Goal: Transaction & Acquisition: Purchase product/service

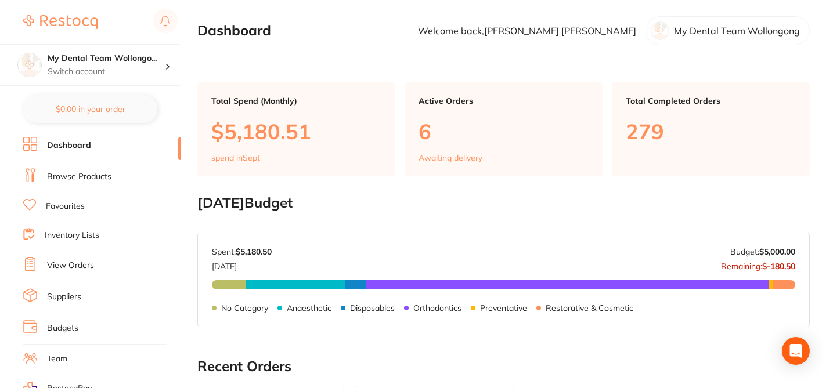
click at [81, 176] on link "Browse Products" at bounding box center [79, 177] width 64 height 12
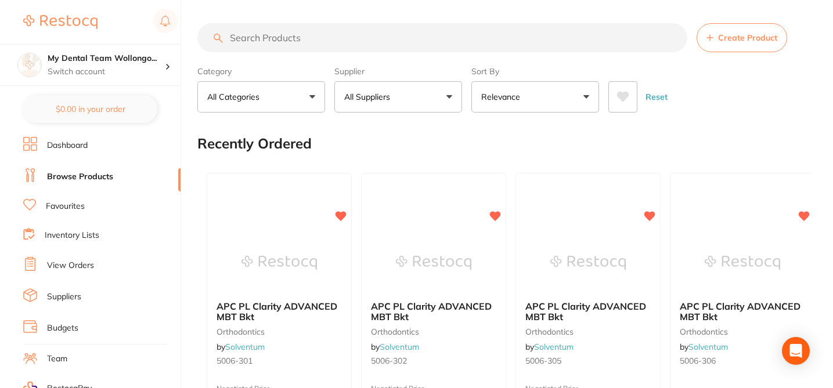
click at [259, 35] on input "search" at bounding box center [442, 37] width 490 height 29
paste input "640-4026"
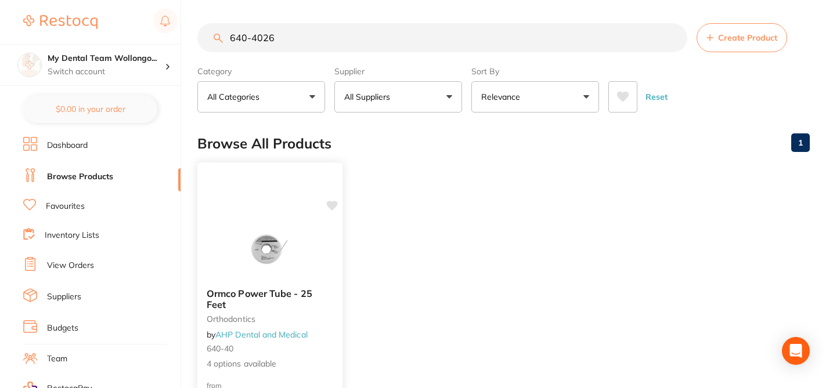
type input "640-4026"
click at [325, 347] on small "640-40" at bounding box center [270, 348] width 127 height 9
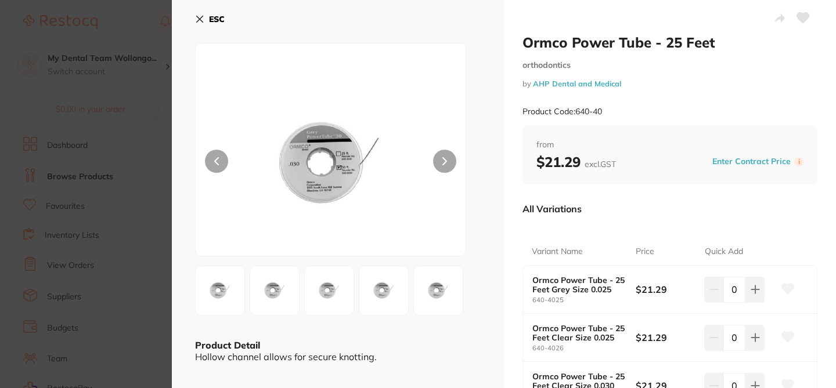
click at [197, 16] on icon at bounding box center [200, 19] width 6 height 6
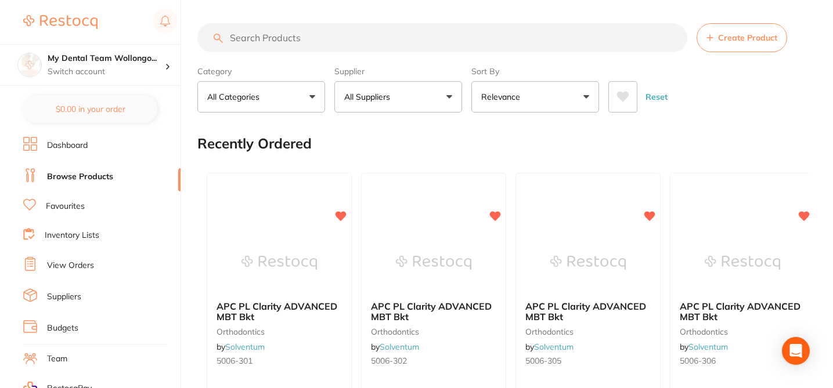
click at [269, 39] on input "search" at bounding box center [442, 37] width 490 height 29
paste input "640-4026"
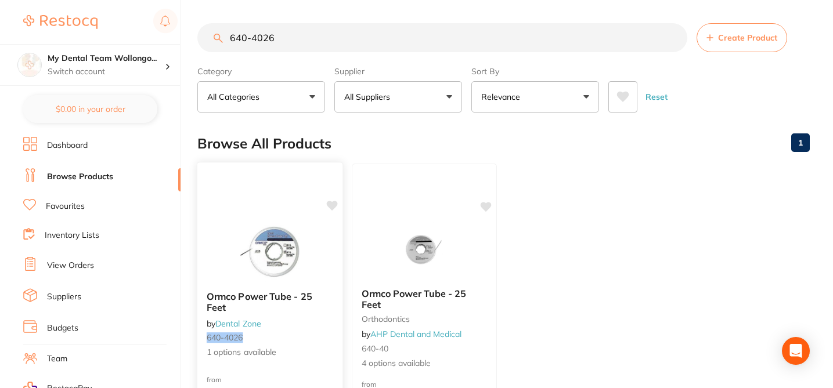
type input "640-4026"
click at [334, 204] on icon at bounding box center [332, 206] width 11 height 10
click at [586, 189] on ul "Ormco Power Tube - 25 Feet by Dental Zone 640-4026 1 options available from $18…" at bounding box center [503, 331] width 612 height 334
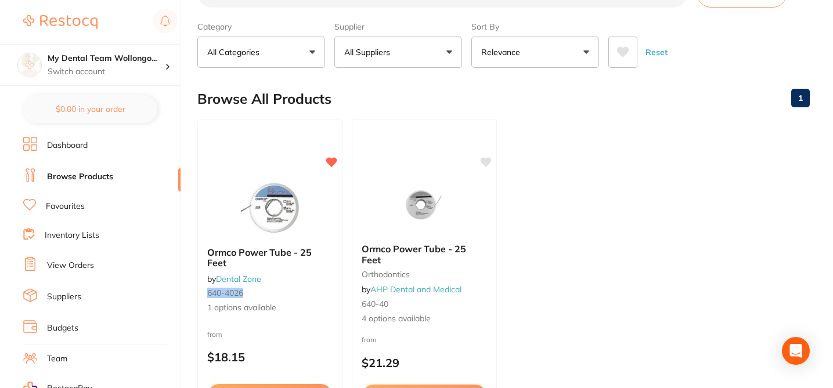
scroll to position [46, 0]
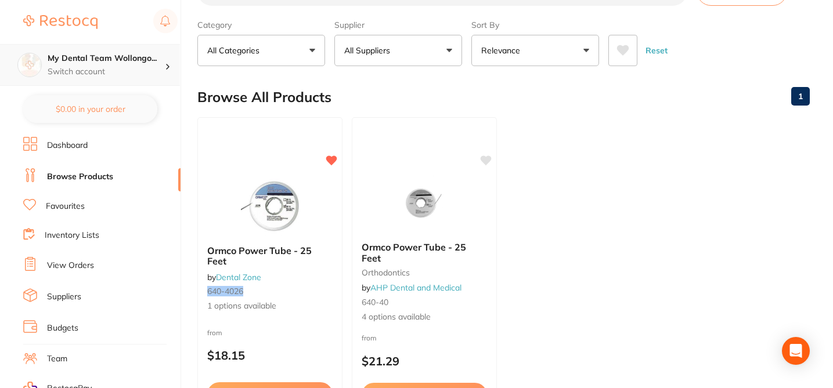
click at [124, 64] on div "My Dental Team Wollongo... Switch account" at bounding box center [106, 65] width 117 height 24
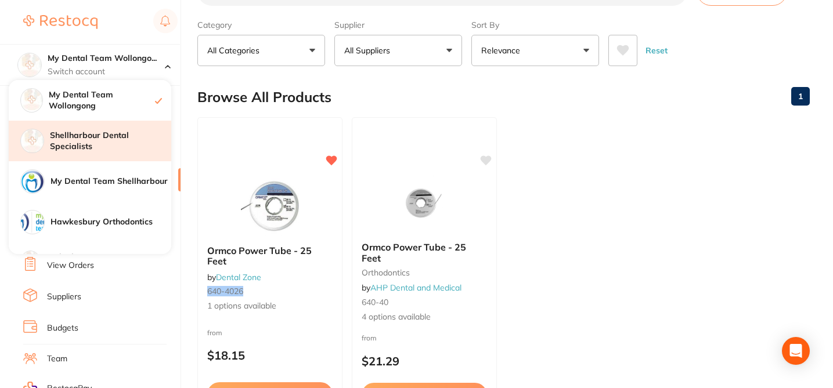
click at [117, 131] on h4 "Shellharbour Dental Specialists" at bounding box center [110, 141] width 121 height 23
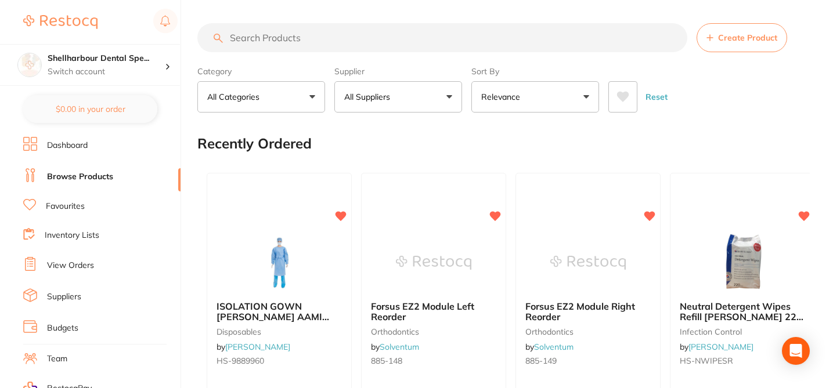
click at [279, 34] on input "search" at bounding box center [442, 37] width 490 height 29
paste input "640-4026"
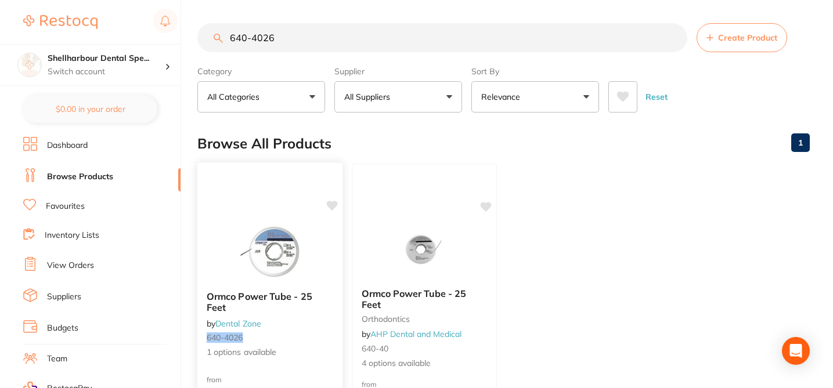
type input "640-4026"
click at [334, 205] on icon at bounding box center [332, 206] width 11 height 10
click at [121, 67] on p "Switch account" at bounding box center [106, 72] width 117 height 12
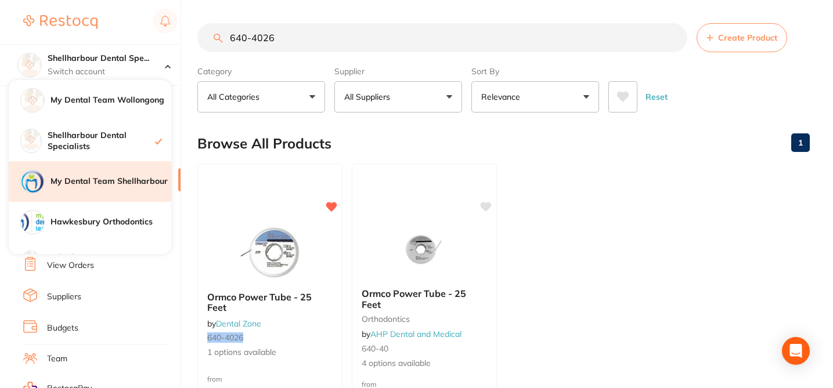
click at [135, 181] on h4 "My Dental Team Shellharbour" at bounding box center [111, 182] width 121 height 12
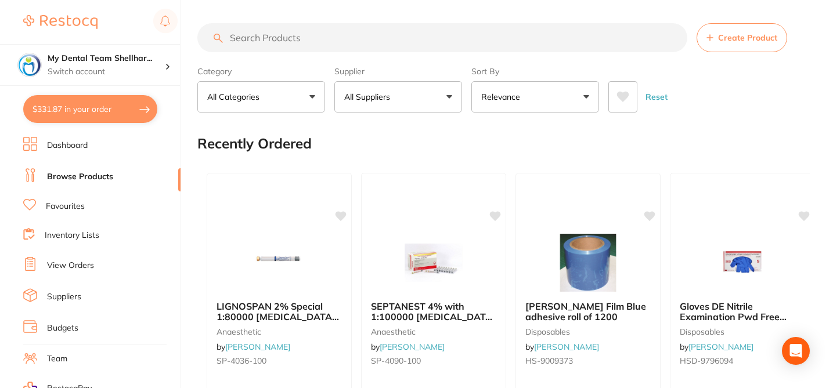
checkbox input "false"
click at [231, 36] on input "search" at bounding box center [442, 37] width 490 height 29
paste input "640-4026"
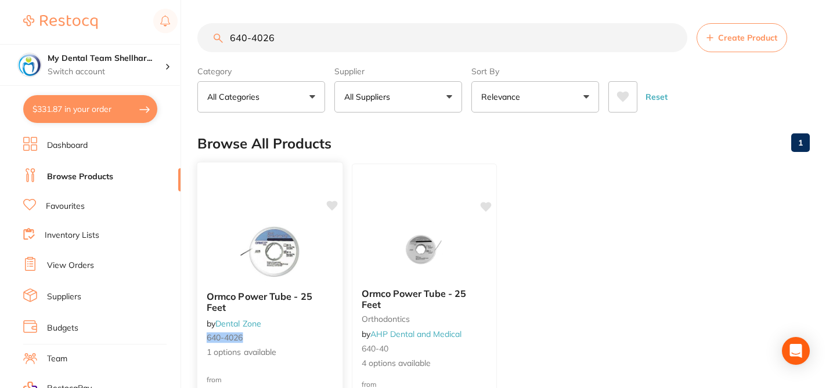
type input "640-4026"
click at [329, 207] on icon at bounding box center [332, 206] width 11 height 10
click at [129, 113] on button "$331.87 in your order" at bounding box center [90, 109] width 134 height 28
checkbox input "true"
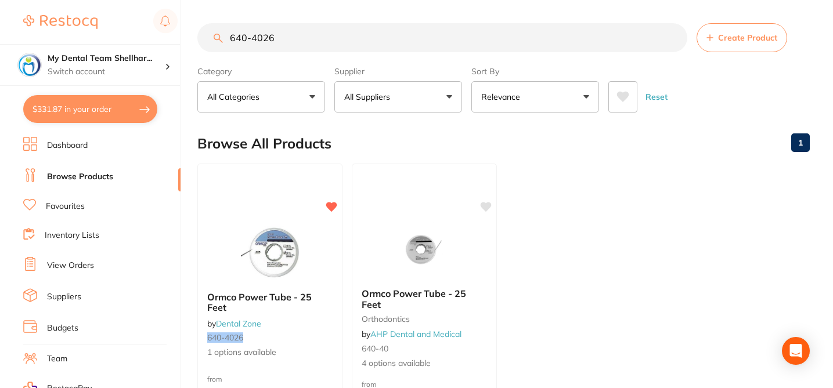
checkbox input "true"
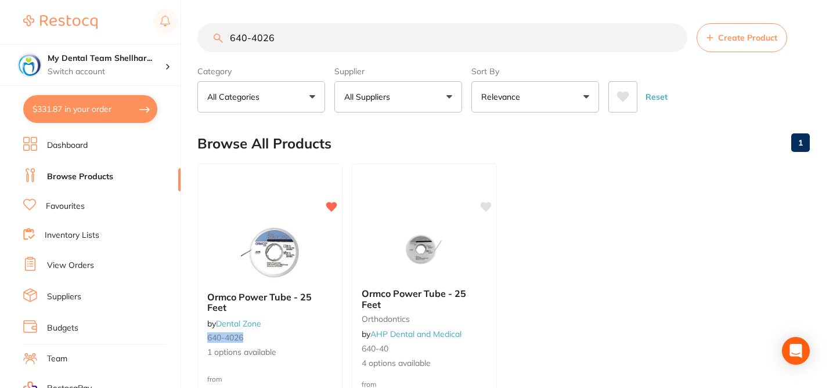
checkbox input "true"
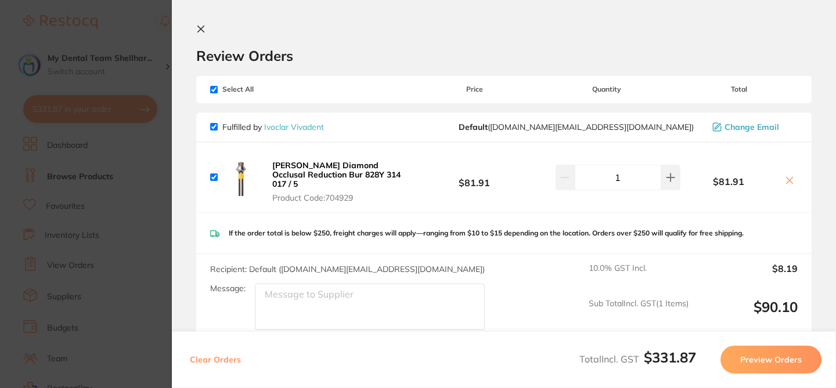
click at [201, 28] on icon at bounding box center [200, 28] width 9 height 9
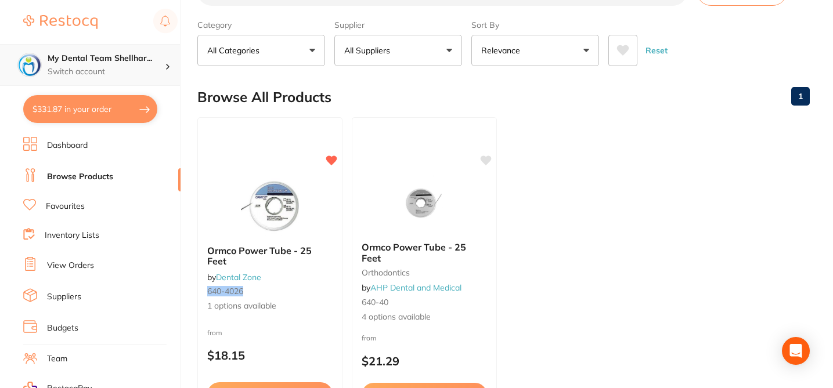
click at [131, 64] on div "My Dental Team Shellhar... Switch account" at bounding box center [106, 65] width 117 height 24
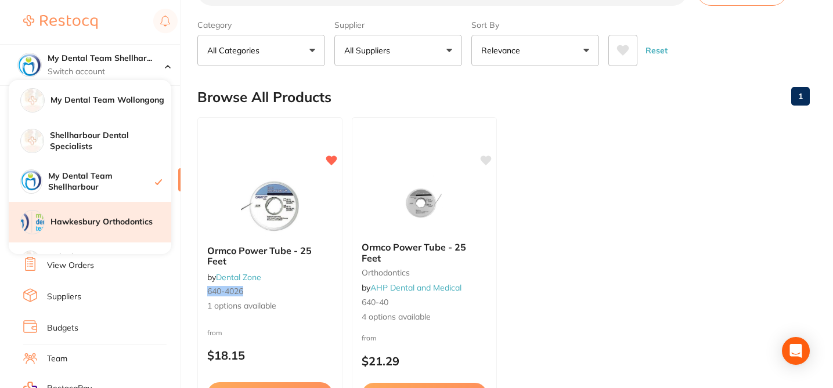
click at [129, 218] on h4 "Hawkesbury Orthodontics" at bounding box center [111, 223] width 121 height 12
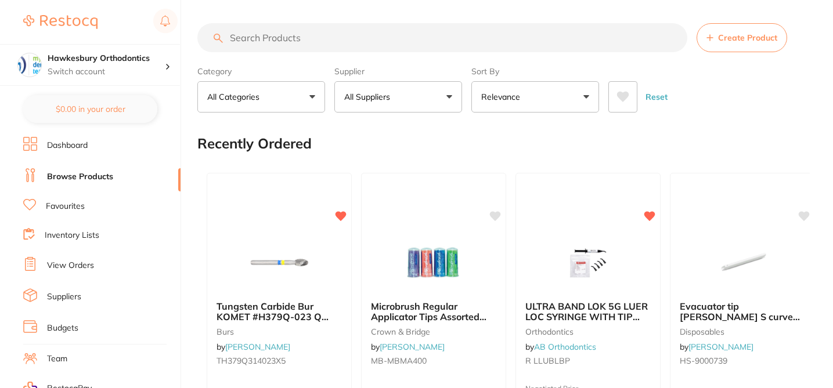
click at [251, 34] on input "search" at bounding box center [442, 37] width 490 height 29
paste input "640-4026"
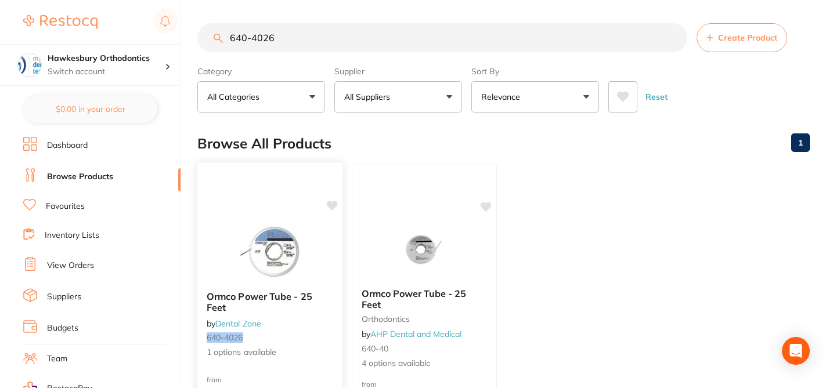
type input "640-4026"
click at [333, 204] on icon at bounding box center [332, 206] width 11 height 10
click at [128, 73] on p "Switch account" at bounding box center [106, 72] width 117 height 12
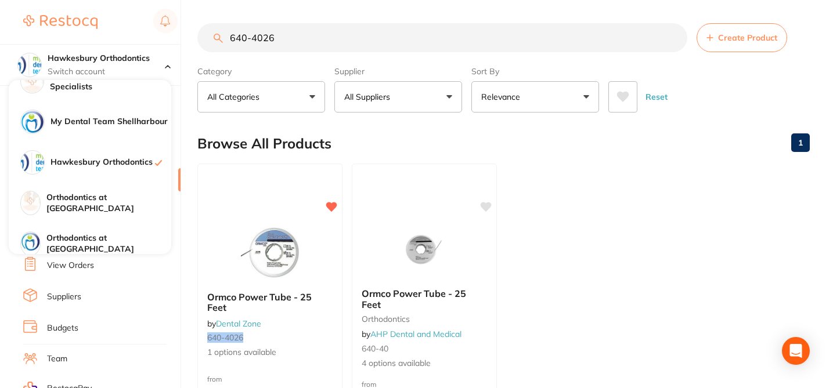
scroll to position [63, 0]
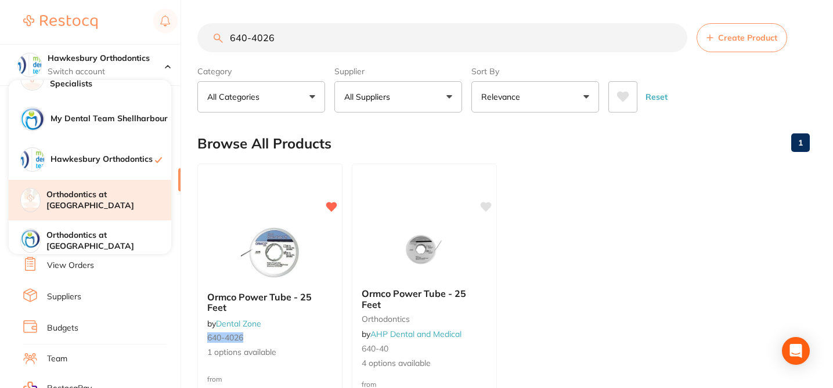
click at [140, 203] on h4 "Orthodontics at [GEOGRAPHIC_DATA]" at bounding box center [108, 200] width 125 height 23
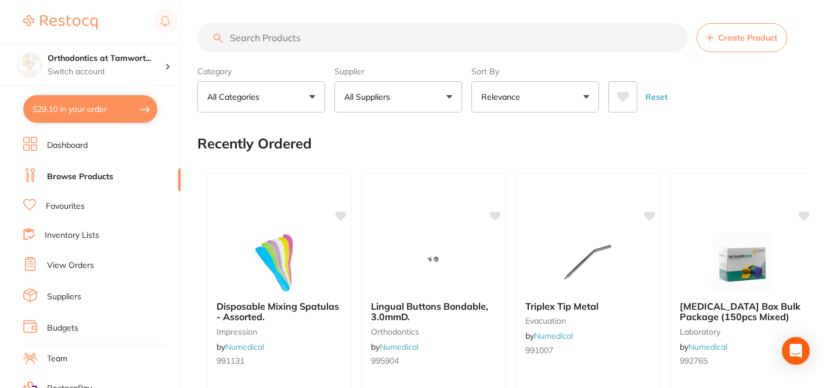
click at [250, 37] on input "search" at bounding box center [442, 37] width 490 height 29
paste input "640-4026"
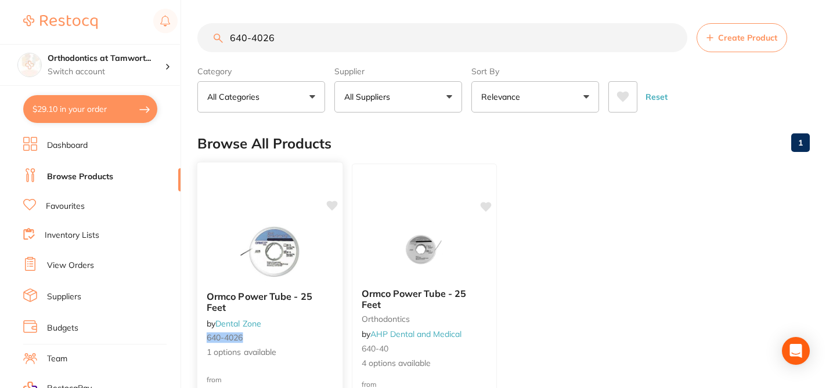
type input "640-4026"
click at [333, 207] on icon at bounding box center [332, 206] width 11 height 10
click at [138, 68] on p "Switch account" at bounding box center [106, 72] width 117 height 12
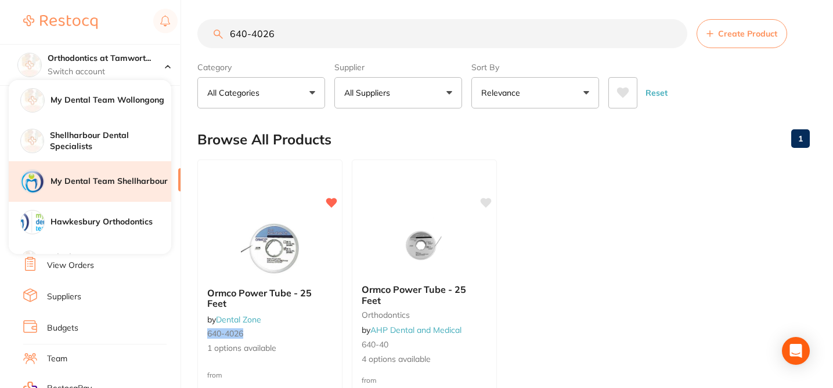
scroll to position [5, 0]
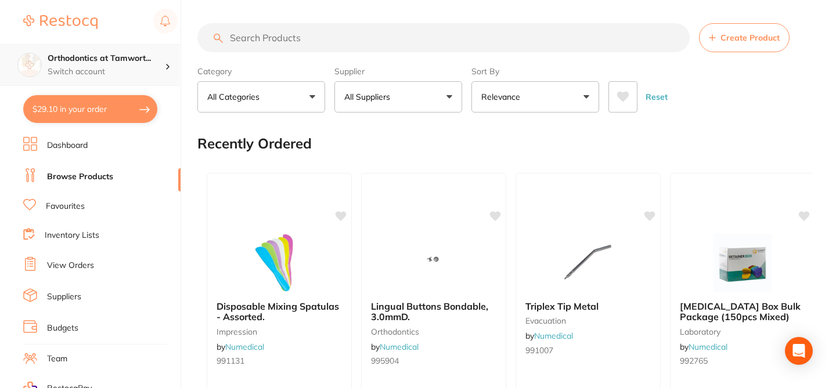
click at [127, 66] on p "Switch account" at bounding box center [106, 72] width 117 height 12
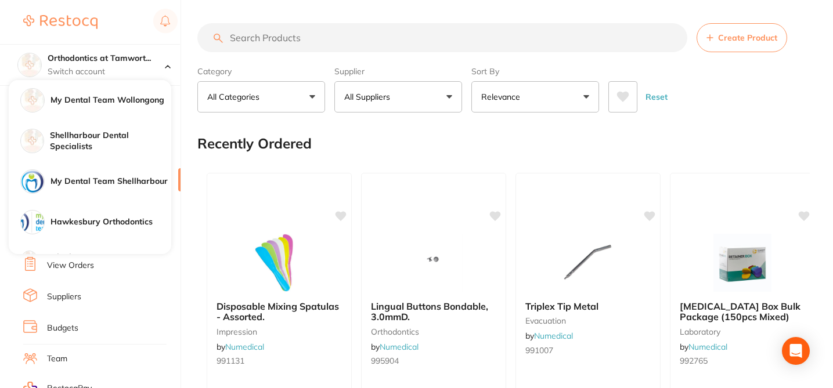
click at [244, 39] on input "search" at bounding box center [442, 37] width 490 height 29
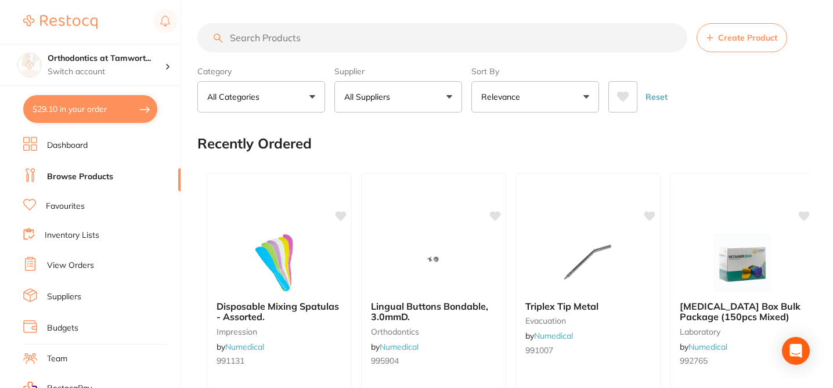
paste input "640-4026"
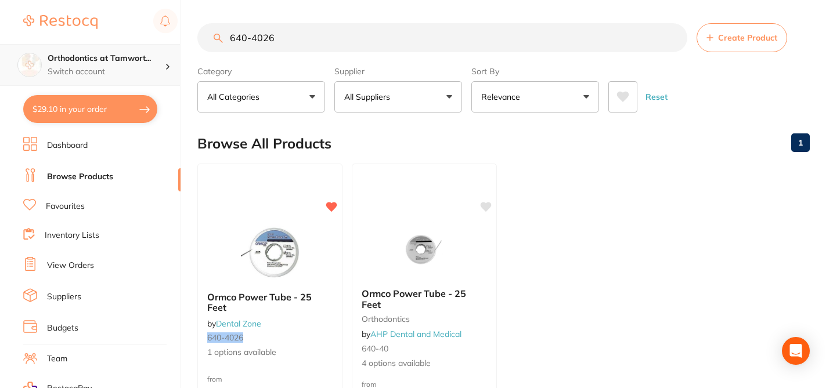
type input "640-4026"
click at [132, 66] on p "Switch account" at bounding box center [106, 72] width 117 height 12
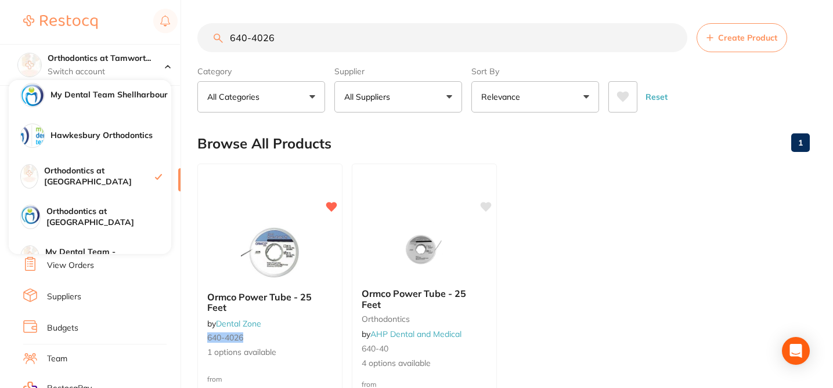
scroll to position [110, 0]
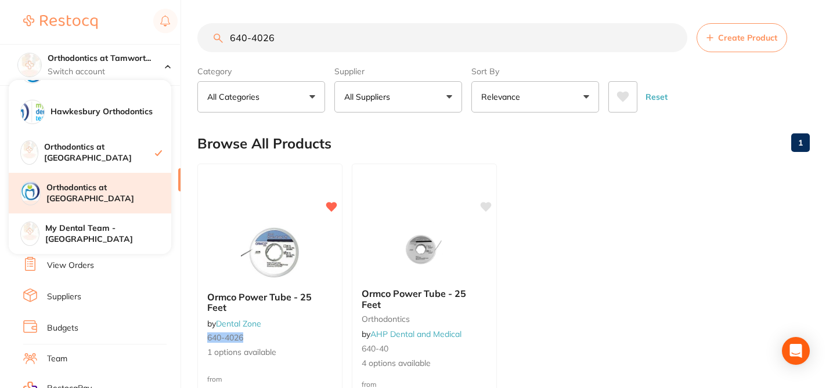
click at [132, 192] on h4 "Orthodontics at [GEOGRAPHIC_DATA]" at bounding box center [108, 193] width 125 height 23
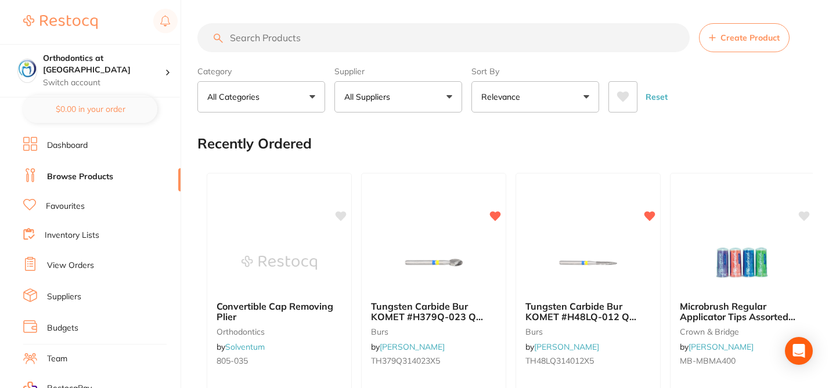
click at [248, 34] on input "search" at bounding box center [443, 37] width 492 height 29
paste input "640-4026"
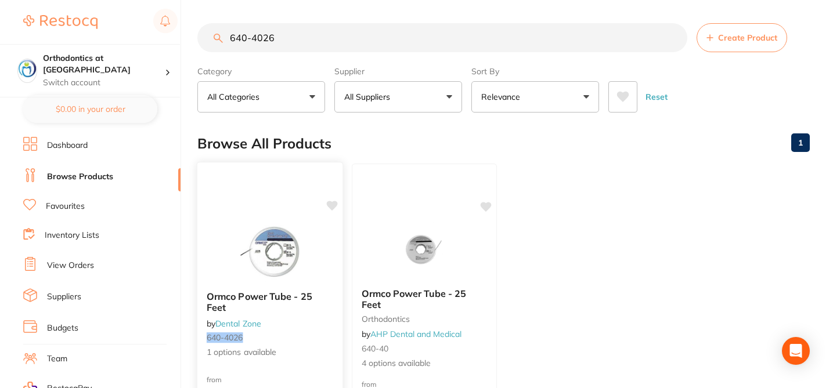
type input "640-4026"
click at [335, 206] on icon at bounding box center [332, 206] width 11 height 10
click at [118, 77] on p "Switch account" at bounding box center [104, 83] width 122 height 12
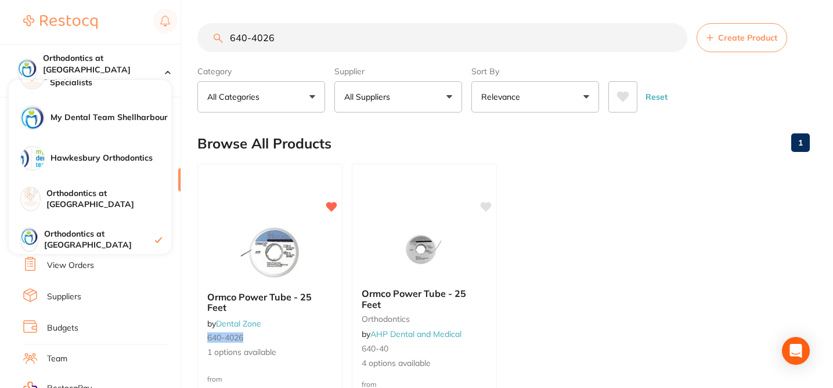
scroll to position [110, 0]
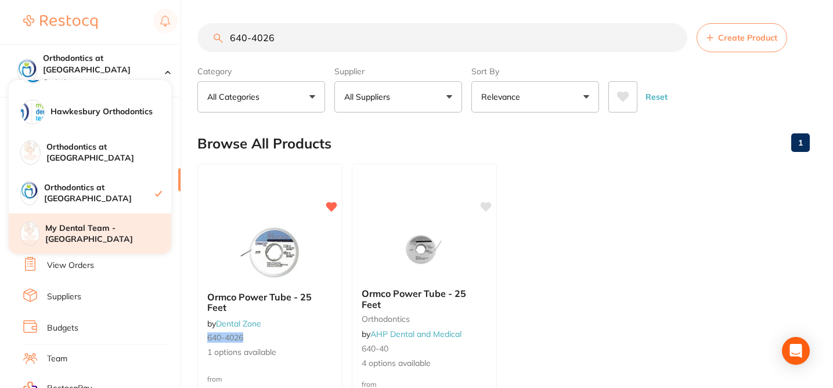
click at [136, 228] on h4 "My Dental Team - [GEOGRAPHIC_DATA]" at bounding box center [108, 234] width 126 height 23
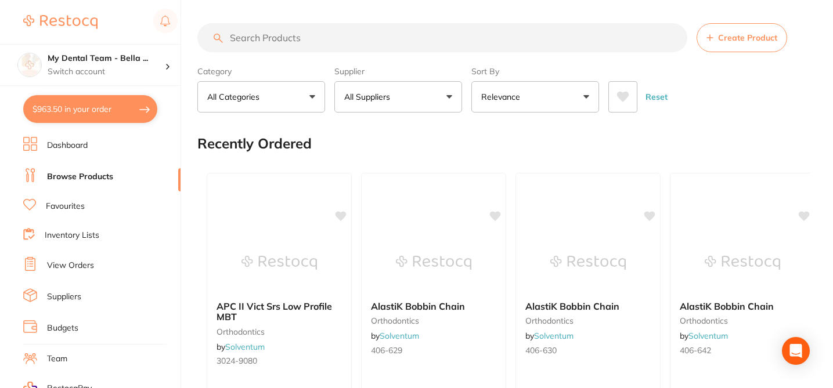
checkbox input "false"
click at [243, 34] on input "search" at bounding box center [442, 37] width 490 height 29
paste input "640-4026"
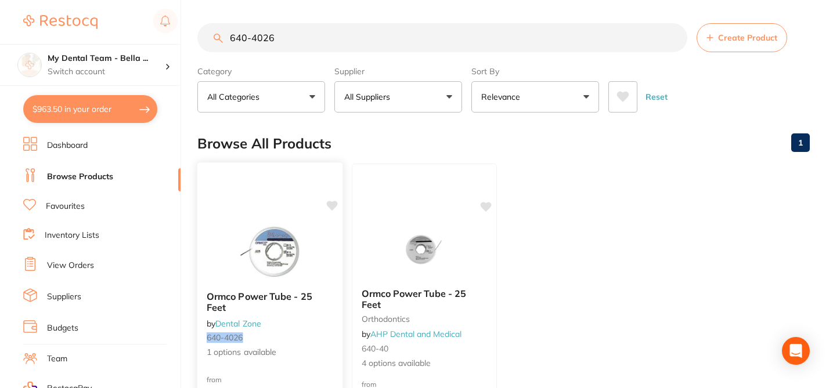
type input "640-4026"
click at [331, 204] on icon at bounding box center [332, 206] width 11 height 10
click at [390, 131] on div "Browse All Products 1" at bounding box center [503, 143] width 612 height 39
drag, startPoint x: 287, startPoint y: 42, endPoint x: 207, endPoint y: 34, distance: 80.5
click at [207, 34] on input "640-4026" at bounding box center [442, 37] width 490 height 29
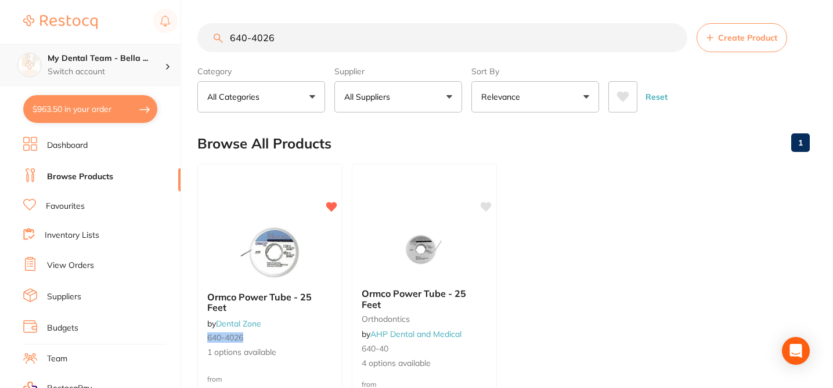
click at [129, 64] on div "My Dental Team - Bella ... Switch account" at bounding box center [106, 65] width 117 height 24
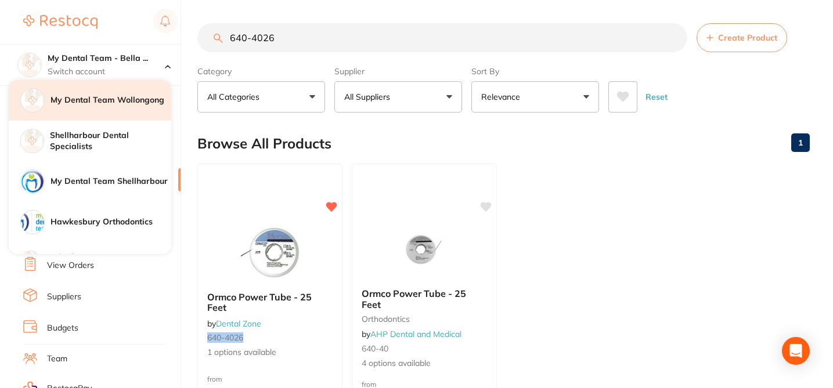
click at [133, 100] on h4 "My Dental Team Wollongong" at bounding box center [111, 101] width 121 height 12
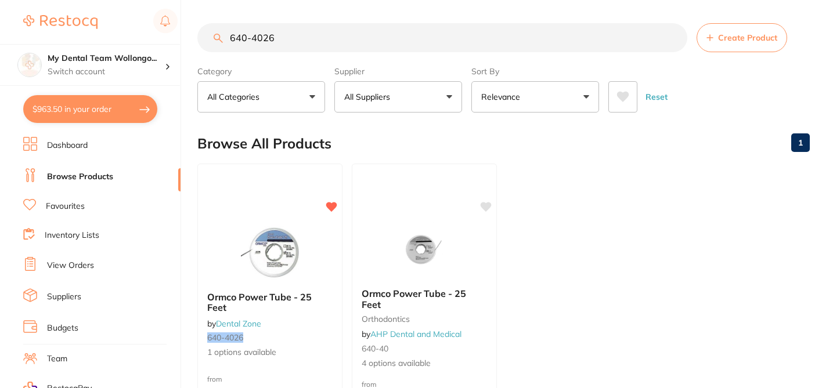
checkbox input "true"
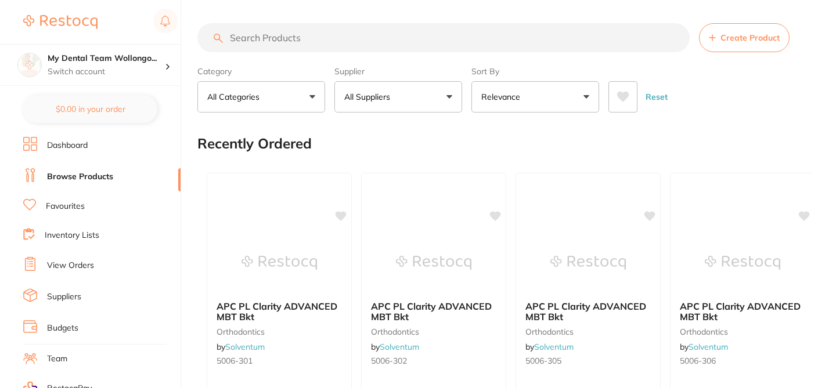
click at [248, 33] on input "search" at bounding box center [443, 37] width 492 height 29
click at [248, 33] on input "search" at bounding box center [442, 37] width 490 height 29
paste input "640-4026"
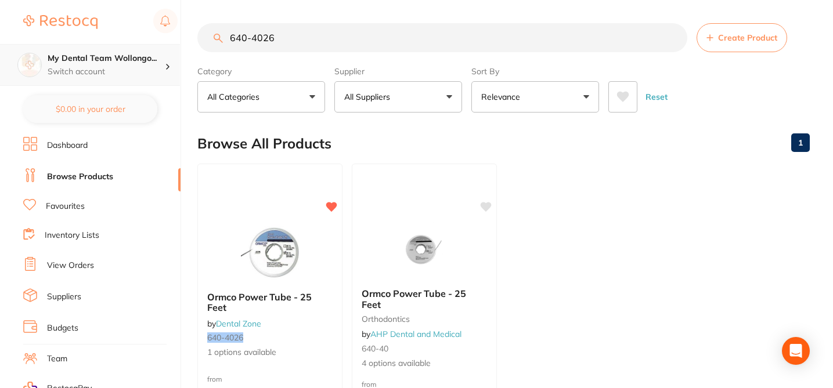
type input "640-4026"
click at [123, 70] on p "Switch account" at bounding box center [106, 72] width 117 height 12
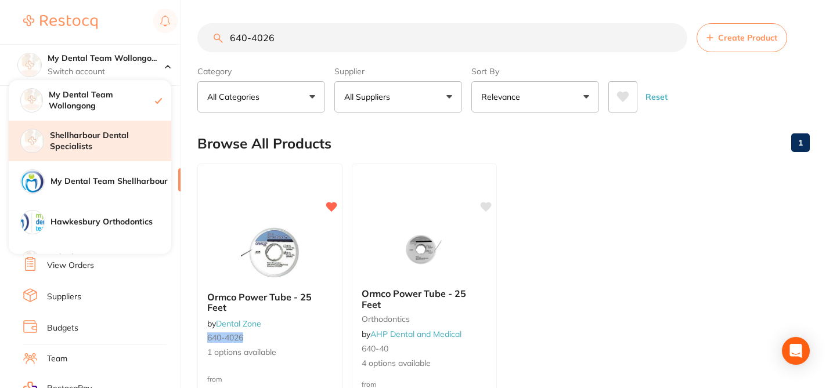
click at [124, 125] on div "Shellharbour Dental Specialists" at bounding box center [90, 141] width 163 height 41
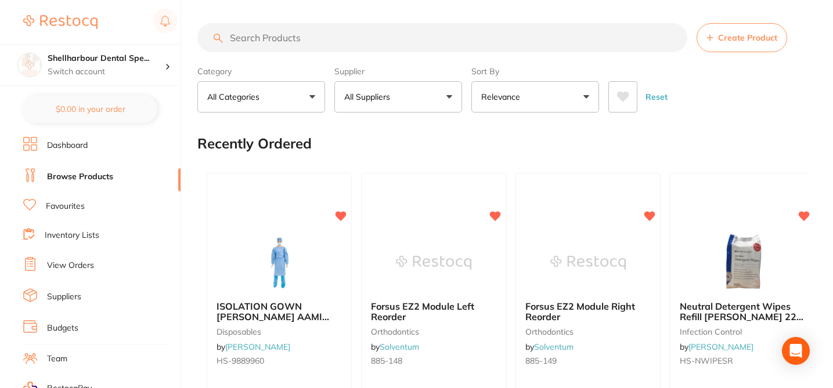
click at [255, 35] on input "search" at bounding box center [442, 37] width 490 height 29
paste input "640-4026"
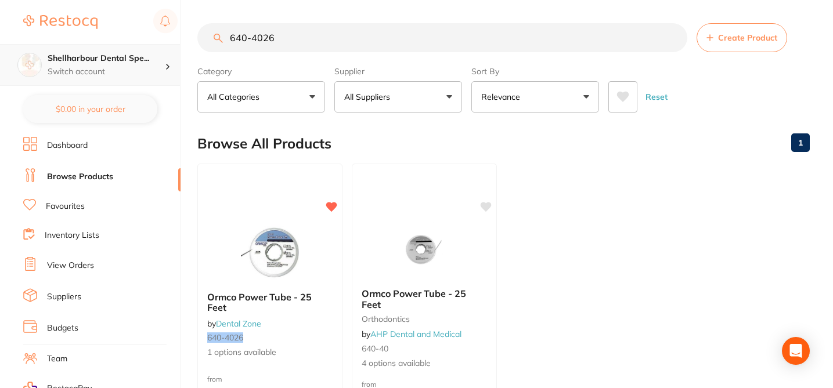
type input "640-4026"
click at [132, 70] on p "Switch account" at bounding box center [106, 72] width 117 height 12
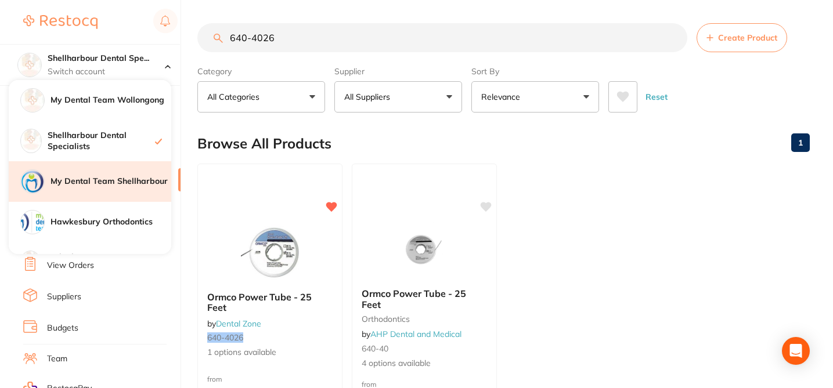
click at [132, 179] on h4 "My Dental Team Shellharbour" at bounding box center [111, 182] width 121 height 12
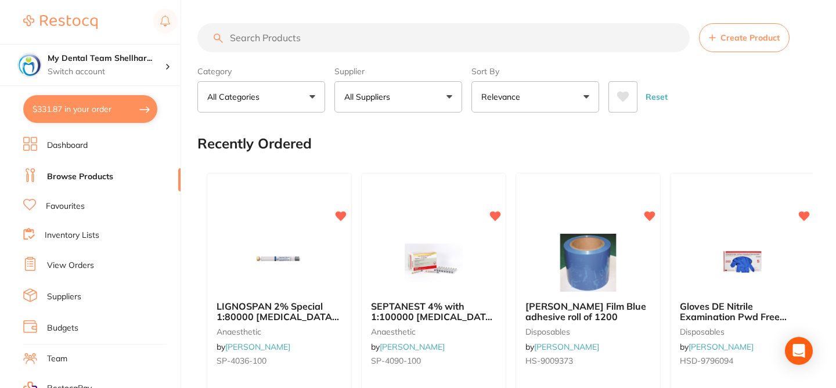
checkbox input "false"
click at [243, 30] on input "search" at bounding box center [443, 37] width 492 height 29
paste input "640-4026"
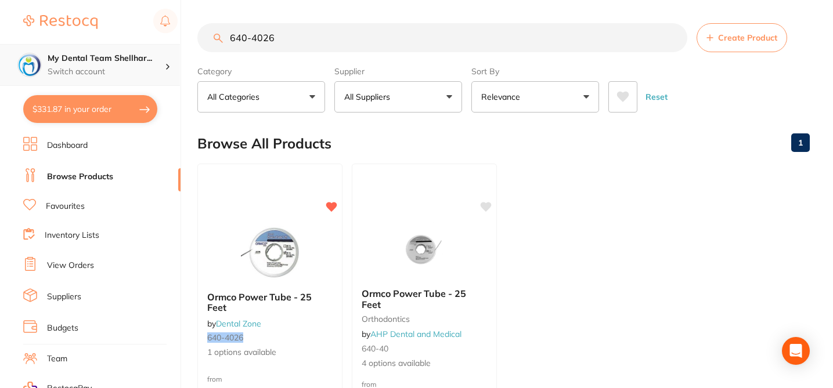
type input "640-4026"
click at [101, 70] on p "Switch account" at bounding box center [106, 72] width 117 height 12
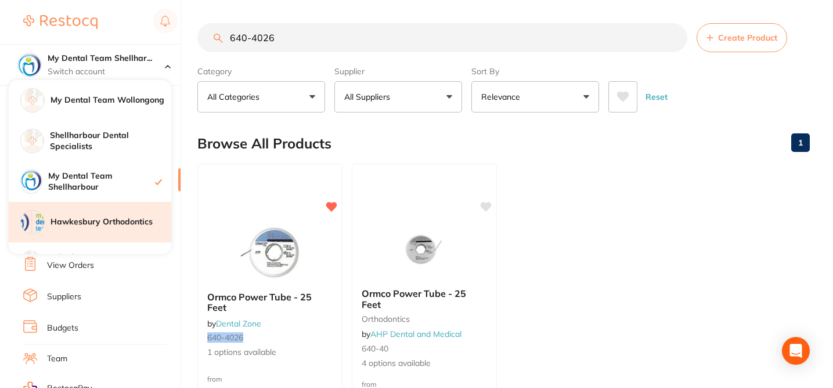
click at [131, 226] on h4 "Hawkesbury Orthodontics" at bounding box center [111, 223] width 121 height 12
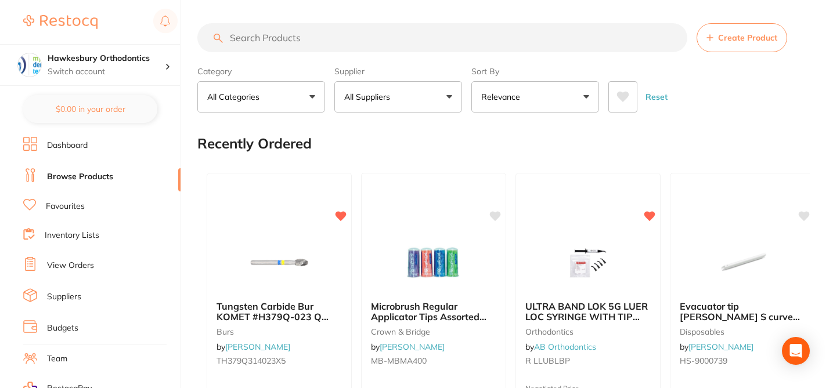
click at [242, 33] on input "search" at bounding box center [442, 37] width 490 height 29
paste input "640-4026"
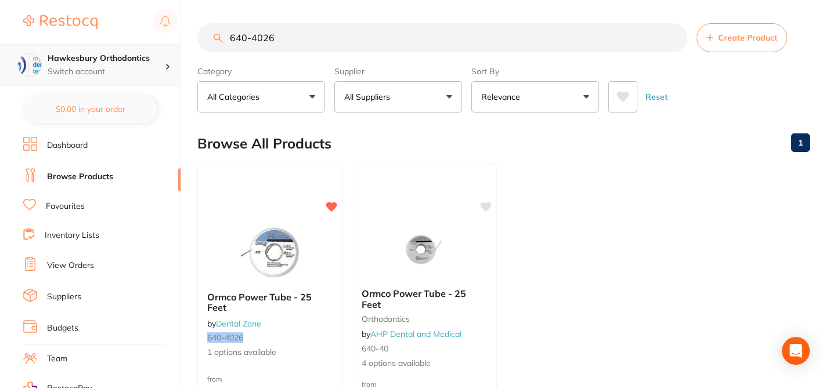
type input "640-4026"
click at [135, 62] on h4 "Hawkesbury Orthodontics" at bounding box center [106, 59] width 117 height 12
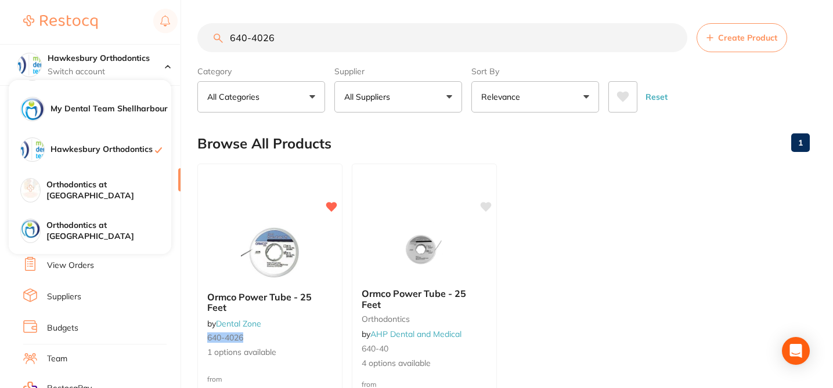
scroll to position [73, 0]
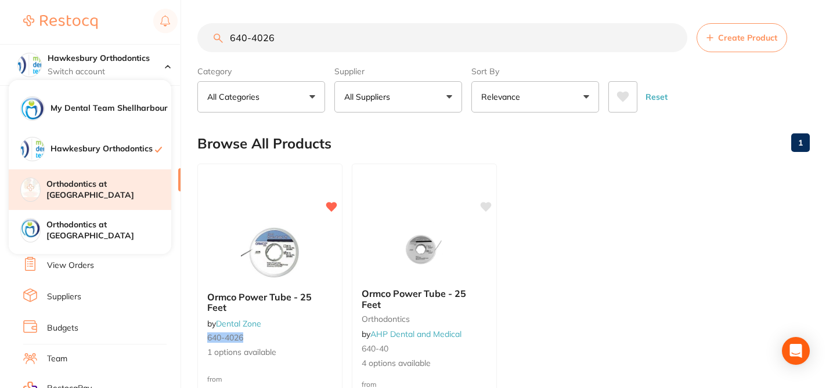
click at [143, 193] on h4 "Orthodontics at Tamworth" at bounding box center [108, 190] width 125 height 23
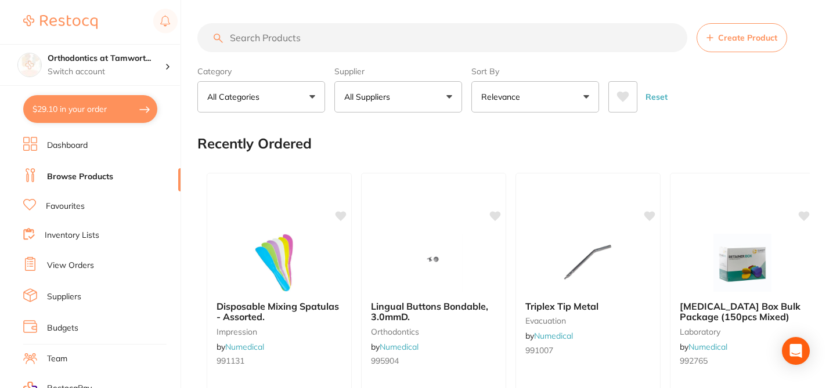
click at [246, 38] on input "search" at bounding box center [442, 37] width 490 height 29
paste input "640-4026"
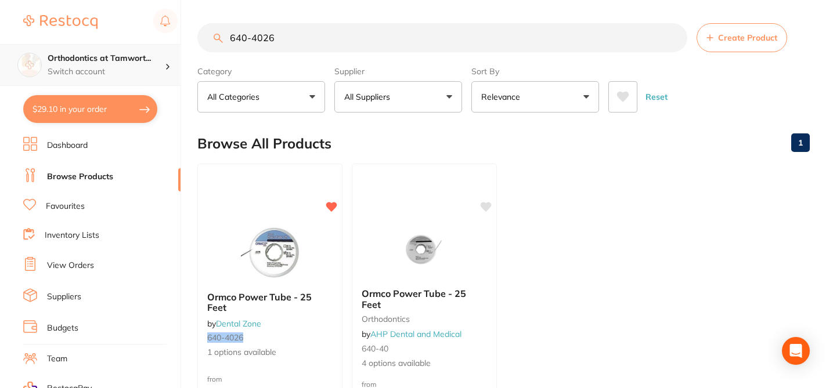
type input "640-4026"
click at [142, 71] on p "Switch account" at bounding box center [106, 72] width 117 height 12
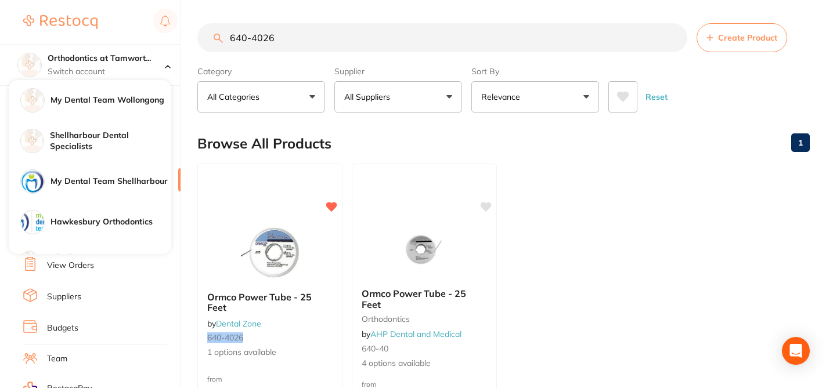
scroll to position [110, 0]
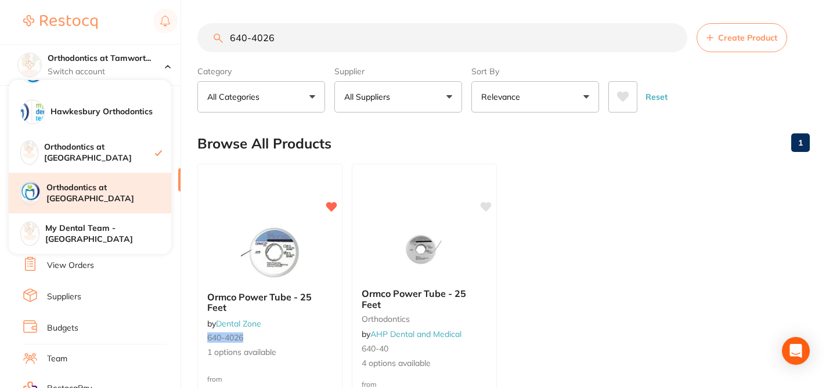
click at [130, 196] on h4 "Orthodontics at Penrith" at bounding box center [108, 193] width 125 height 23
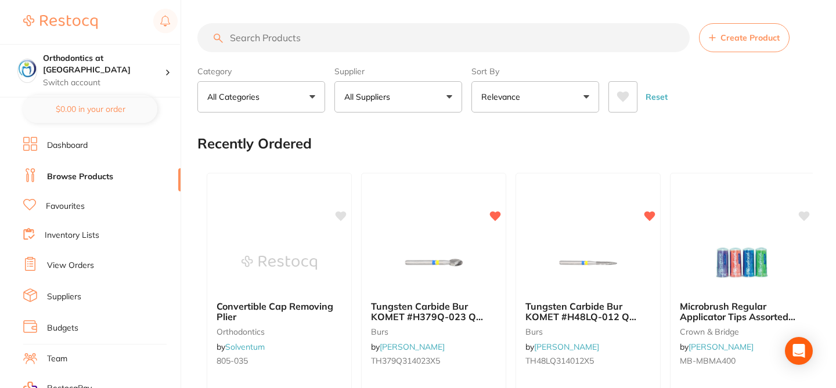
click at [247, 37] on input "search" at bounding box center [443, 37] width 492 height 29
paste input "640-4026"
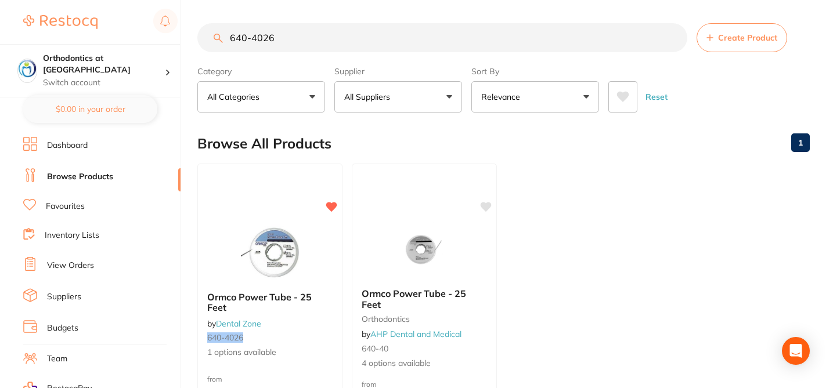
type input "640-4026"
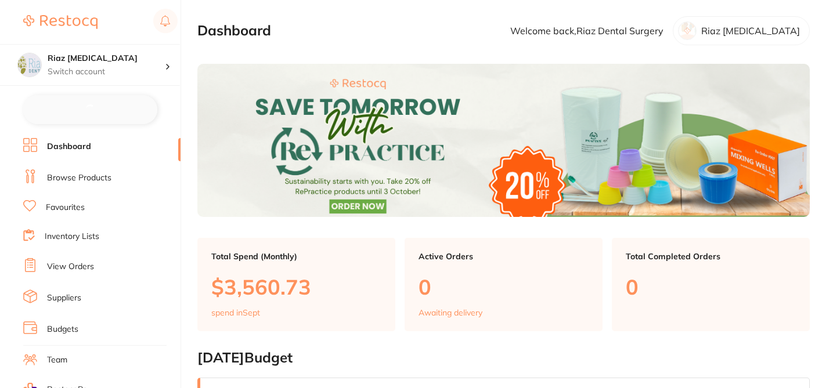
checkbox input "false"
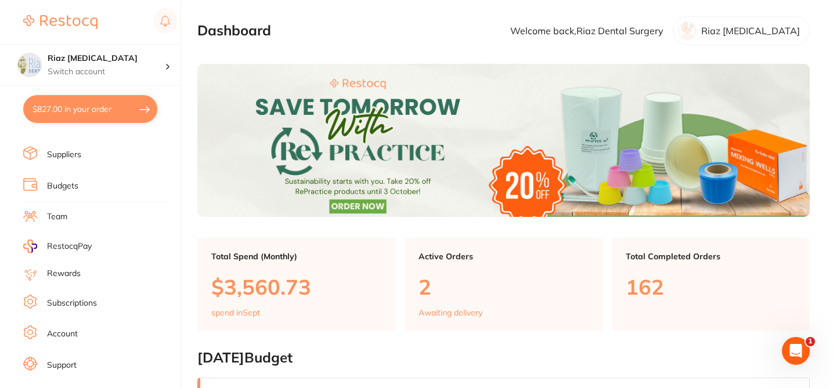
scroll to position [143, 0]
click at [78, 304] on link "Subscriptions" at bounding box center [72, 303] width 50 height 12
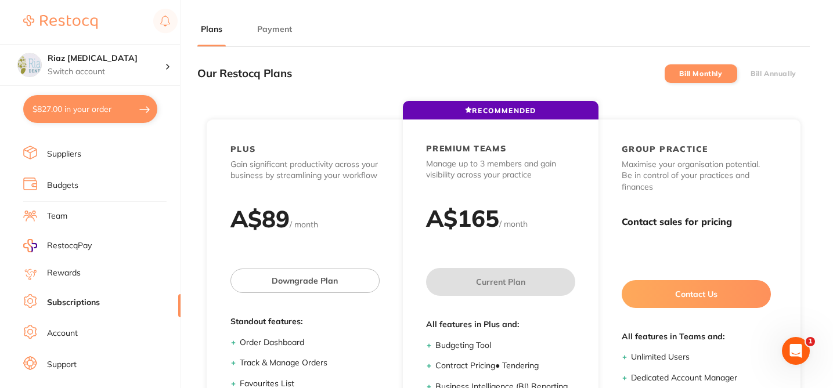
click at [285, 28] on button "Payment" at bounding box center [275, 29] width 42 height 11
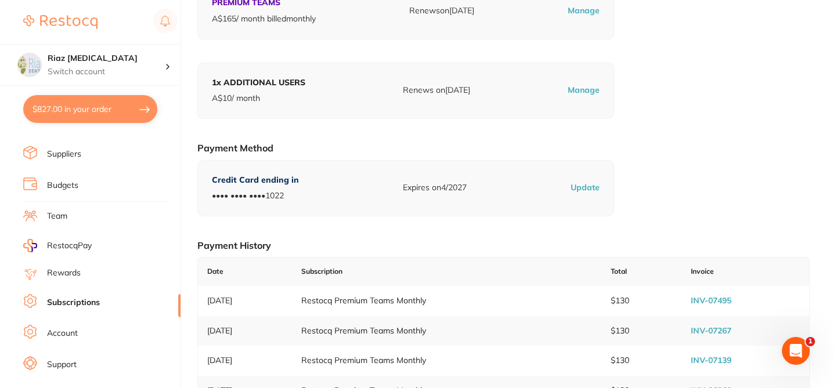
scroll to position [116, 0]
click at [708, 296] on link "INV-07495" at bounding box center [711, 300] width 41 height 10
drag, startPoint x: 128, startPoint y: 59, endPoint x: 50, endPoint y: 53, distance: 78.5
click at [50, 53] on h4 "Riaz Dental Surgery" at bounding box center [106, 59] width 117 height 12
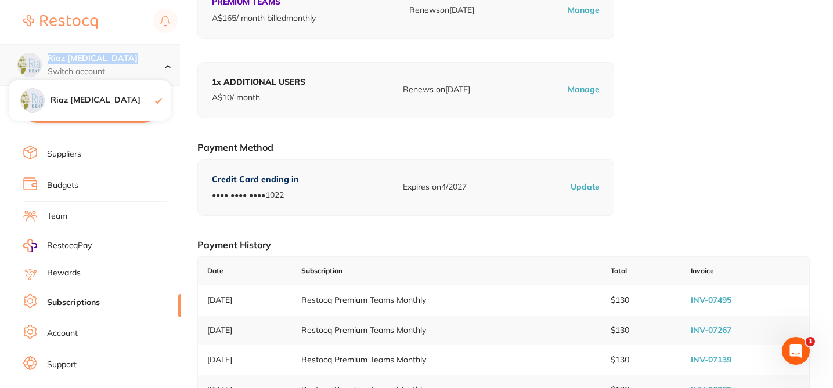
copy h4 "Riaz Dental Surgery"
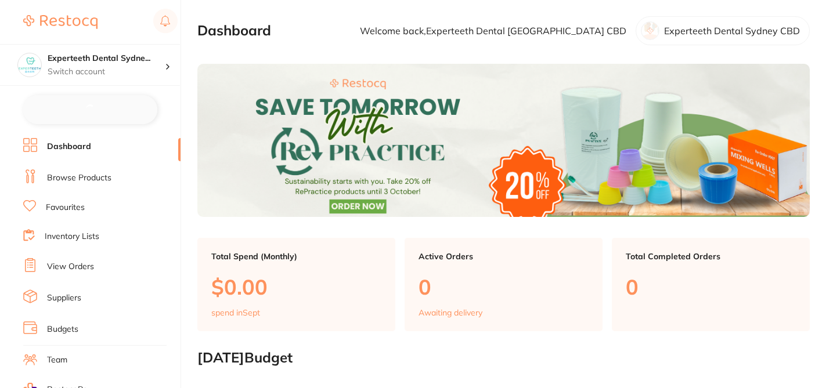
checkbox input "false"
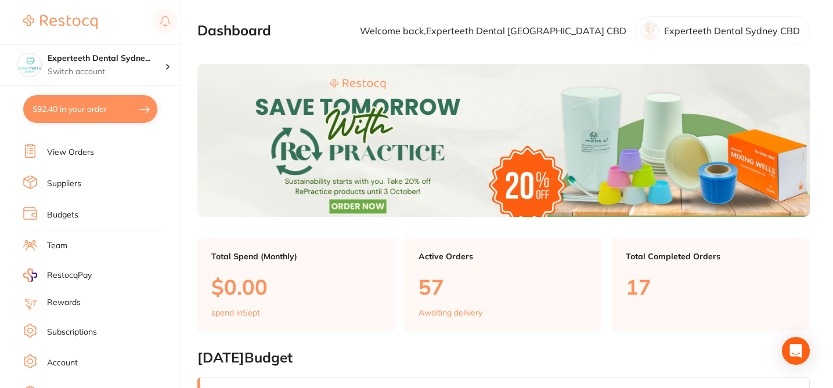
scroll to position [117, 0]
click at [96, 334] on link "Subscriptions" at bounding box center [72, 329] width 50 height 12
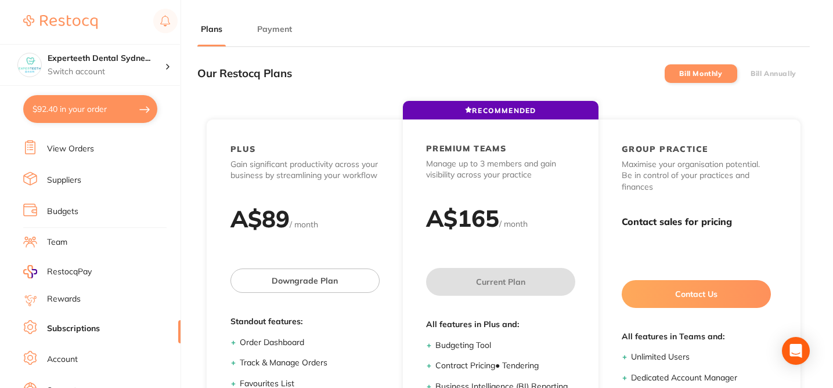
click at [275, 30] on button "Payment" at bounding box center [275, 29] width 42 height 11
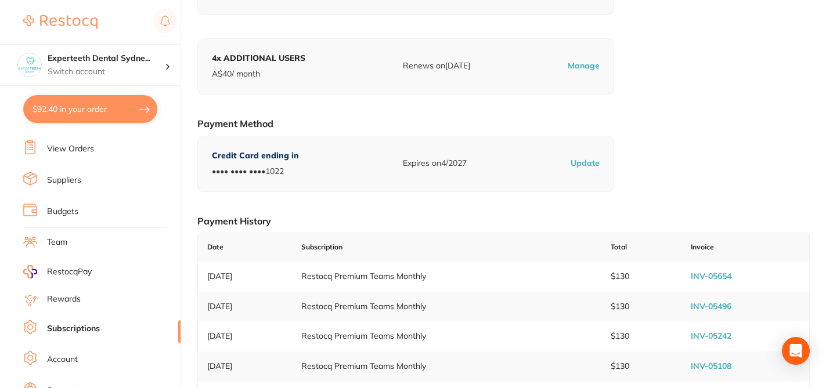
scroll to position [163, 0]
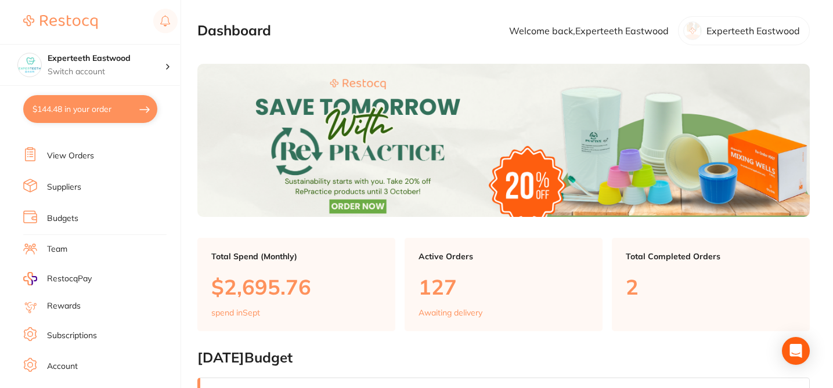
scroll to position [153, 0]
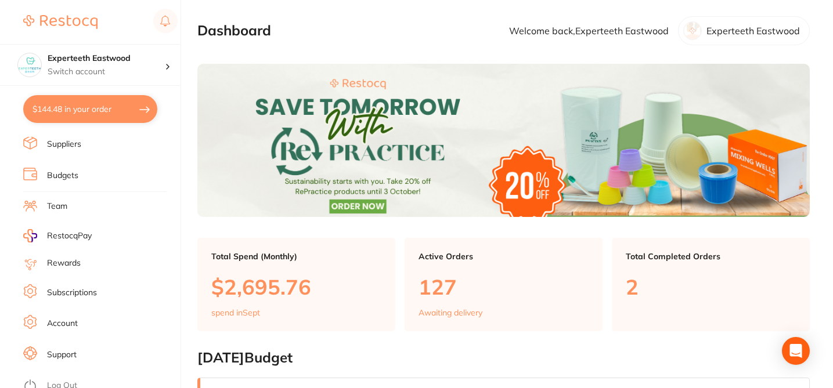
click at [92, 292] on link "Subscriptions" at bounding box center [72, 293] width 50 height 12
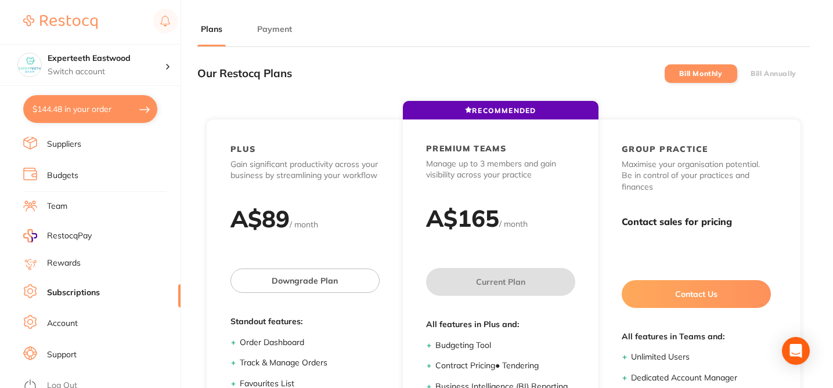
click at [289, 33] on button "Payment" at bounding box center [275, 29] width 42 height 11
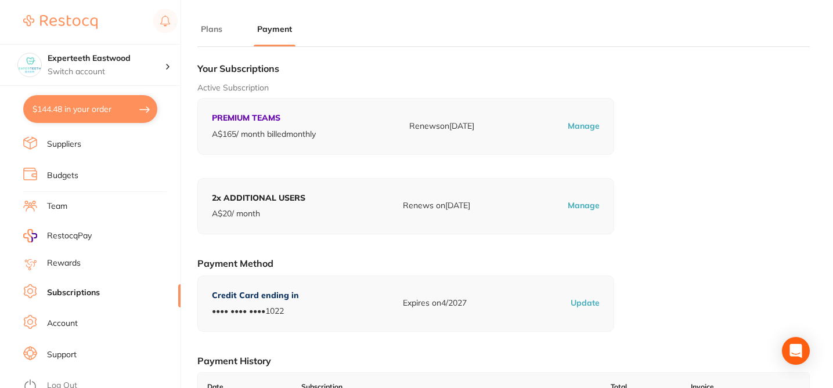
click at [380, 54] on section "Plans Payment Our Restocq Plans Bill Monthly Bill Annually RECOMMENDED PLUS Gai…" at bounding box center [503, 233] width 612 height 421
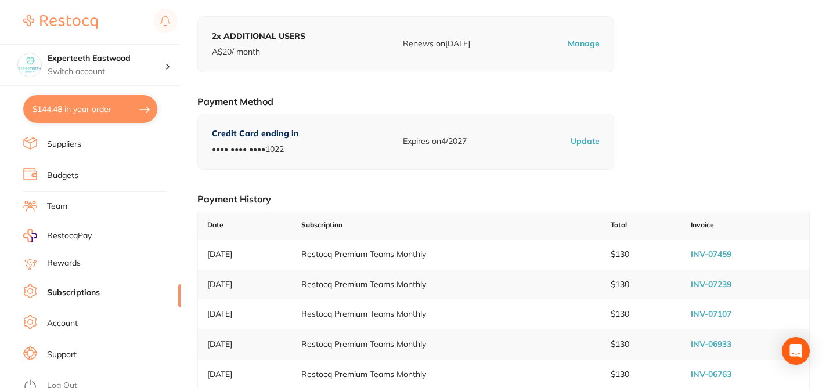
scroll to position [163, 0]
click at [725, 255] on link "INV-07459" at bounding box center [711, 253] width 41 height 10
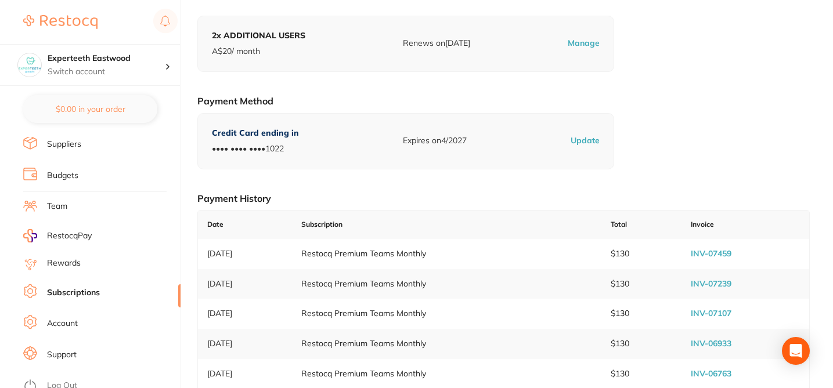
checkbox input "false"
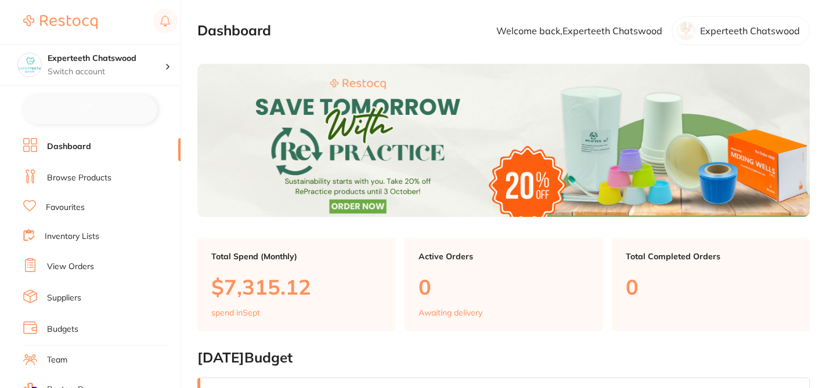
checkbox input "false"
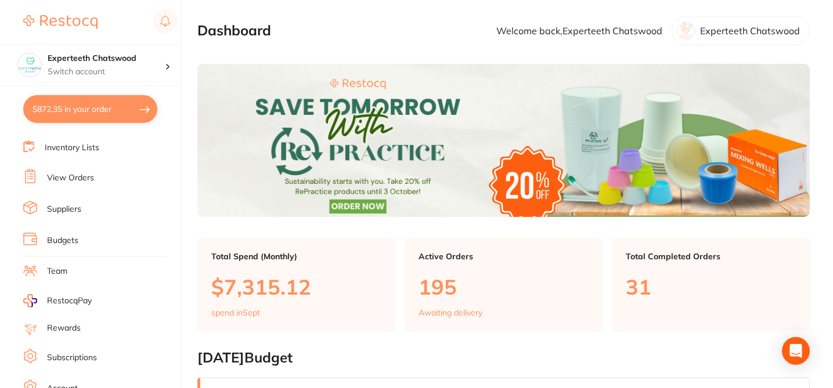
scroll to position [118, 0]
click at [91, 325] on link "Subscriptions" at bounding box center [72, 328] width 50 height 12
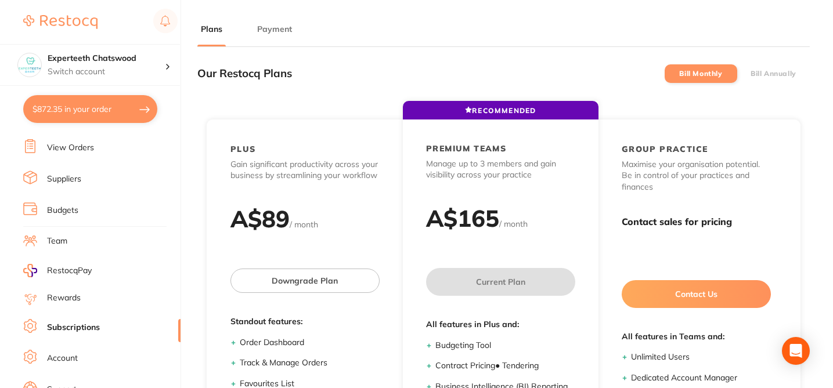
click at [272, 30] on button "Payment" at bounding box center [275, 29] width 42 height 11
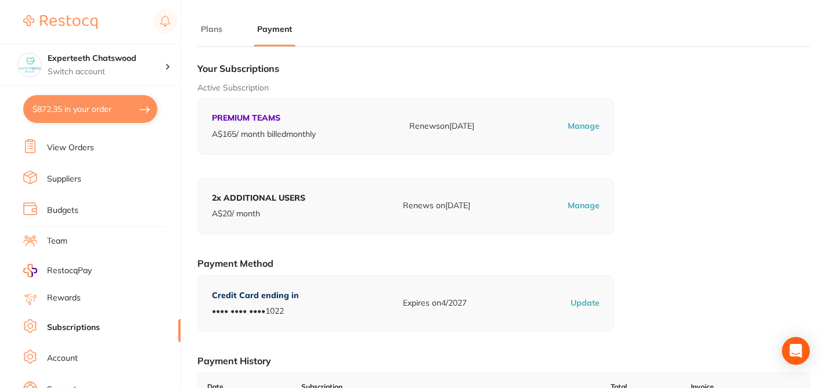
click at [374, 64] on h1 "Your Subscriptions" at bounding box center [503, 69] width 612 height 12
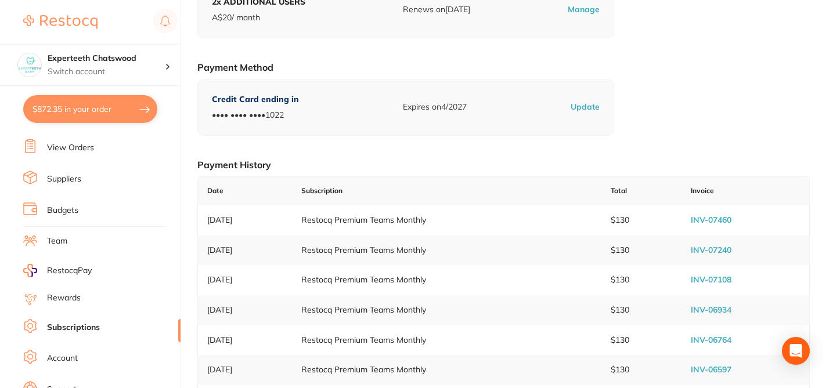
scroll to position [232, 0]
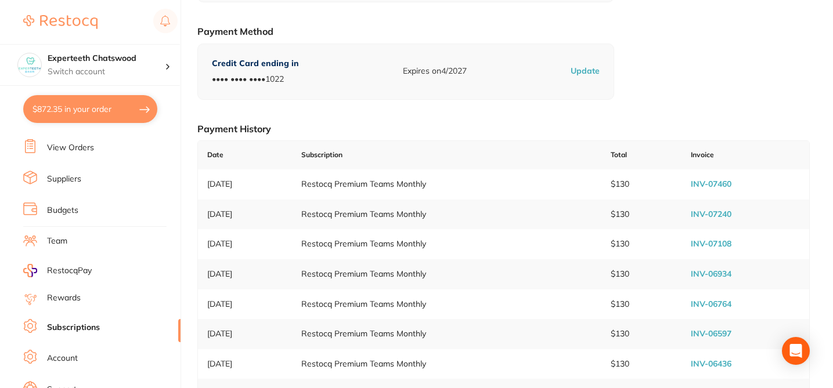
click at [709, 182] on link "INV-07460" at bounding box center [711, 184] width 41 height 10
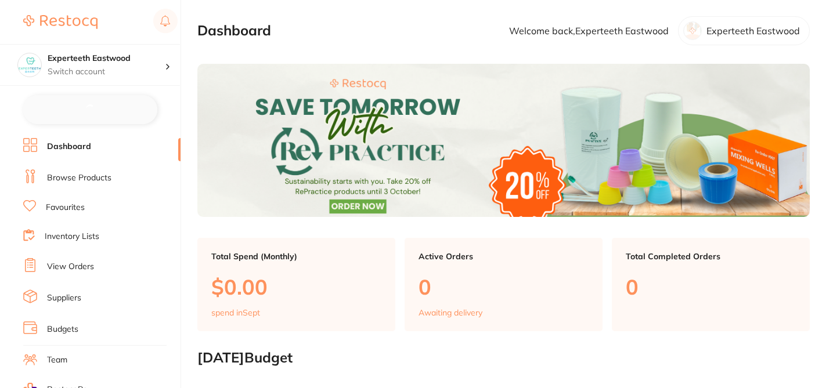
checkbox input "false"
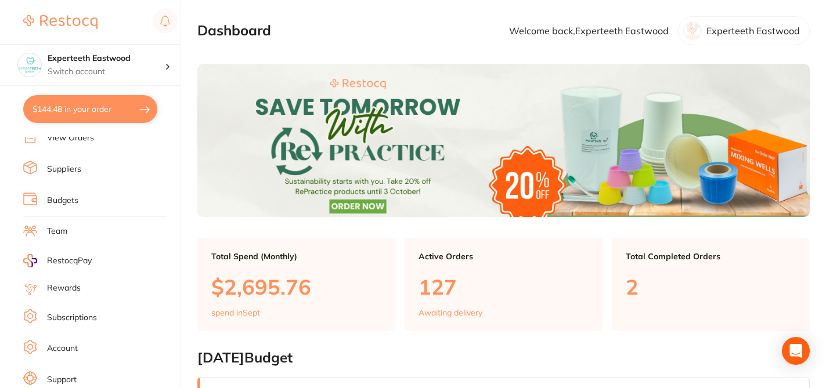
scroll to position [134, 0]
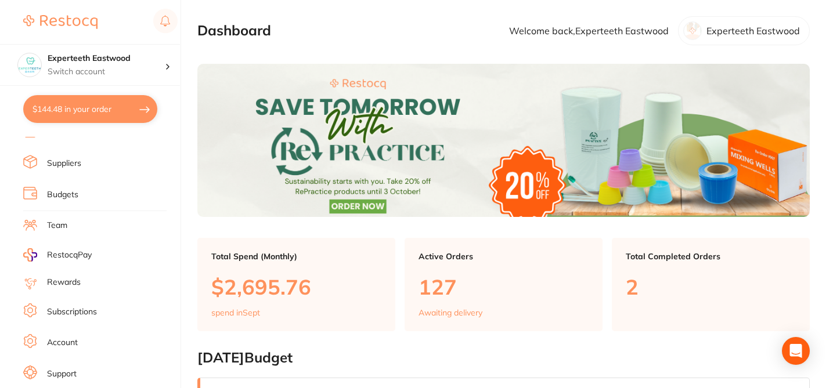
click at [96, 309] on link "Subscriptions" at bounding box center [72, 313] width 50 height 12
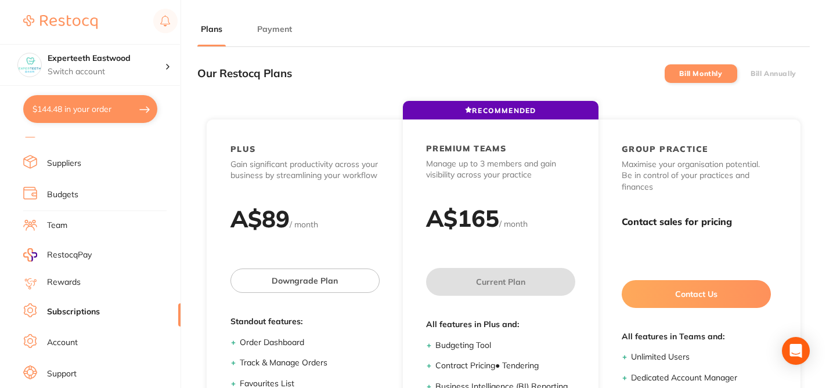
click at [275, 33] on button "Payment" at bounding box center [275, 29] width 42 height 11
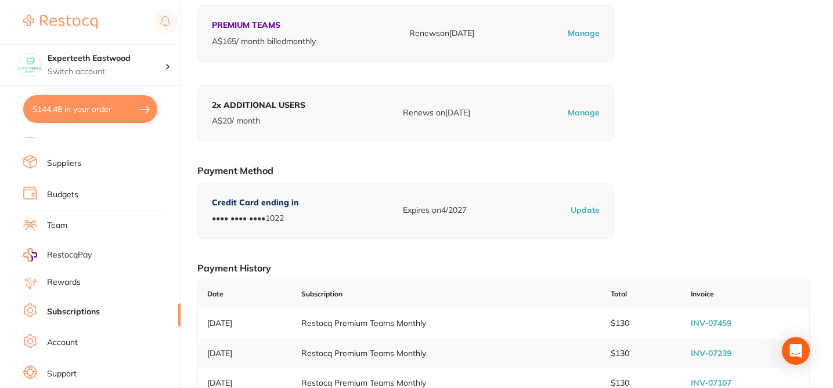
scroll to position [116, 0]
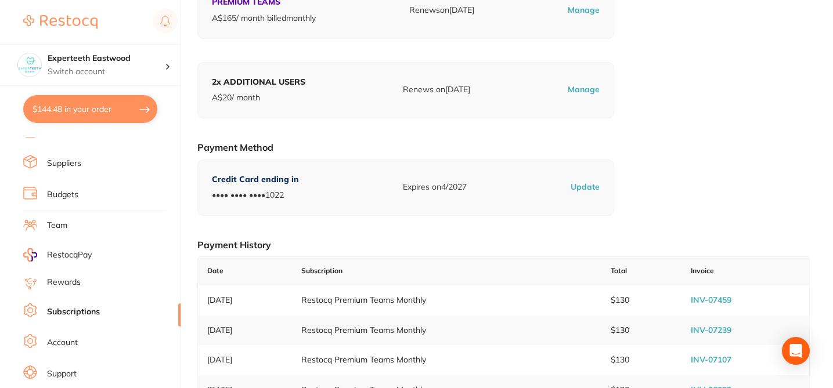
click at [720, 301] on link "INV-07459" at bounding box center [711, 300] width 41 height 10
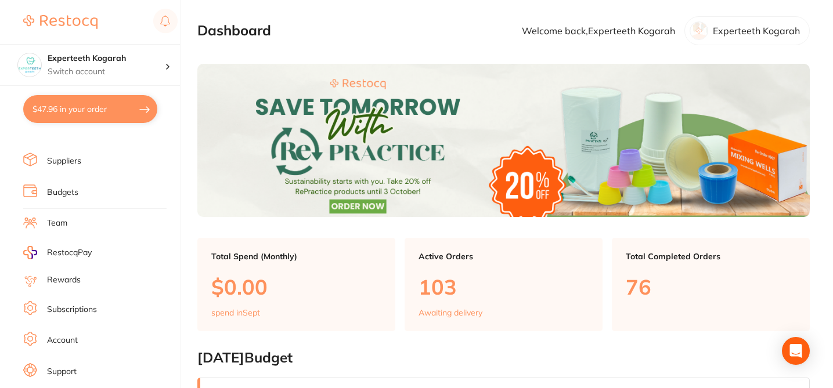
scroll to position [149, 0]
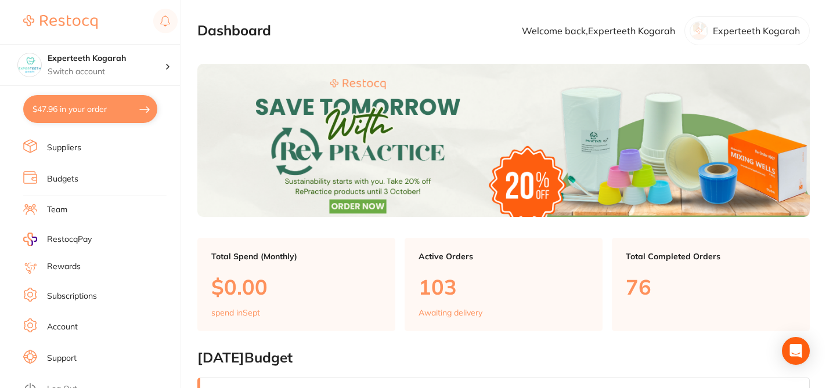
click at [85, 294] on link "Subscriptions" at bounding box center [72, 297] width 50 height 12
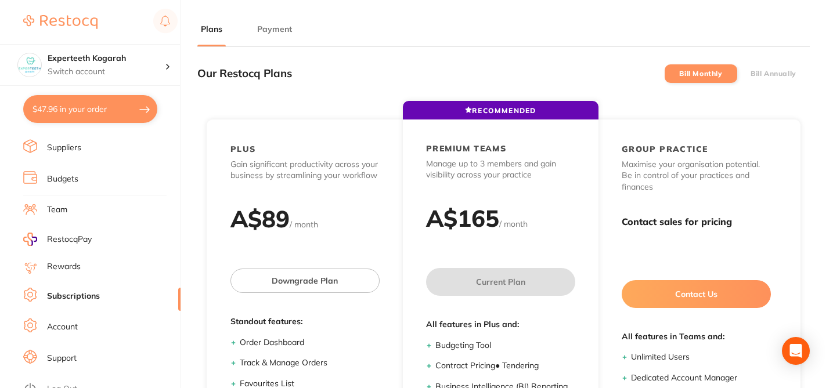
click at [273, 36] on li "Payment" at bounding box center [275, 34] width 42 height 23
click at [278, 25] on button "Payment" at bounding box center [275, 29] width 42 height 11
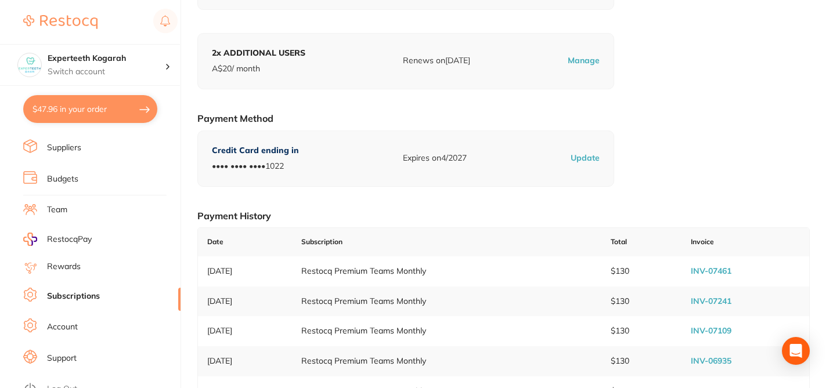
scroll to position [186, 0]
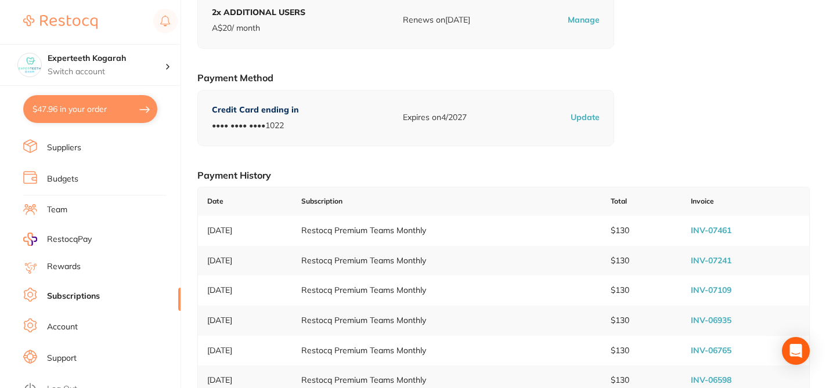
click at [720, 234] on link "INV-07461" at bounding box center [711, 230] width 41 height 10
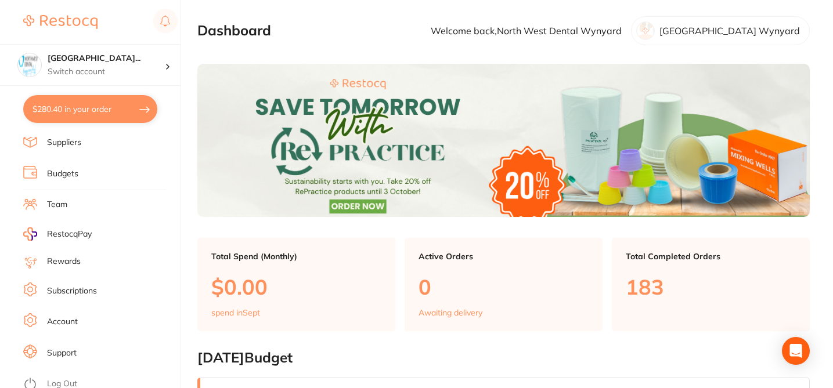
scroll to position [160, 0]
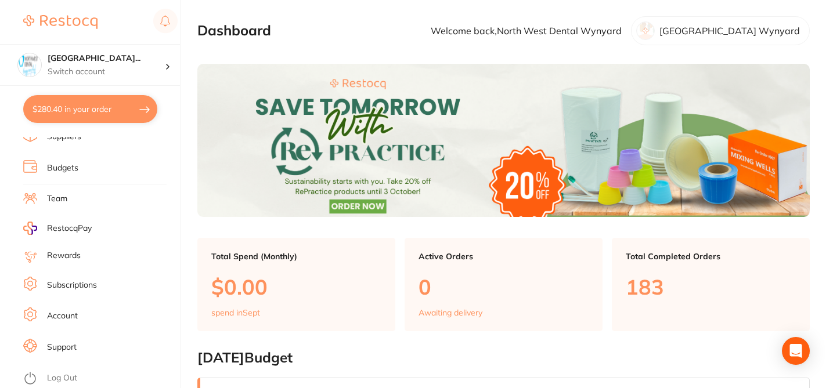
click at [94, 283] on link "Subscriptions" at bounding box center [72, 286] width 50 height 12
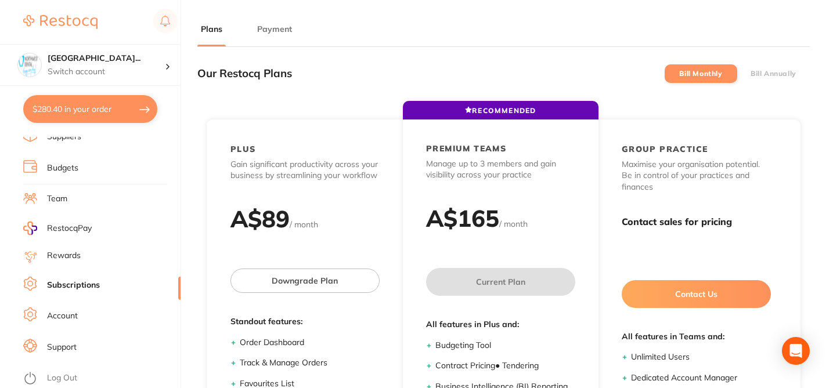
click at [274, 28] on button "Payment" at bounding box center [275, 29] width 42 height 11
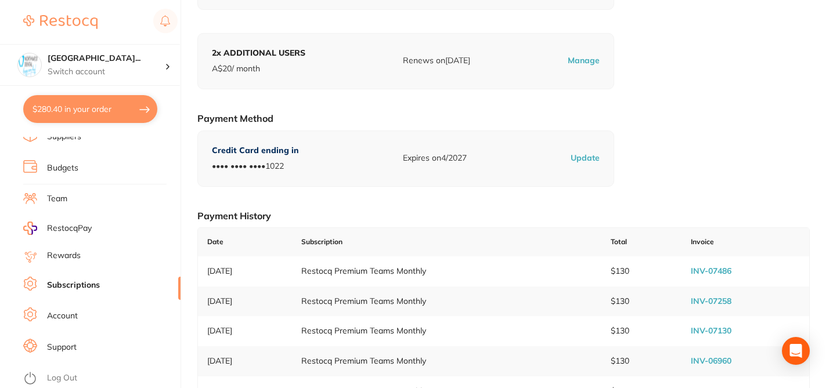
scroll to position [186, 0]
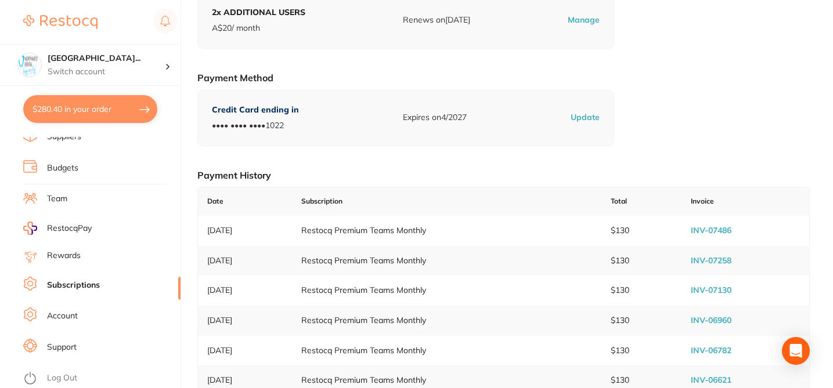
click at [725, 227] on link "INV-07486" at bounding box center [711, 230] width 41 height 10
checkbox input "true"
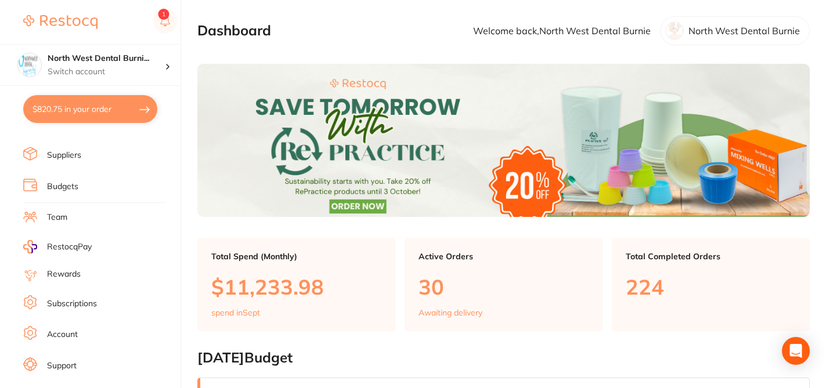
click at [89, 301] on link "Subscriptions" at bounding box center [72, 304] width 50 height 12
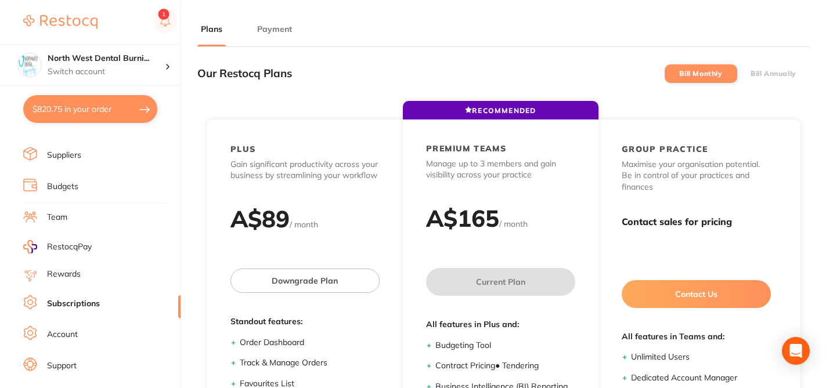
click at [287, 27] on button "Payment" at bounding box center [275, 29] width 42 height 11
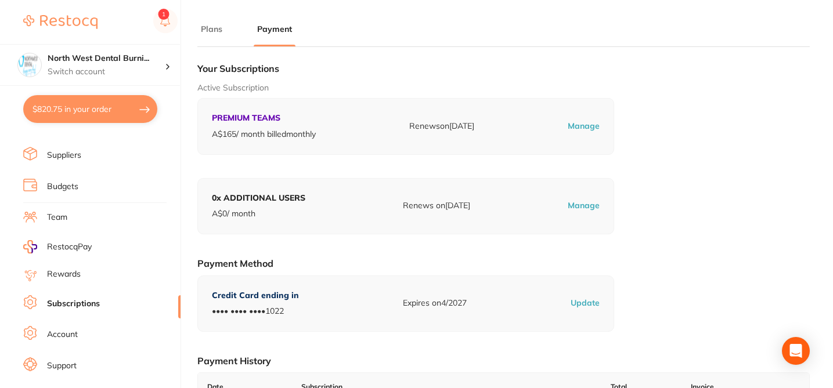
click at [727, 116] on div "Active Subscription PREMIUM TEAMS A$ 165 / month billed monthly Renews on [DATE…" at bounding box center [503, 118] width 612 height 73
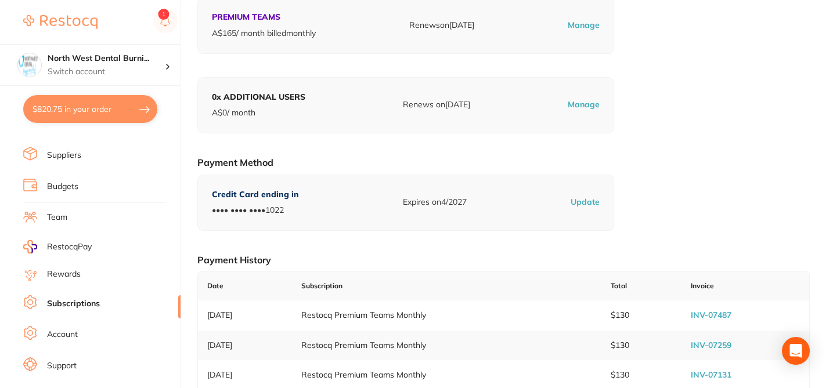
scroll to position [116, 0]
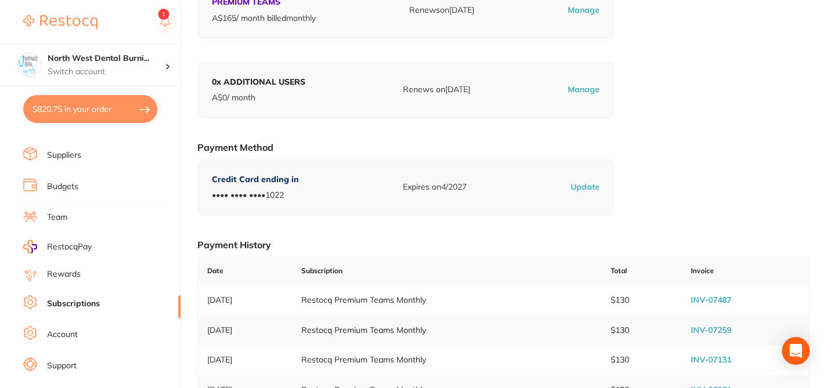
click at [720, 304] on link "INV-07487" at bounding box center [711, 300] width 41 height 10
checkbox input "true"
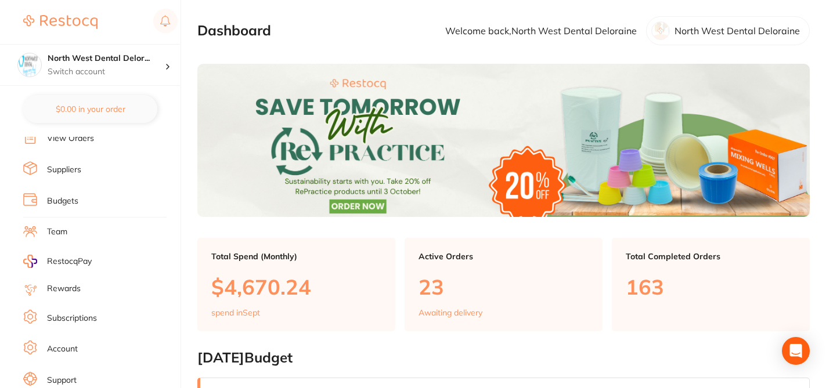
scroll to position [128, 0]
click at [102, 318] on li "Subscriptions" at bounding box center [101, 317] width 157 height 17
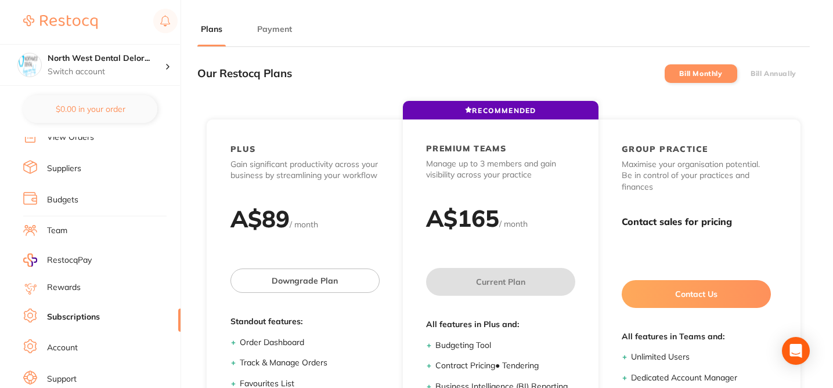
click at [270, 27] on button "Payment" at bounding box center [275, 29] width 42 height 11
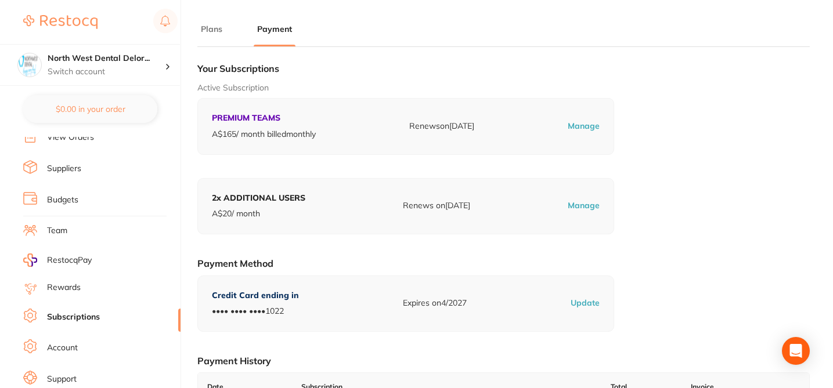
click at [403, 73] on h1 "Your Subscriptions" at bounding box center [503, 69] width 612 height 12
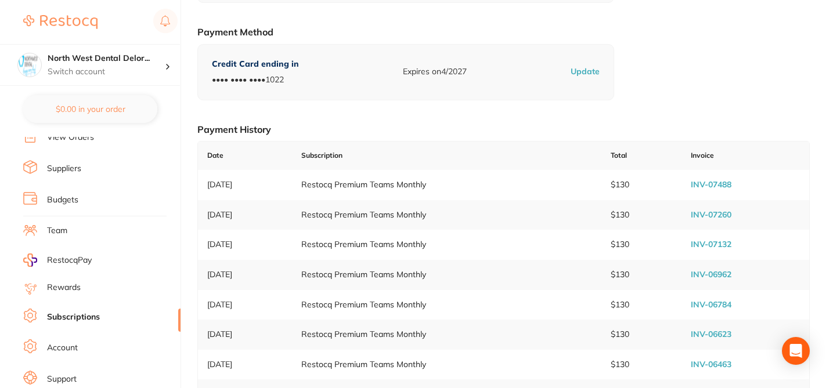
scroll to position [232, 0]
click at [712, 183] on link "INV-07488" at bounding box center [711, 184] width 41 height 10
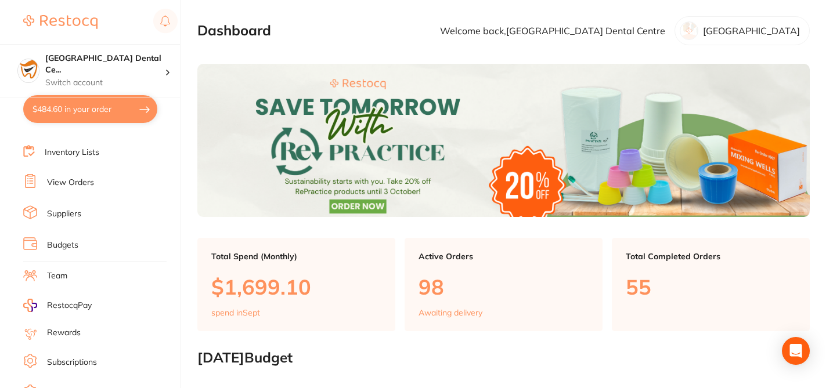
scroll to position [100, 0]
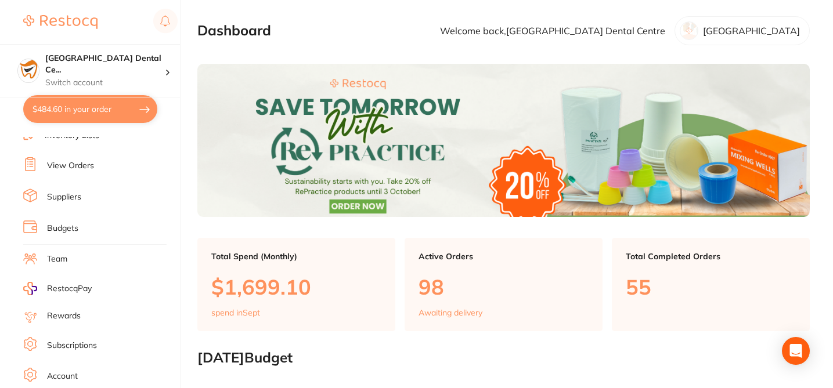
click at [88, 347] on link "Subscriptions" at bounding box center [72, 346] width 50 height 12
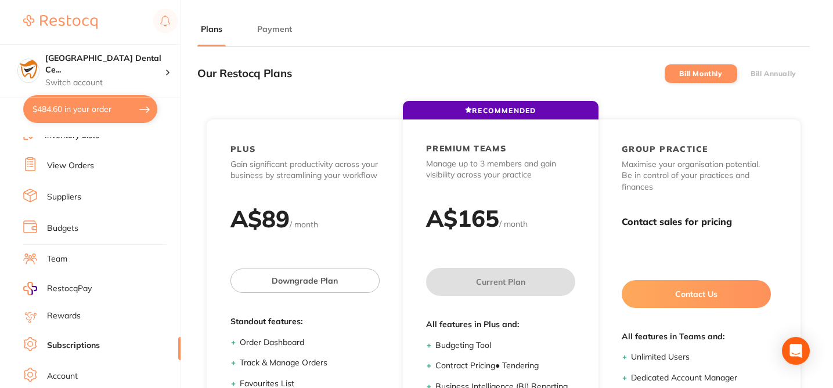
click at [275, 30] on button "Payment" at bounding box center [275, 29] width 42 height 11
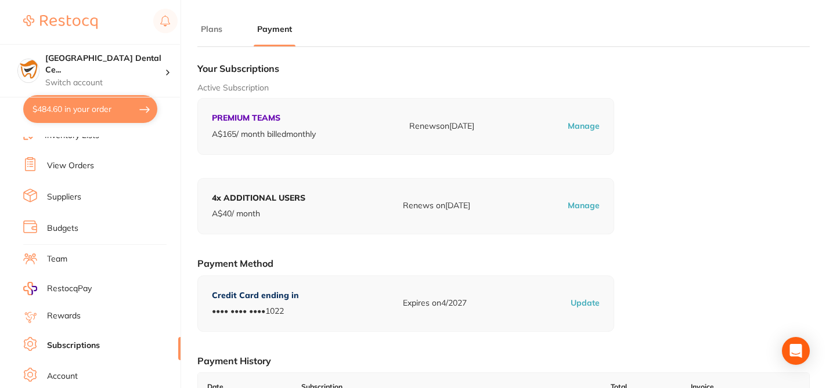
click at [391, 73] on h1 "Your Subscriptions" at bounding box center [503, 69] width 612 height 12
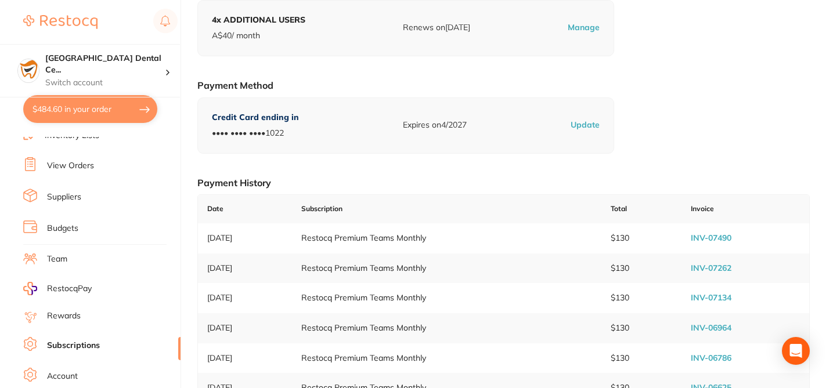
scroll to position [186, 0]
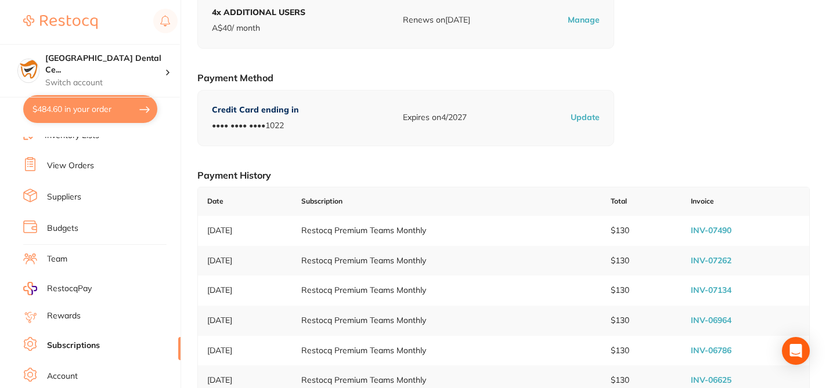
click at [701, 230] on link "INV-07490" at bounding box center [711, 230] width 41 height 10
checkbox input "true"
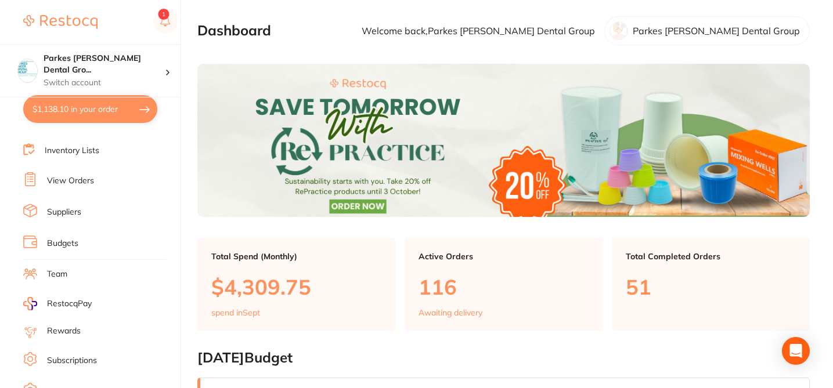
scroll to position [106, 0]
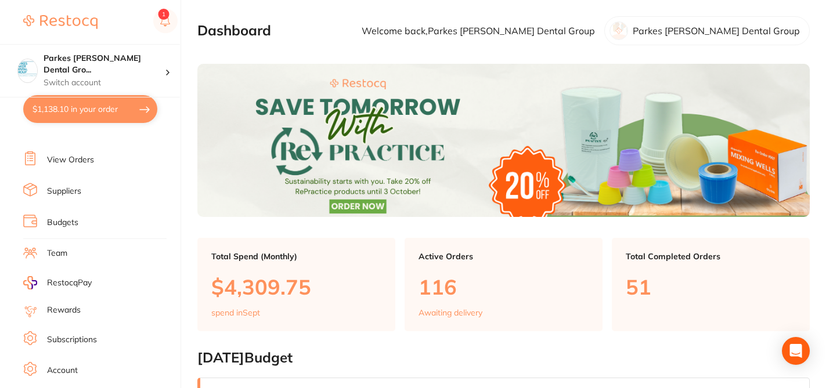
click at [94, 334] on link "Subscriptions" at bounding box center [72, 340] width 50 height 12
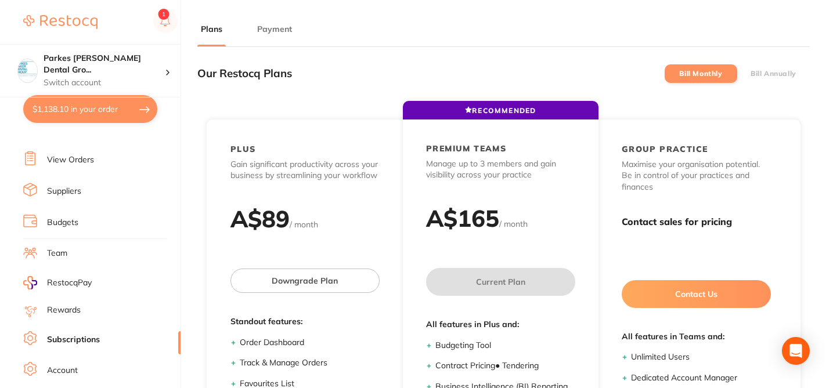
click at [267, 29] on button "Payment" at bounding box center [275, 29] width 42 height 11
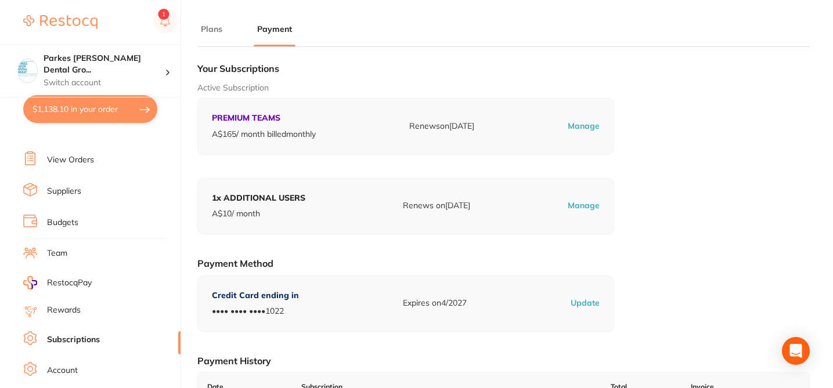
click at [327, 87] on p "Active Subscription" at bounding box center [503, 88] width 612 height 12
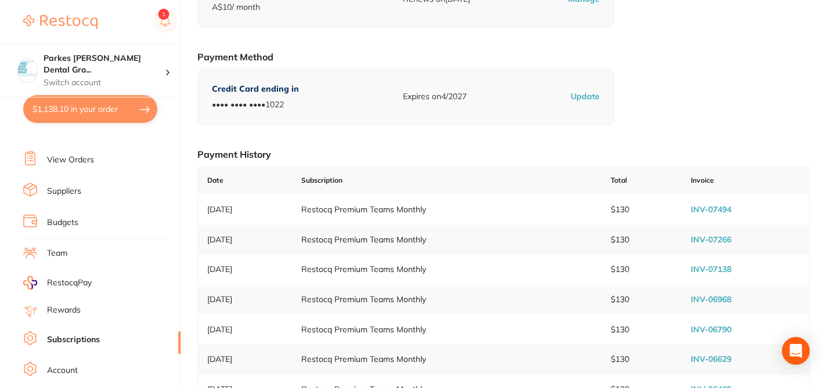
scroll to position [209, 0]
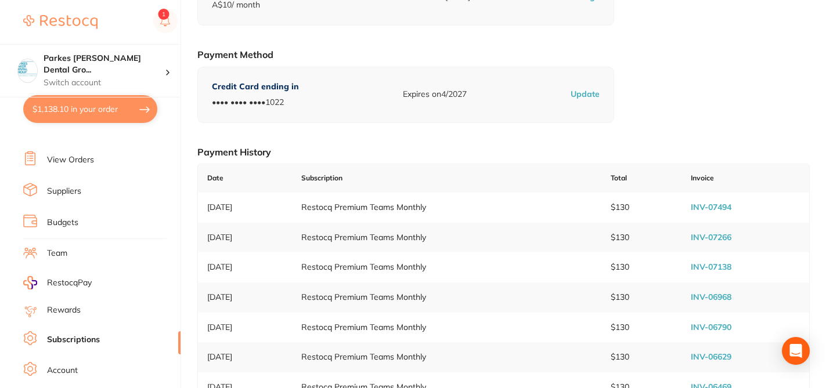
click at [724, 203] on link "INV-07494" at bounding box center [711, 207] width 41 height 10
checkbox input "true"
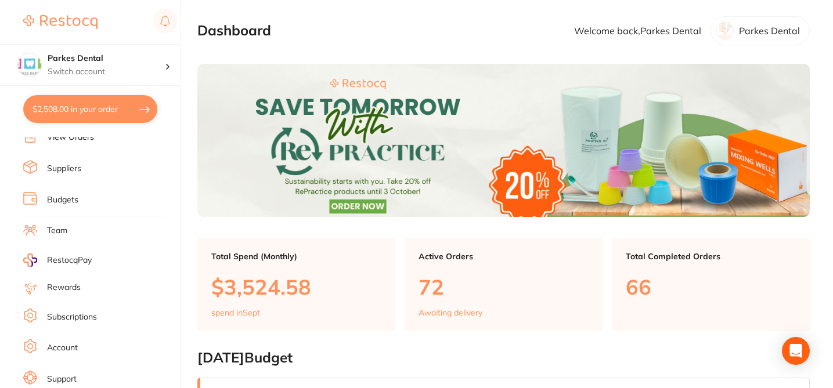
scroll to position [136, 0]
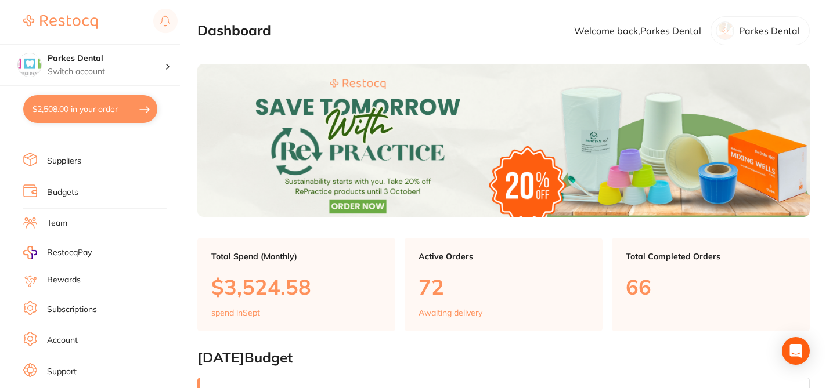
click at [93, 306] on link "Subscriptions" at bounding box center [72, 310] width 50 height 12
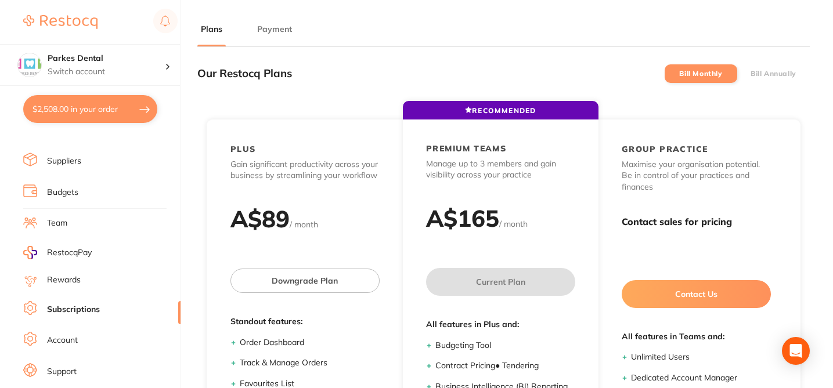
click at [281, 33] on button "Payment" at bounding box center [275, 29] width 42 height 11
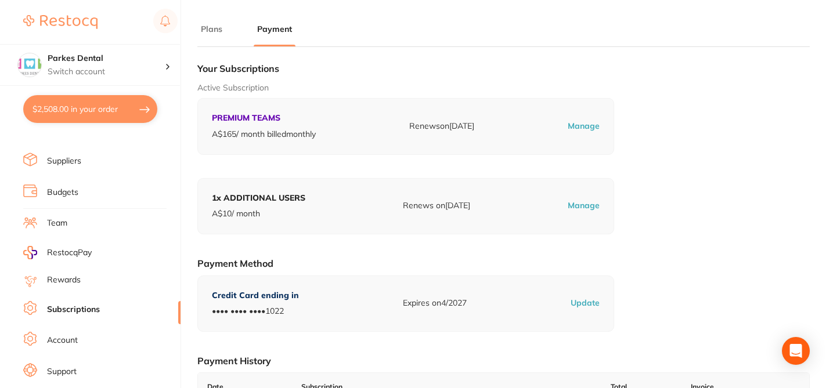
click at [343, 31] on ul "Plans Payment" at bounding box center [503, 35] width 612 height 24
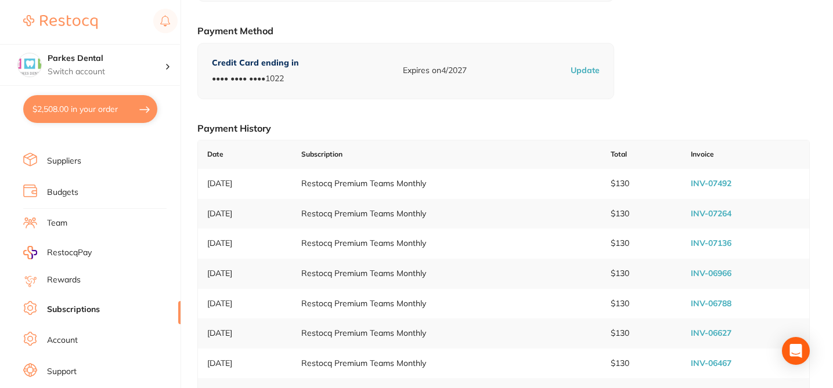
scroll to position [255, 0]
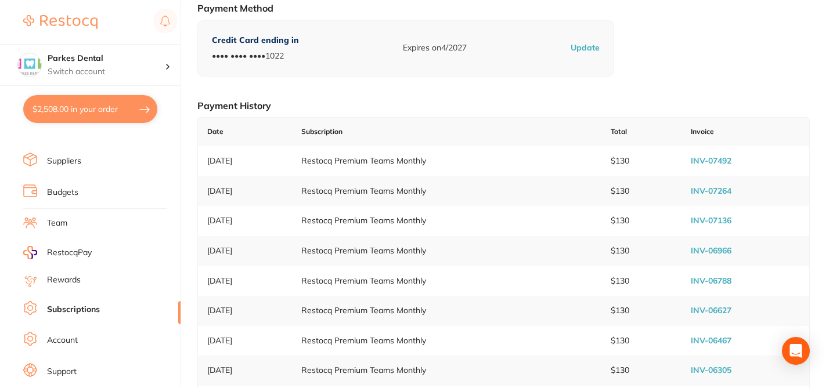
click at [732, 156] on link "INV-07492" at bounding box center [711, 161] width 41 height 10
checkbox input "true"
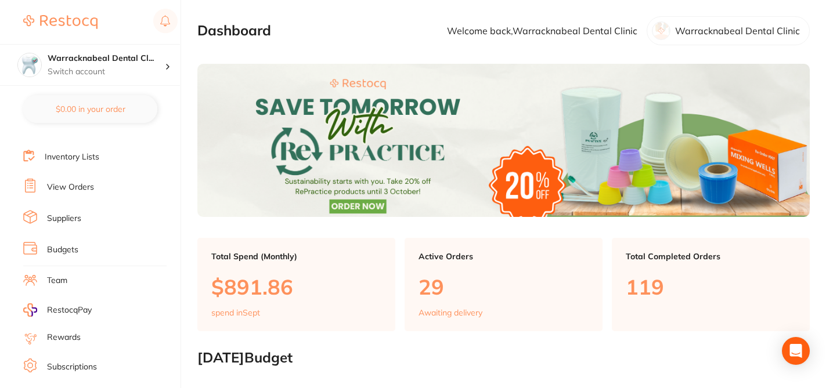
scroll to position [108, 0]
click at [80, 336] on link "Subscriptions" at bounding box center [72, 338] width 50 height 12
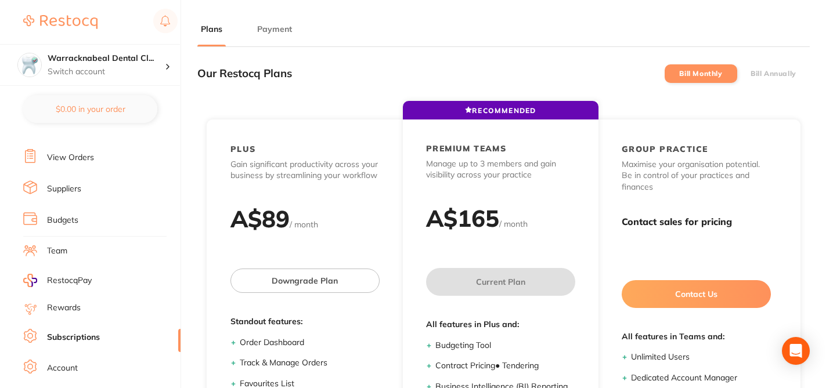
click at [267, 33] on button "Payment" at bounding box center [275, 29] width 42 height 11
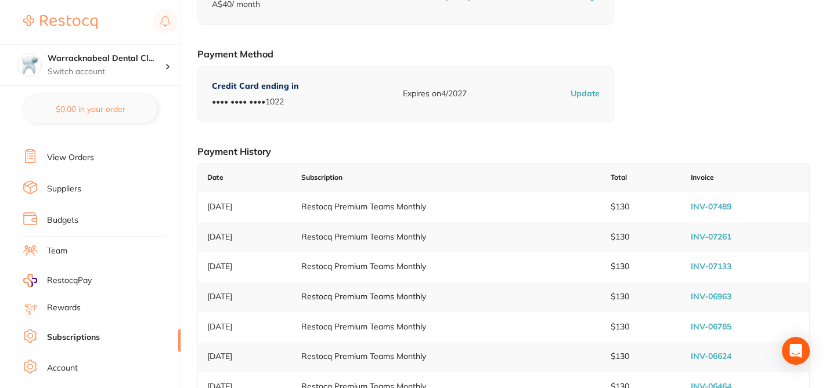
scroll to position [232, 0]
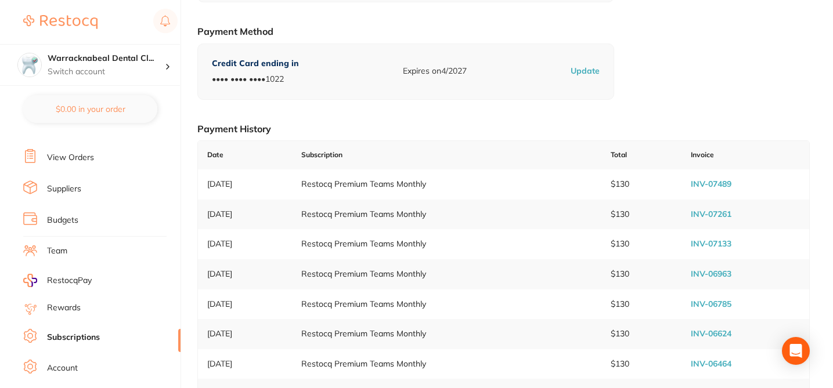
click at [718, 183] on link "INV-07489" at bounding box center [711, 184] width 41 height 10
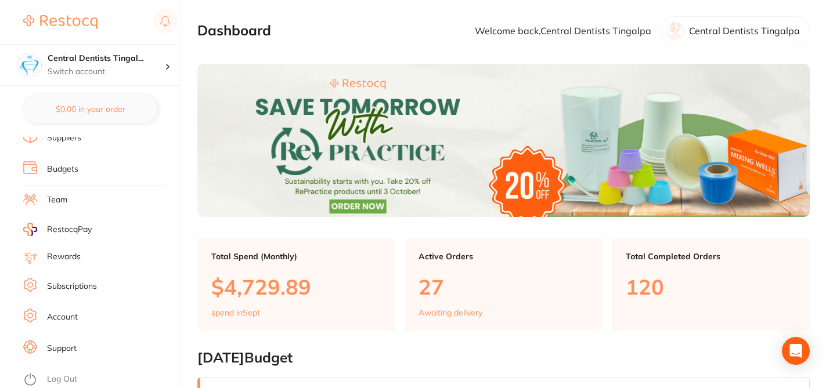
scroll to position [160, 0]
click at [93, 284] on link "Subscriptions" at bounding box center [72, 286] width 50 height 12
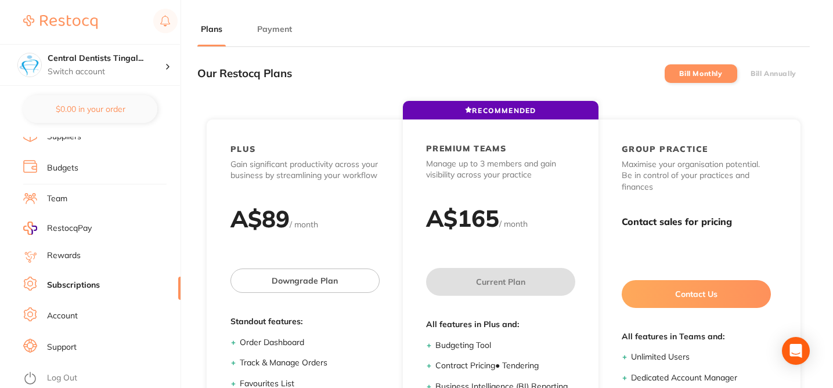
click at [282, 30] on button "Payment" at bounding box center [275, 29] width 42 height 11
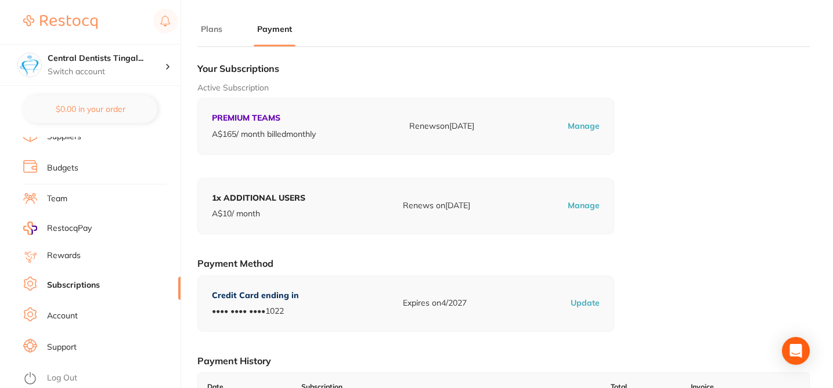
click at [652, 132] on div "Active Subscription PREMIUM TEAMS A$ 165 / month billed monthly Renews on Oct 2…" at bounding box center [503, 118] width 612 height 73
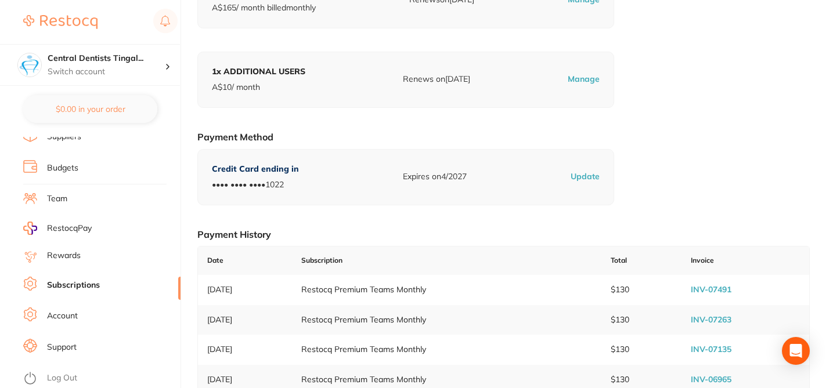
scroll to position [139, 0]
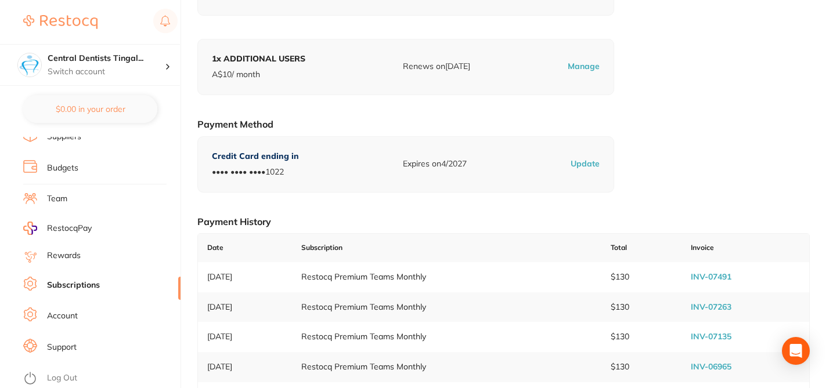
click at [707, 273] on link "INV-07491" at bounding box center [711, 277] width 41 height 10
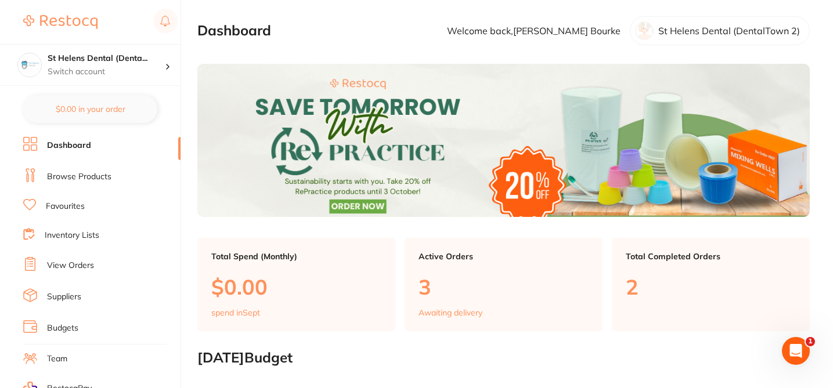
click at [100, 178] on link "Browse Products" at bounding box center [79, 177] width 64 height 12
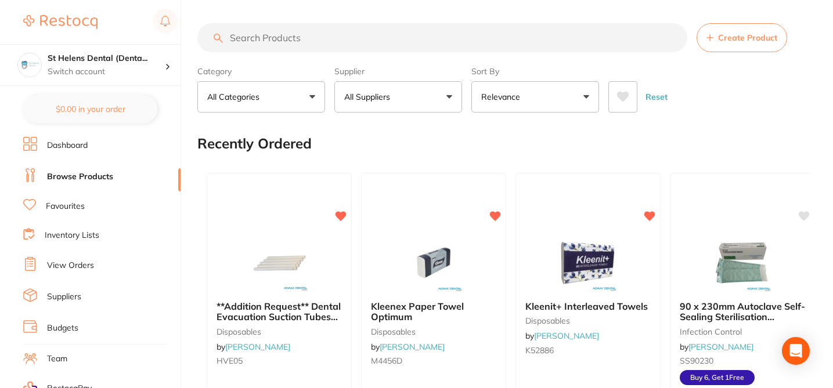
click at [294, 38] on input "search" at bounding box center [442, 37] width 490 height 29
paste input "P-MIXTIPS"
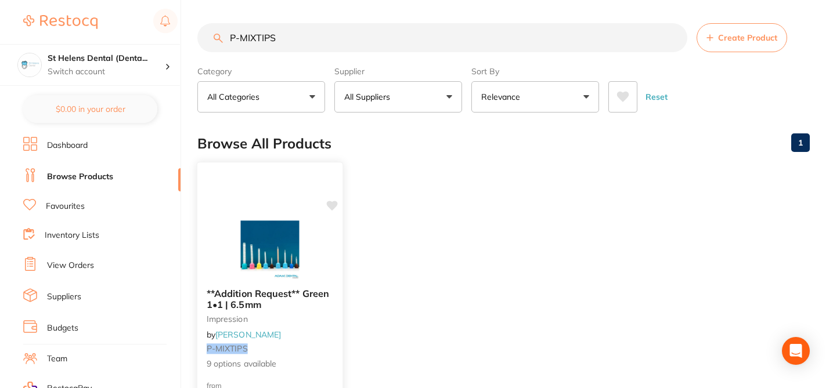
type input "P-MIXTIPS"
click at [319, 326] on div "**Addition Request** Green 1•1 | 6.5mm impression by Adam Dental P-MIXTIPS 9 op…" at bounding box center [269, 329] width 145 height 100
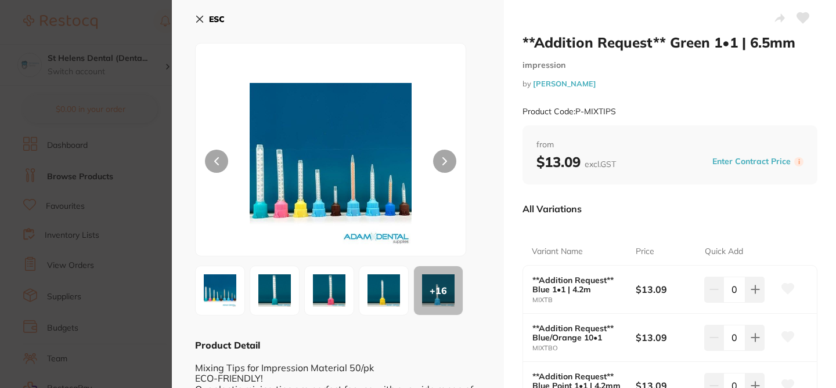
click at [628, 200] on div "All Variations" at bounding box center [670, 209] width 295 height 30
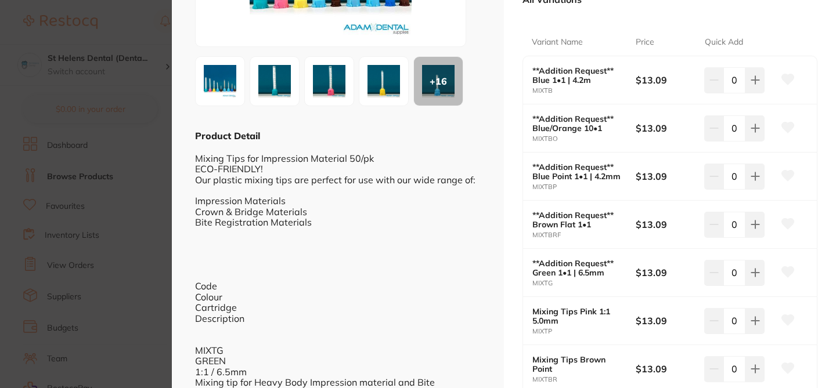
scroll to position [209, 0]
click at [784, 82] on icon at bounding box center [788, 80] width 12 height 10
click at [787, 127] on icon at bounding box center [788, 128] width 12 height 10
click at [788, 175] on icon at bounding box center [788, 176] width 12 height 10
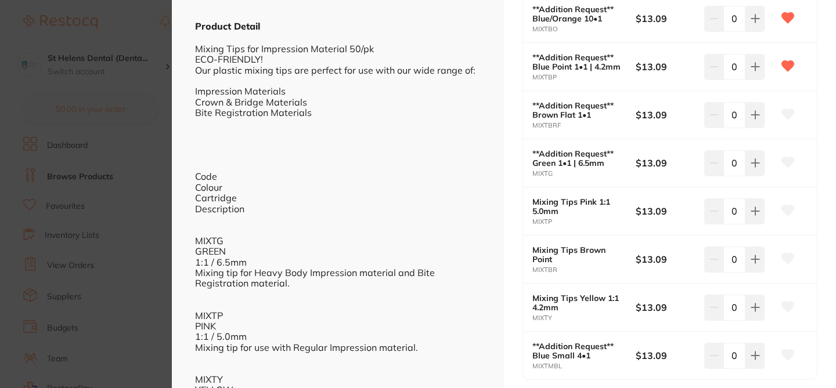
scroll to position [324, 0]
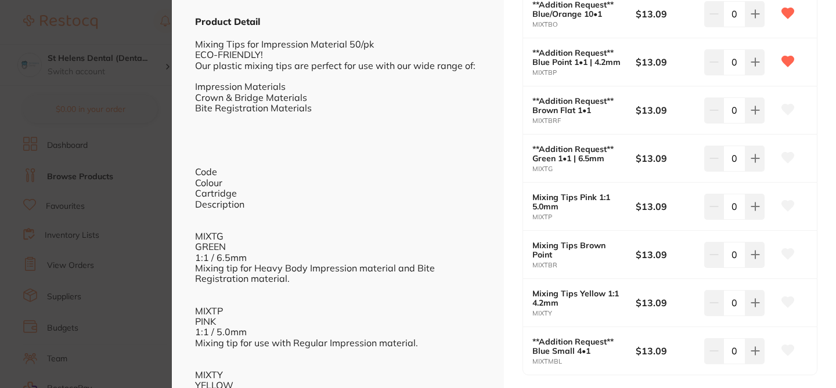
click at [787, 113] on icon at bounding box center [788, 110] width 12 height 10
click at [789, 157] on icon at bounding box center [788, 158] width 12 height 10
click at [788, 205] on icon at bounding box center [788, 206] width 12 height 10
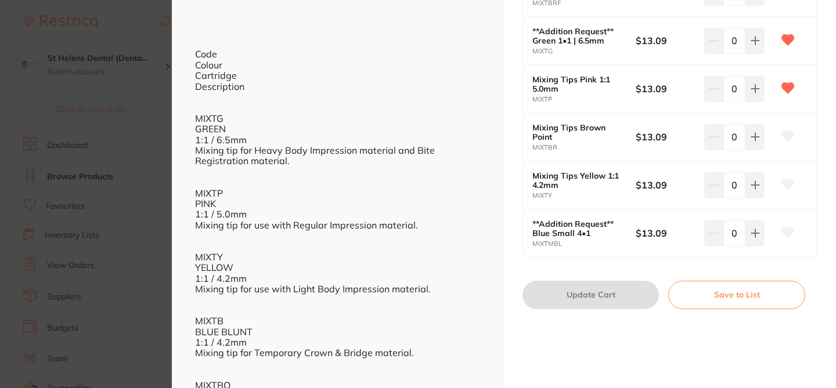
scroll to position [438, 0]
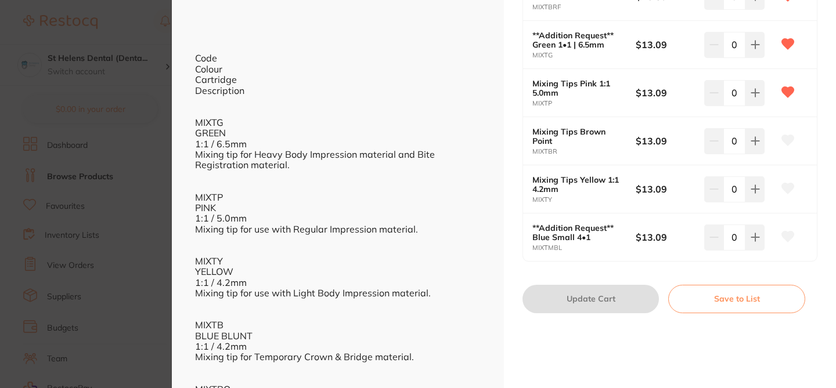
click at [788, 140] on icon at bounding box center [788, 140] width 12 height 10
click at [787, 188] on icon at bounding box center [788, 188] width 12 height 10
click at [788, 239] on icon at bounding box center [788, 237] width 12 height 10
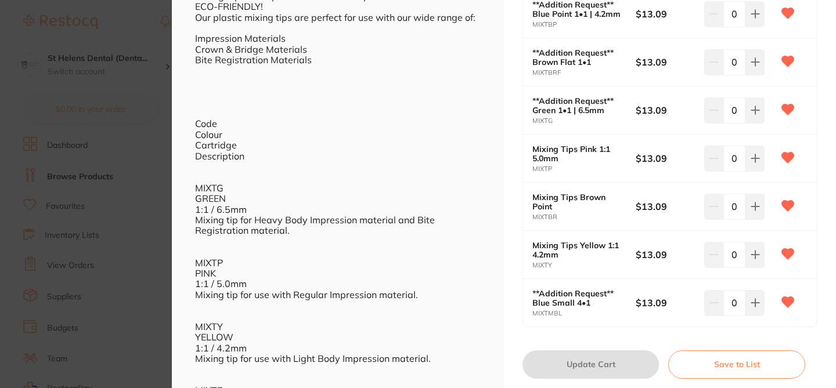
scroll to position [377, 0]
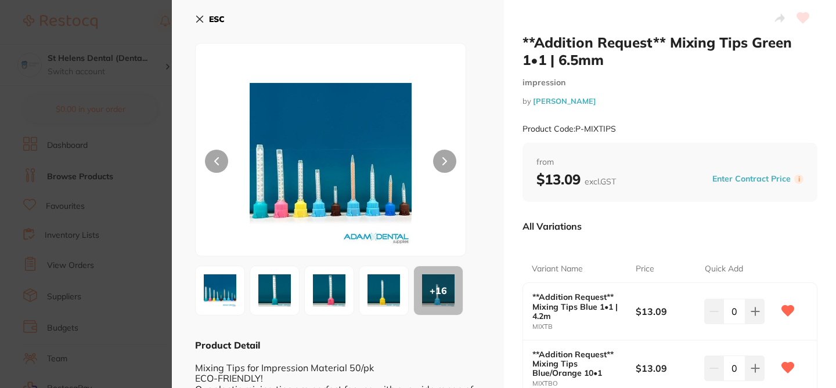
scroll to position [23, 0]
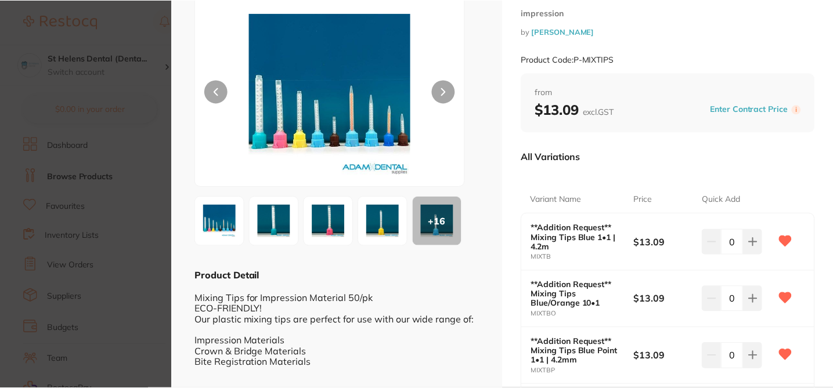
scroll to position [139, 0]
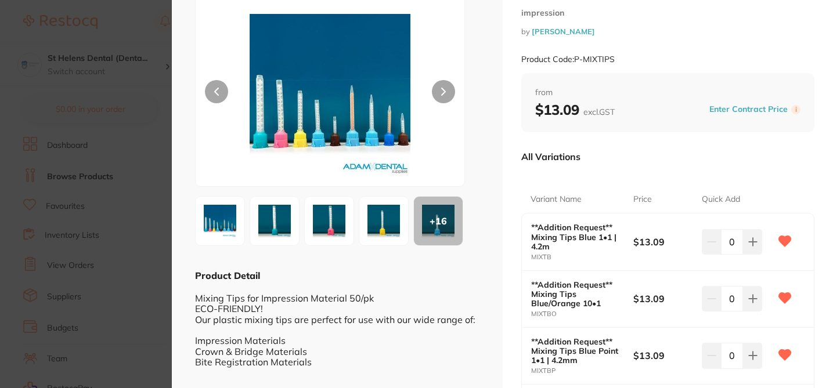
click at [630, 41] on div "**Addition Request** Mixing Tips Green 1•1 | 6.5mm impression by Adam Dental Pr…" at bounding box center [668, 18] width 294 height 109
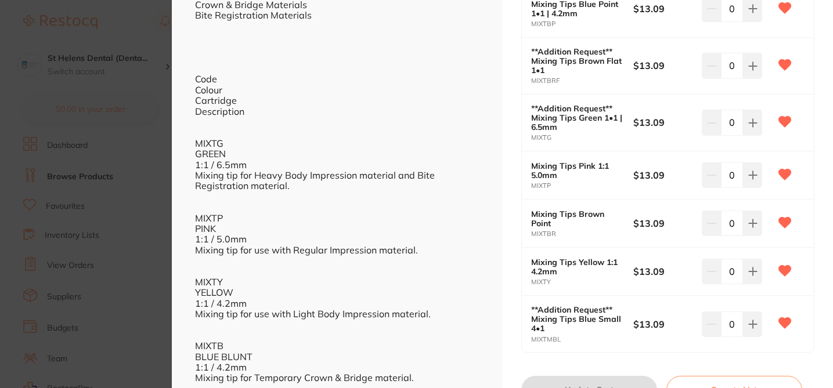
scroll to position [418, 0]
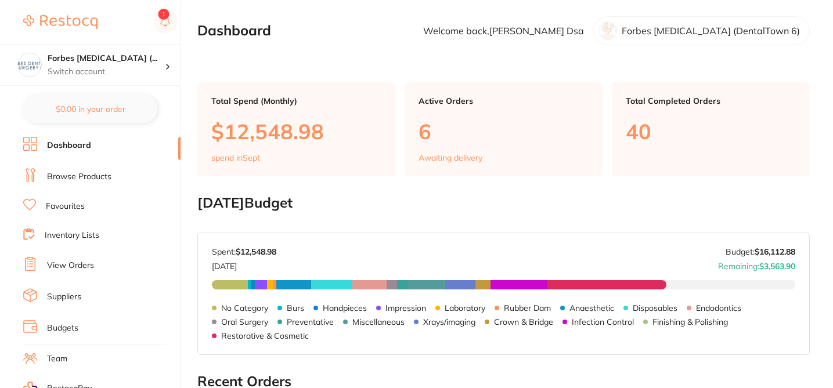
click at [100, 175] on link "Browse Products" at bounding box center [79, 177] width 64 height 12
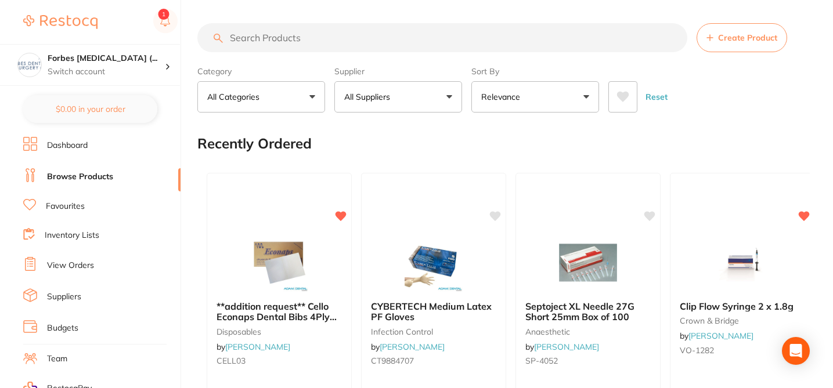
click at [234, 38] on input "search" at bounding box center [442, 37] width 490 height 29
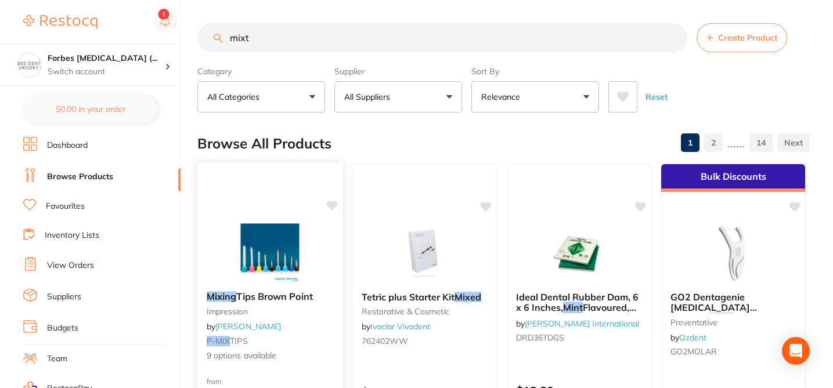
type input "mixt"
click at [333, 201] on icon at bounding box center [332, 206] width 12 height 12
click at [326, 322] on div "Mixing Tips Brown Point impression by Adam Dental P-MIX TIPS 9 options available" at bounding box center [269, 326] width 145 height 89
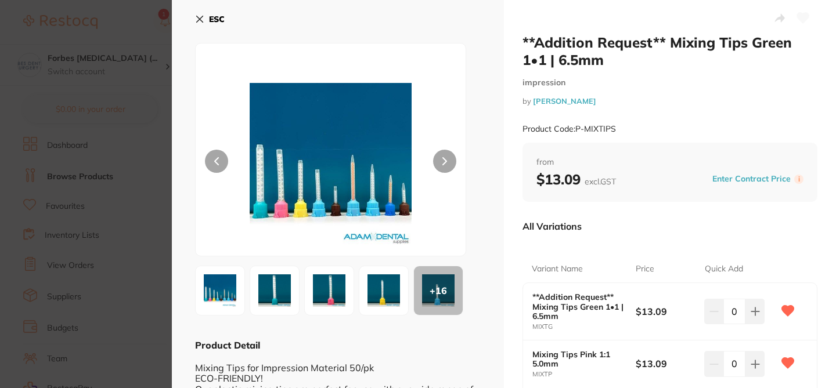
click at [606, 238] on div "All Variations" at bounding box center [670, 226] width 295 height 30
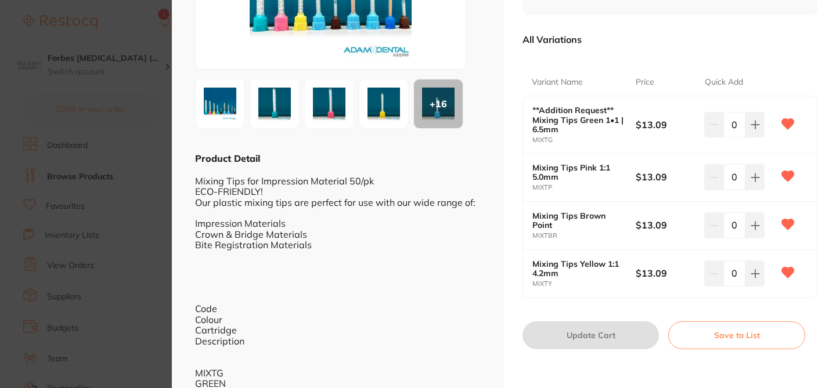
scroll to position [186, 0]
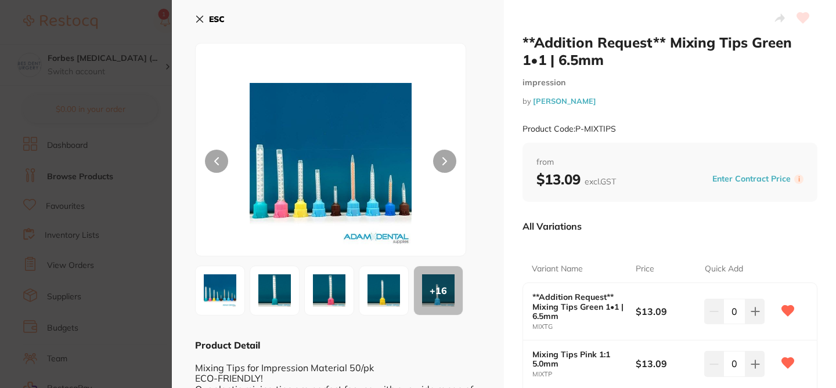
click at [118, 63] on section "**Addition Request** Mixing Tips Green 1•1 | 6.5mm impression by [PERSON_NAME] …" at bounding box center [418, 194] width 836 height 388
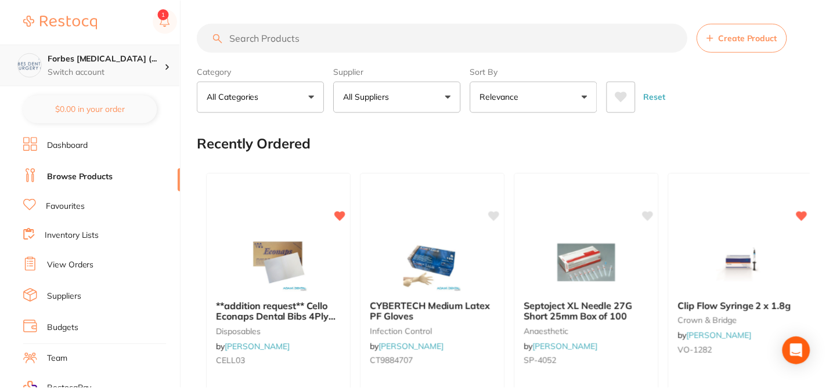
scroll to position [139, 0]
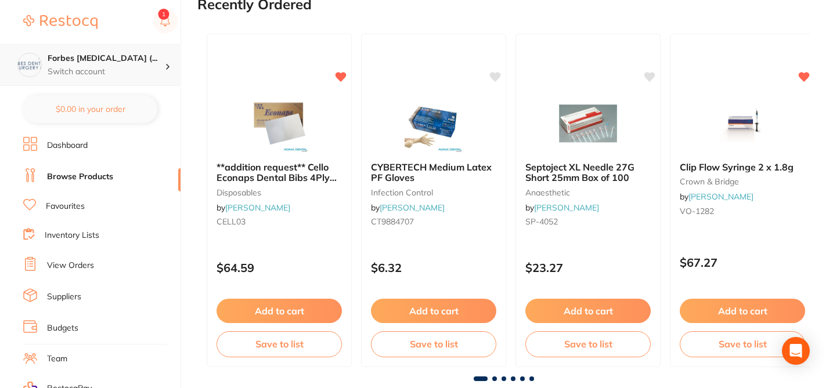
click at [137, 69] on p "Switch account" at bounding box center [106, 72] width 117 height 12
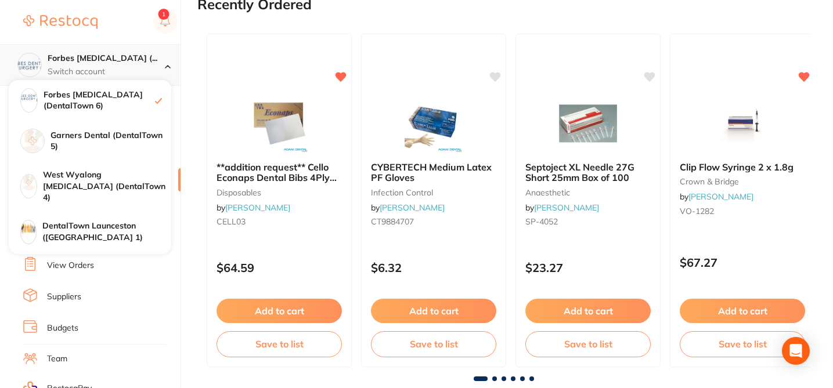
scroll to position [0, 0]
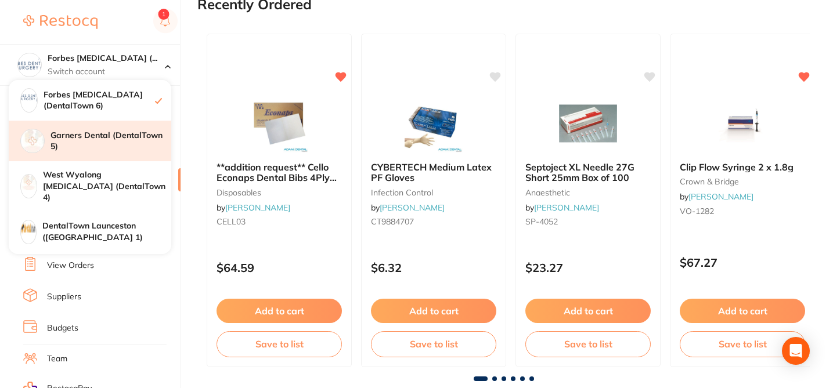
click at [132, 131] on h4 "Garners Dental (DentalTown 5)" at bounding box center [111, 141] width 121 height 23
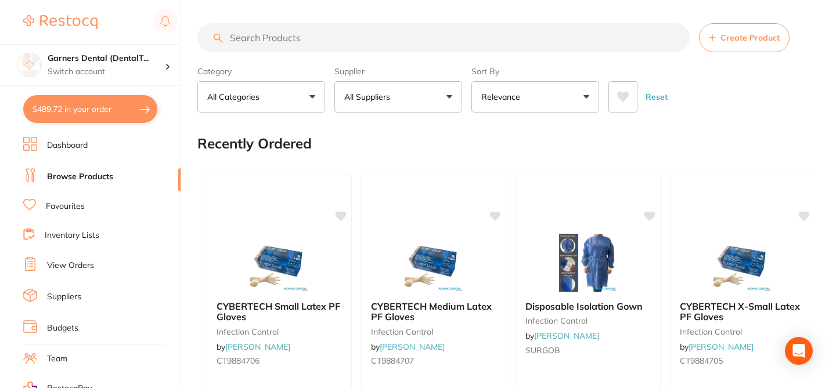
click at [281, 38] on input "search" at bounding box center [443, 37] width 492 height 29
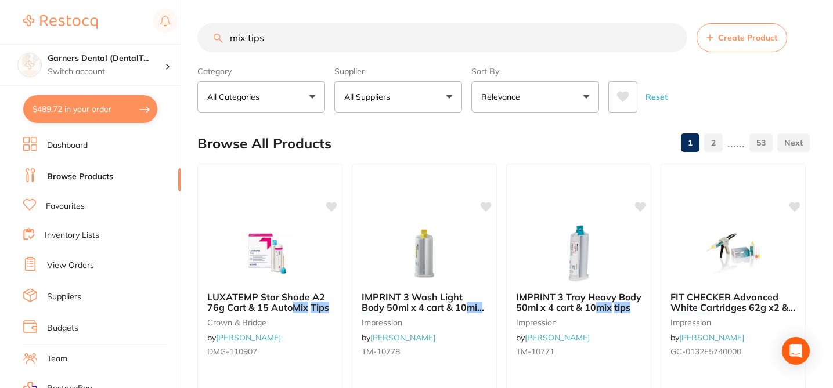
click at [286, 37] on input "mix tips" at bounding box center [442, 37] width 490 height 29
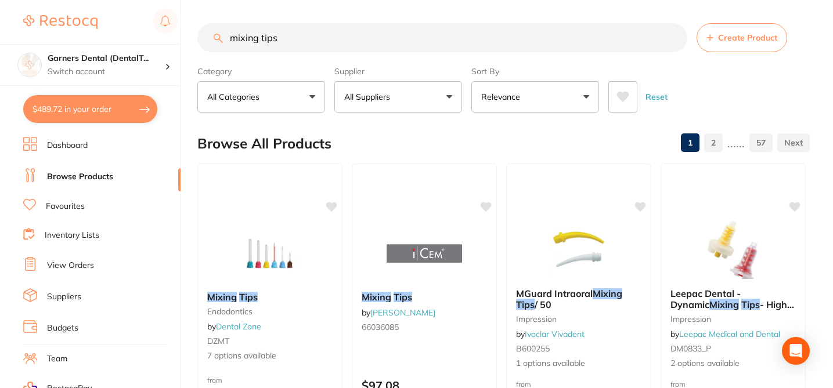
type input "mixing tips"
click at [370, 149] on div "Browse All Products 1 2 ...... 57" at bounding box center [503, 143] width 612 height 39
click at [406, 102] on button "All Suppliers" at bounding box center [398, 96] width 128 height 31
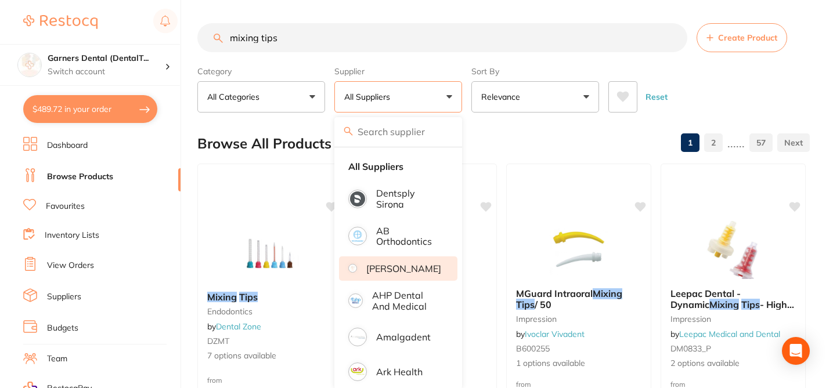
click at [402, 267] on p "[PERSON_NAME]" at bounding box center [403, 269] width 75 height 10
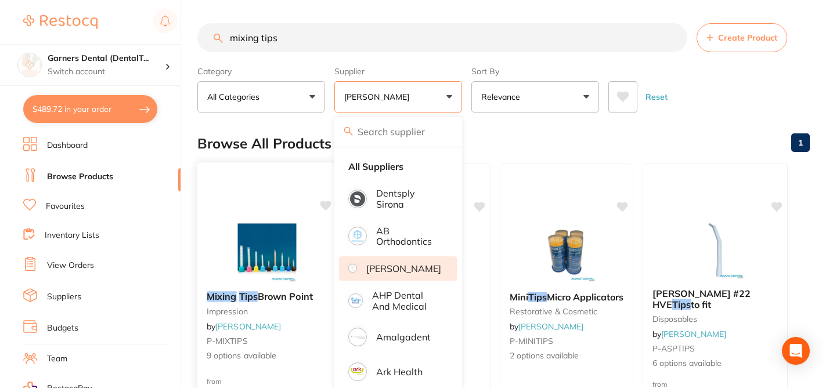
click at [325, 204] on icon at bounding box center [325, 206] width 11 height 10
click at [308, 351] on span "9 options available" at bounding box center [267, 357] width 120 height 12
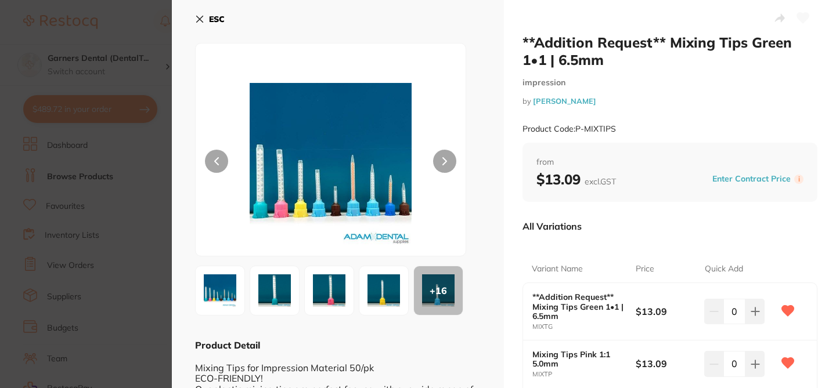
click at [608, 229] on div "All Variations" at bounding box center [670, 226] width 295 height 30
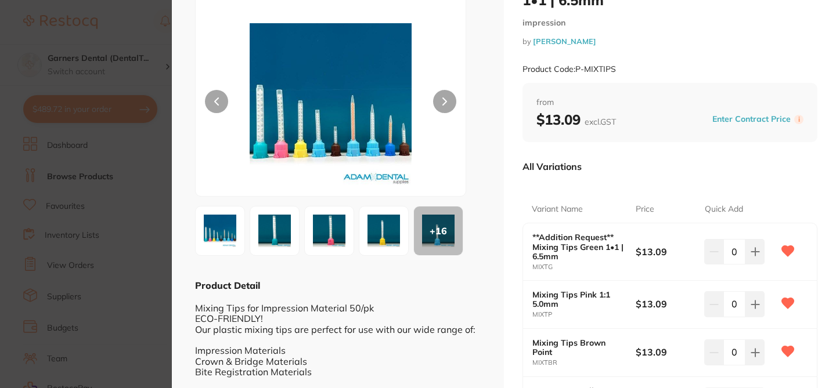
scroll to position [23, 0]
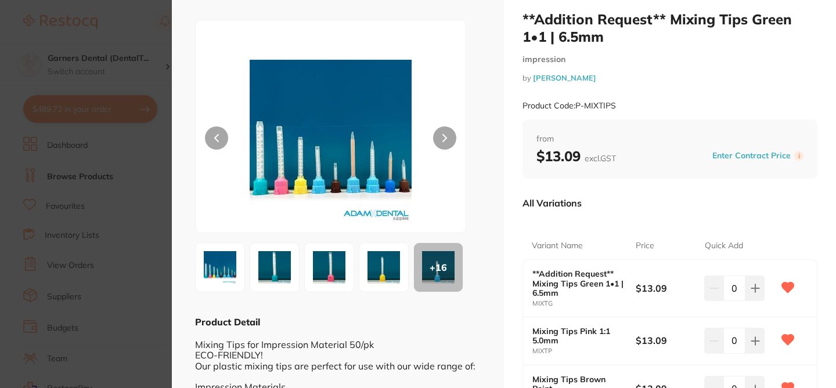
click at [98, 190] on section "**Addition Request** Mixing Tips Green 1•1 | 6.5mm impression by Adam Dental Pr…" at bounding box center [418, 194] width 836 height 388
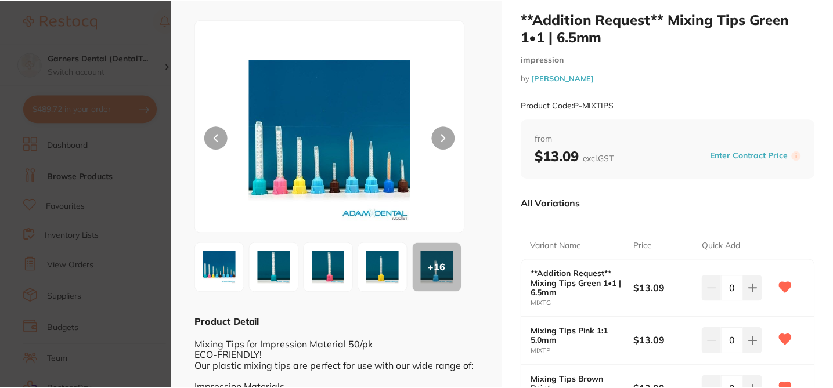
scroll to position [1, 0]
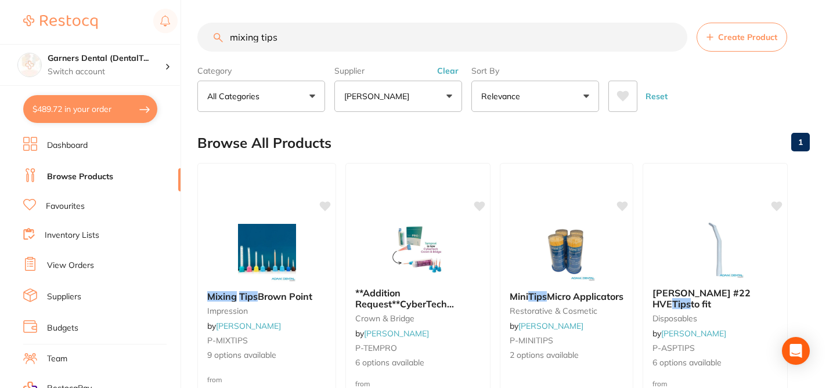
click at [78, 204] on link "Favourites" at bounding box center [65, 207] width 39 height 12
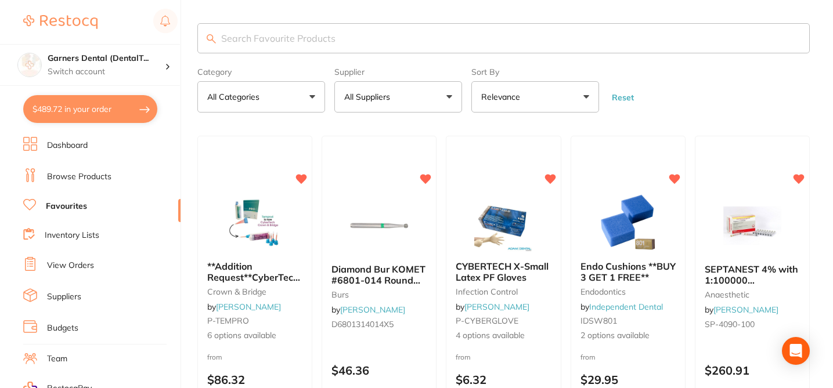
click at [253, 34] on input "search" at bounding box center [503, 38] width 612 height 30
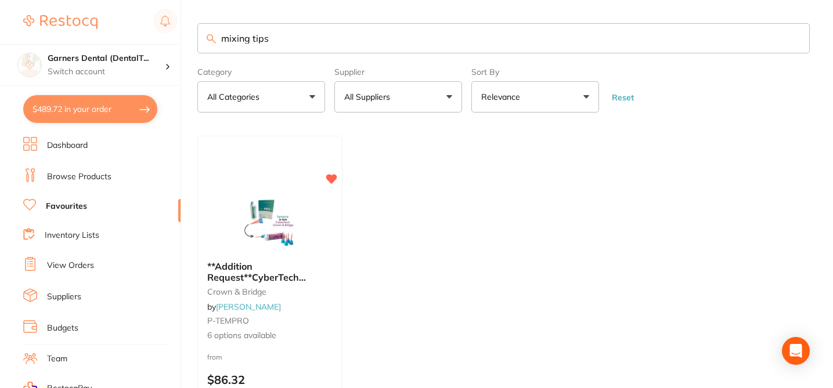
type input "mixing tips"
click at [317, 331] on span "6 options available" at bounding box center [270, 337] width 127 height 12
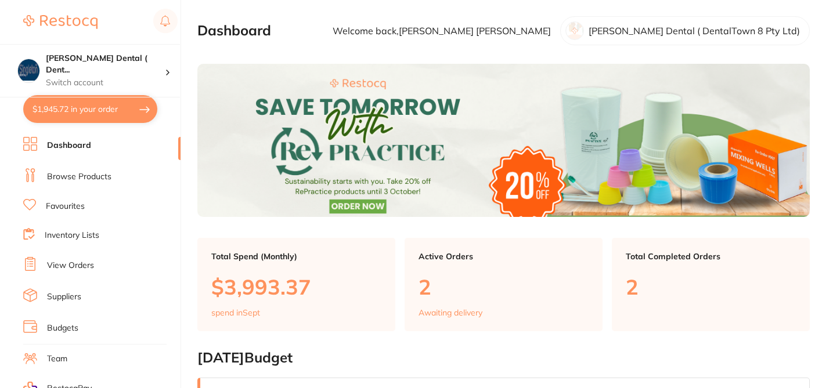
checkbox input "false"
click at [106, 174] on link "Browse Products" at bounding box center [79, 177] width 64 height 12
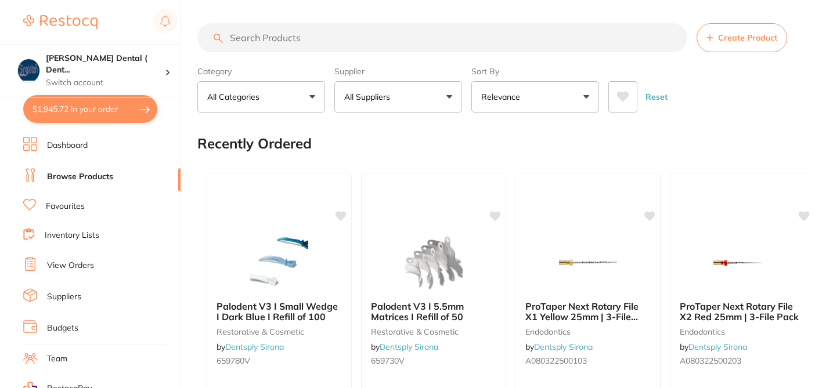
click at [253, 38] on input "search" at bounding box center [442, 37] width 490 height 29
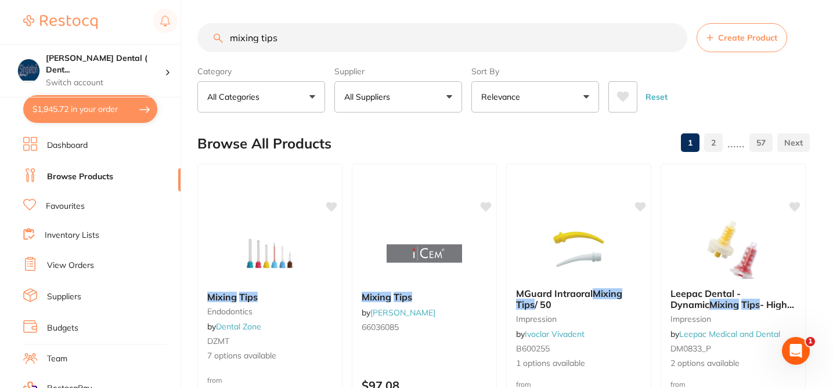
type input "mixing tips"
click at [329, 277] on div at bounding box center [270, 254] width 144 height 58
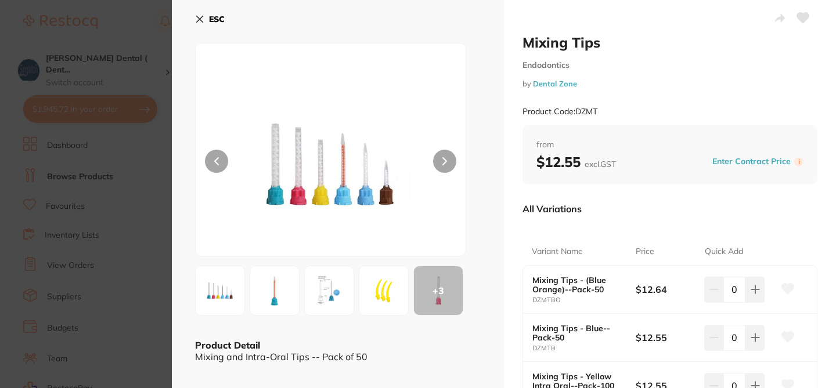
click at [195, 13] on button "ESC" at bounding box center [210, 19] width 30 height 20
click at [197, 124] on div "Browse All Products 1 2 ...... 57" at bounding box center [504, 143] width 615 height 39
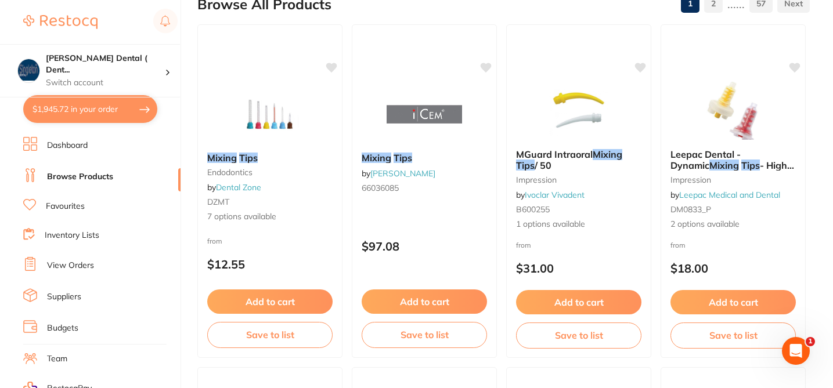
click at [493, 12] on div "Browse All Products 1 2 ...... 57" at bounding box center [503, 4] width 612 height 39
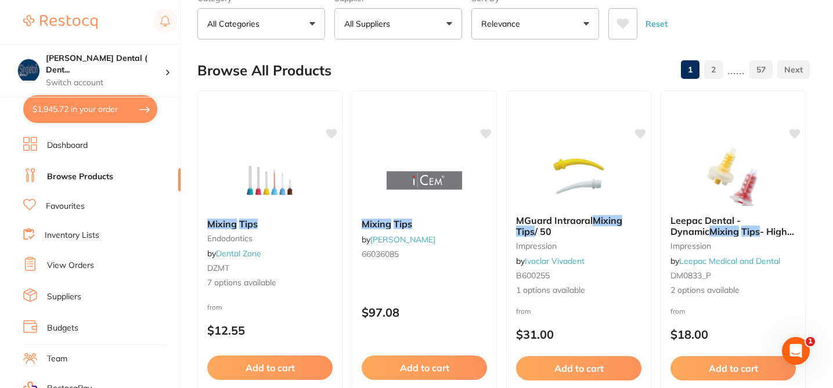
scroll to position [70, 0]
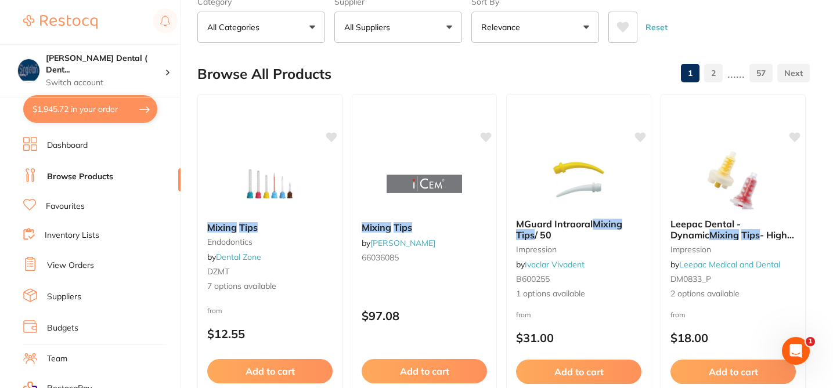
click at [455, 23] on button "All Suppliers" at bounding box center [398, 27] width 128 height 31
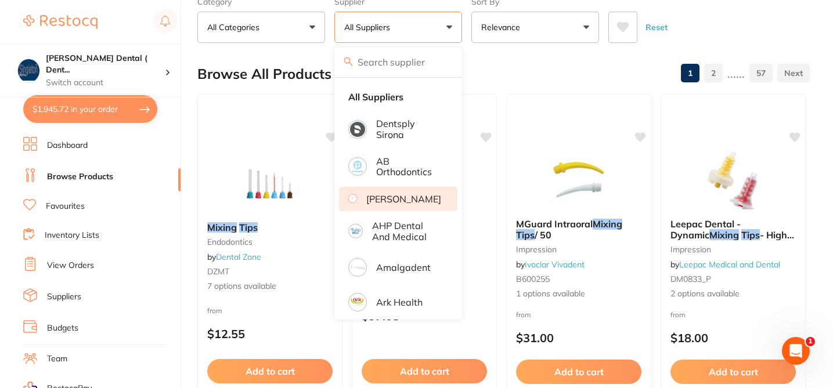
click at [421, 199] on p "[PERSON_NAME]" at bounding box center [403, 199] width 75 height 10
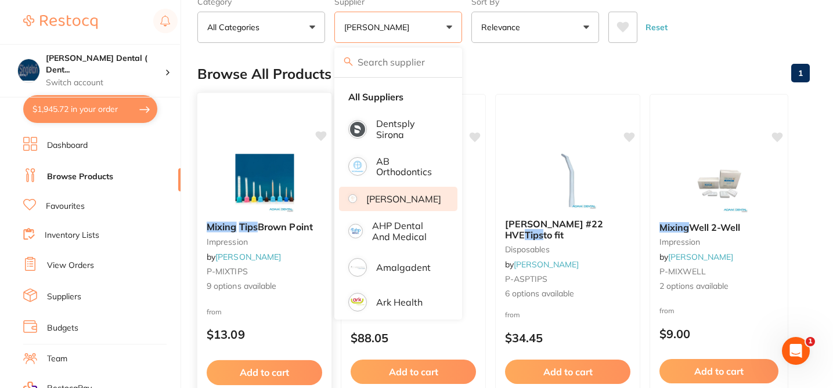
scroll to position [0, 0]
click at [298, 297] on div "Mixing Tips Brown Point impression by Adam Dental P-MIXTIPS 9 options available" at bounding box center [264, 256] width 134 height 89
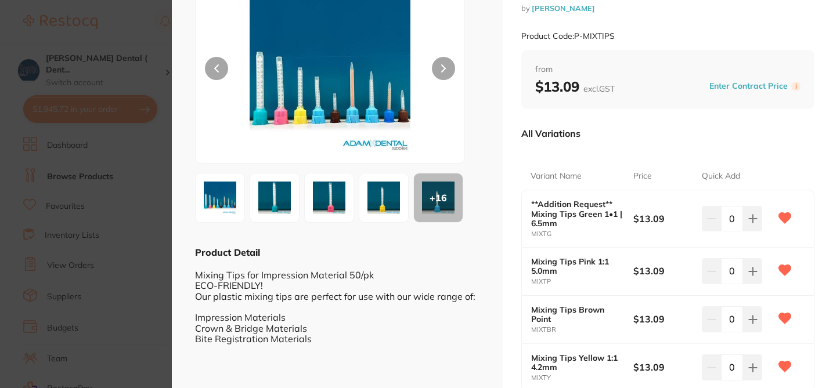
click at [128, 17] on section "**Addition Request** Mixing Tips Green 1•1 | 6.5mm impression by [PERSON_NAME] …" at bounding box center [416, 194] width 833 height 388
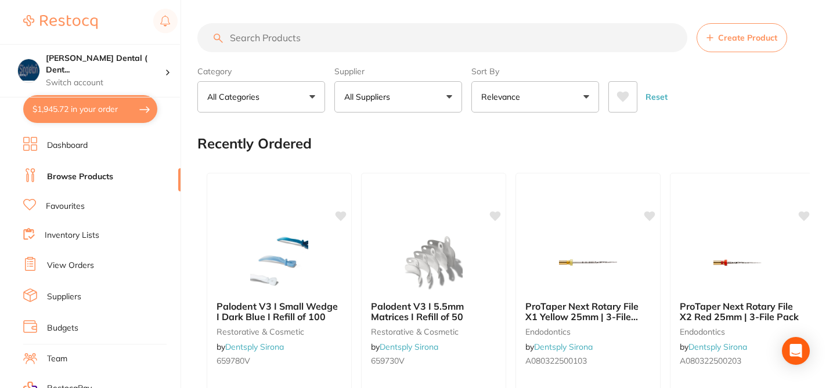
click at [255, 37] on input "search" at bounding box center [442, 37] width 490 height 29
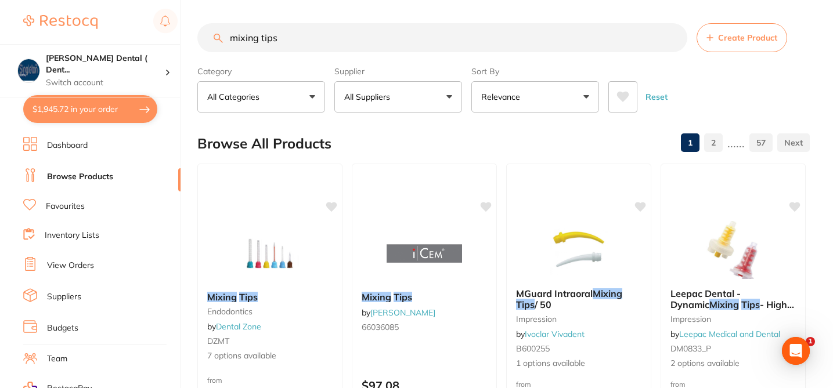
type input "mixing tips"
click at [399, 95] on span at bounding box center [397, 97] width 5 height 5
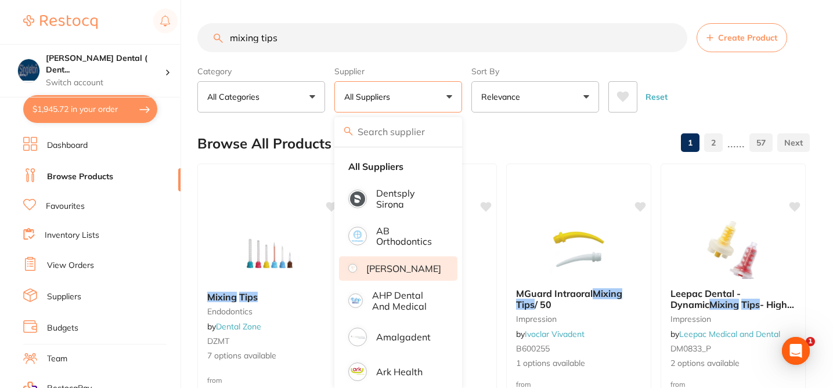
click at [392, 279] on li "[PERSON_NAME]" at bounding box center [398, 269] width 118 height 24
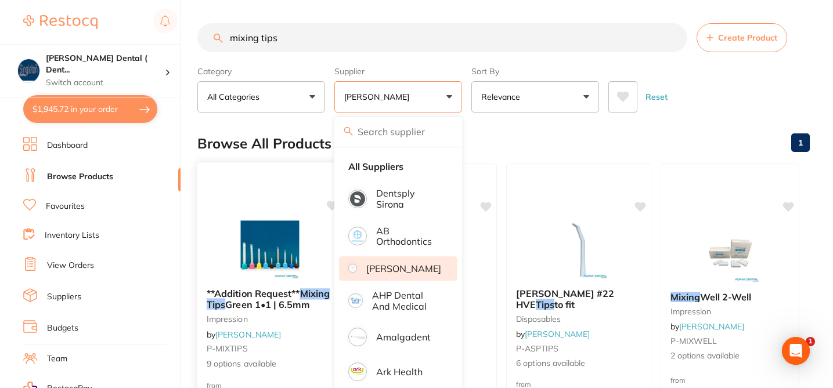
click at [326, 209] on icon at bounding box center [332, 206] width 12 height 12
click at [301, 189] on div "**Addition Request** Mixing Tips Green 1•1 | 6.5mm impression by [PERSON_NAME] …" at bounding box center [270, 330] width 147 height 337
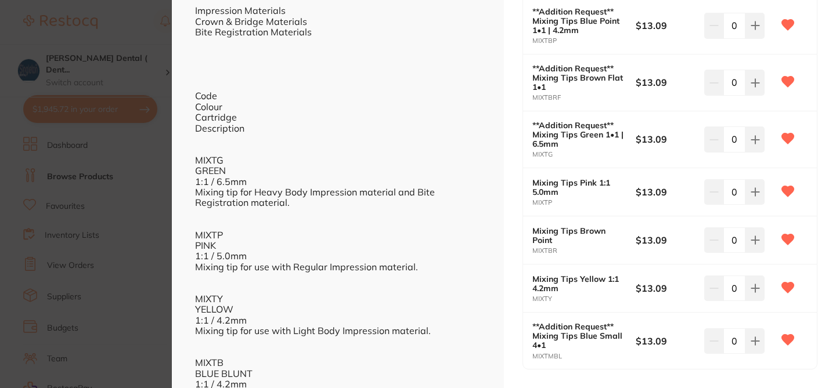
scroll to position [395, 0]
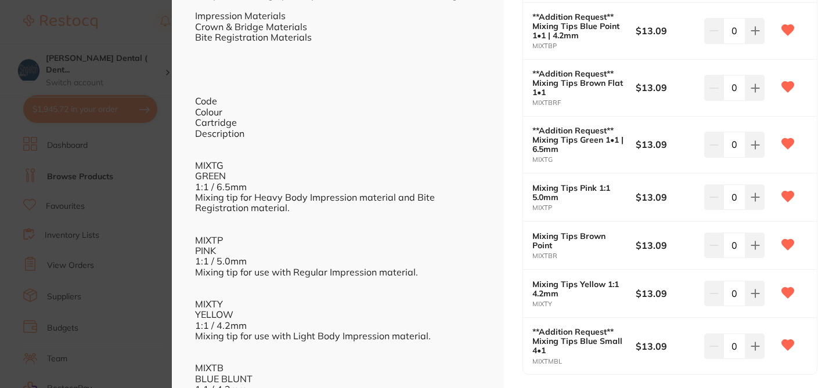
click at [67, 204] on section "**Addition Request** Mixing Tips Green 1•1 | 6.5mm impression by [PERSON_NAME] …" at bounding box center [418, 194] width 836 height 388
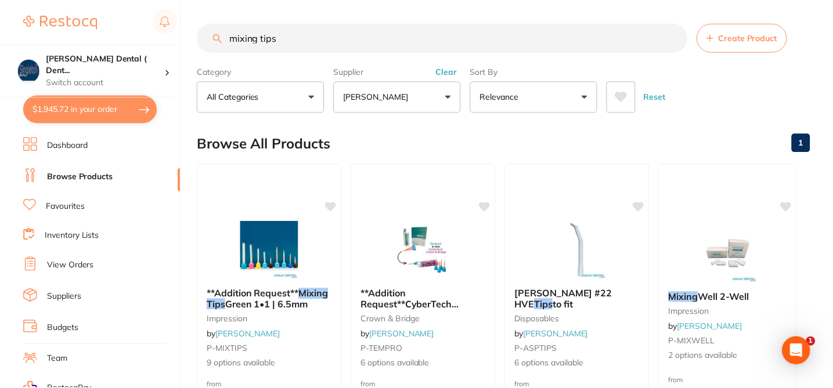
scroll to position [70, 0]
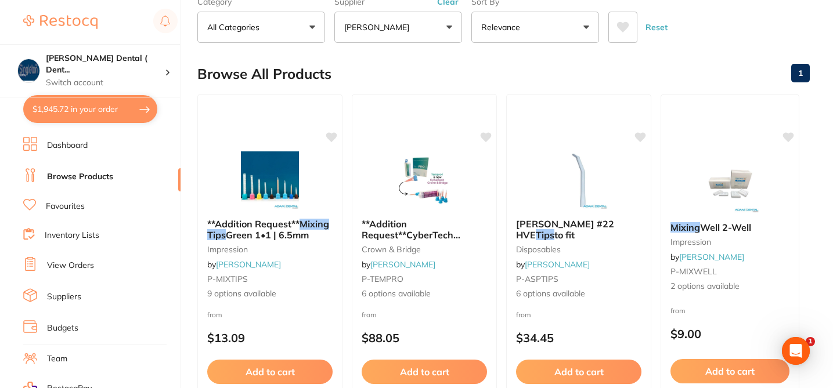
click at [67, 204] on link "Favourites" at bounding box center [65, 207] width 39 height 12
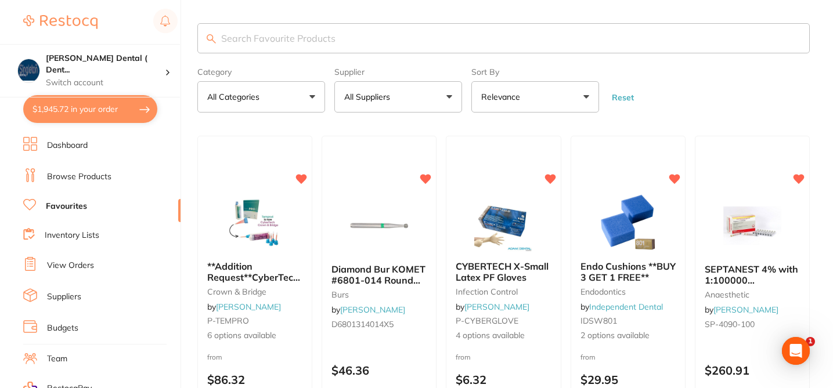
click at [266, 37] on input "search" at bounding box center [503, 38] width 612 height 30
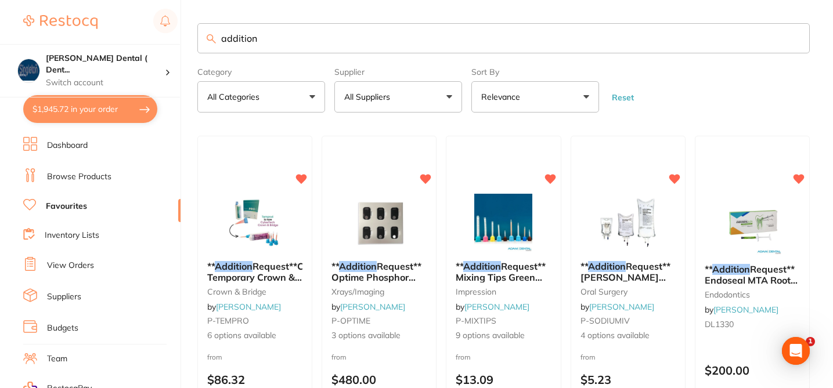
type input "addition"
checkbox input "true"
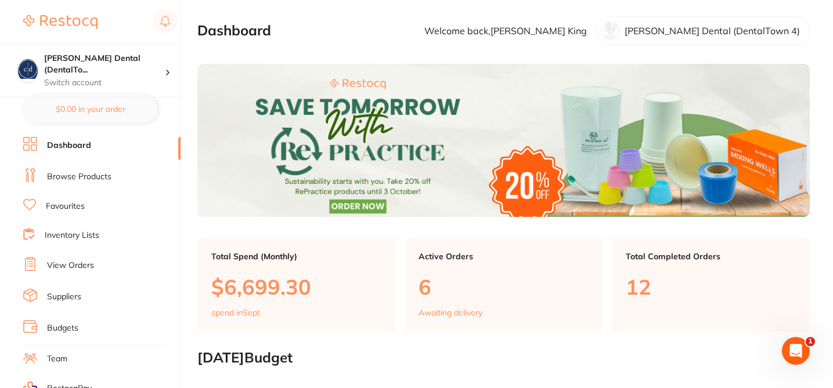
click at [104, 175] on link "Browse Products" at bounding box center [79, 177] width 64 height 12
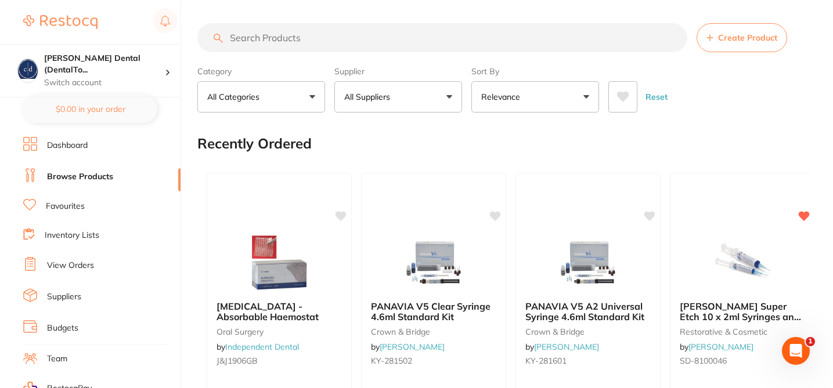
click at [257, 38] on input "search" at bounding box center [442, 37] width 490 height 29
type input ","
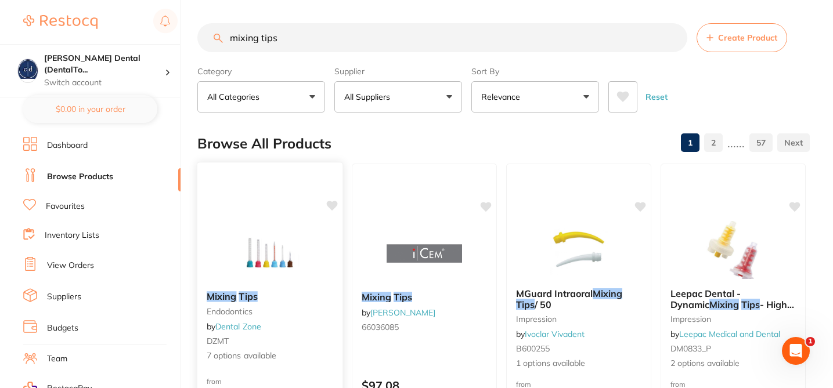
type input "mixing tips"
click at [318, 249] on div at bounding box center [269, 253] width 145 height 59
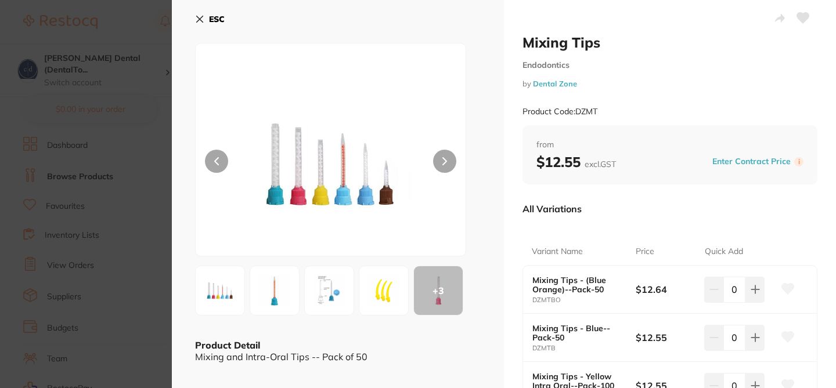
click at [199, 19] on icon at bounding box center [200, 19] width 6 height 6
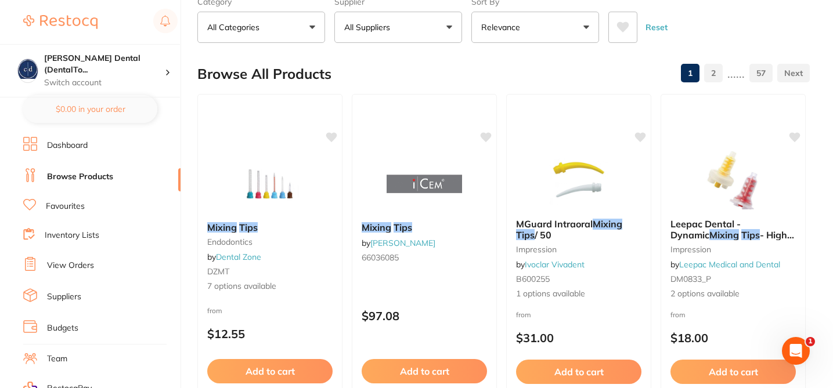
click at [352, 76] on div "Browse All Products 1 2 ...... 57" at bounding box center [503, 74] width 612 height 39
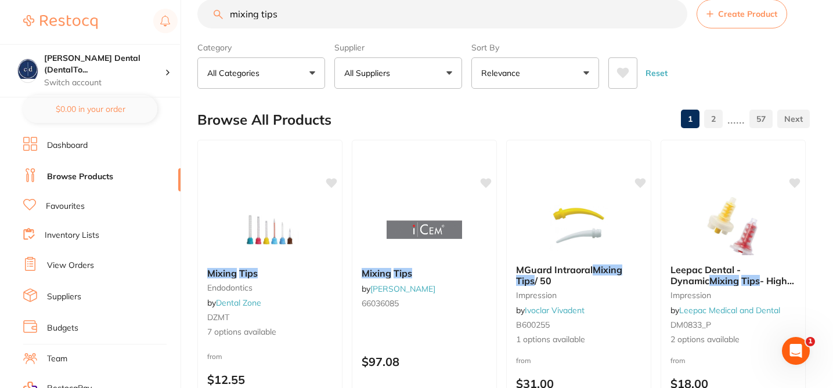
scroll to position [23, 0]
click at [388, 77] on p "All Suppliers" at bounding box center [369, 74] width 51 height 12
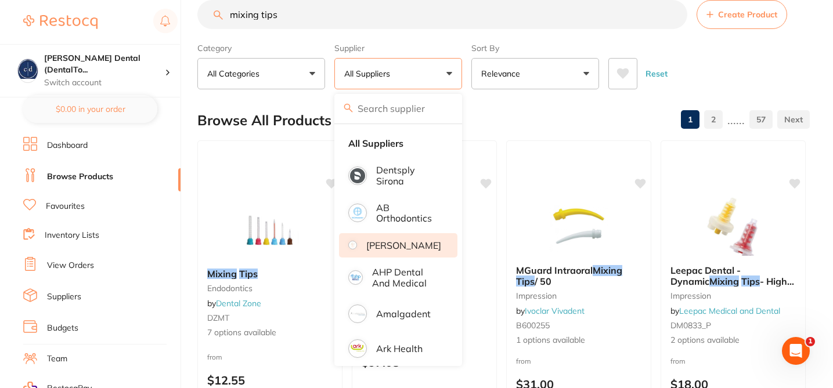
click at [407, 258] on li "[PERSON_NAME]" at bounding box center [398, 245] width 118 height 24
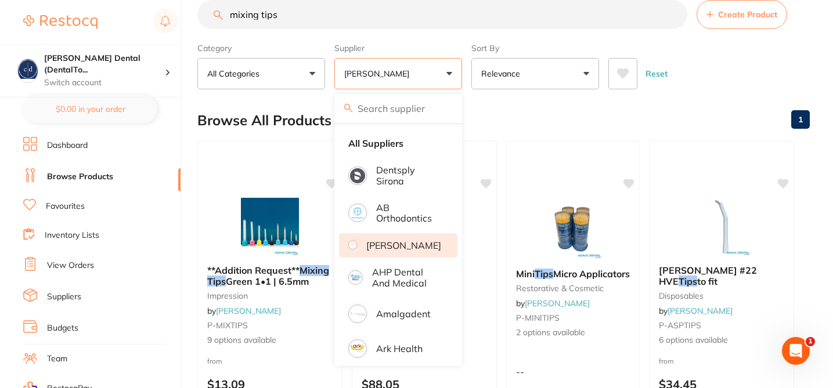
scroll to position [0, 0]
click at [304, 321] on small "P-MIXTIPS" at bounding box center [270, 325] width 127 height 9
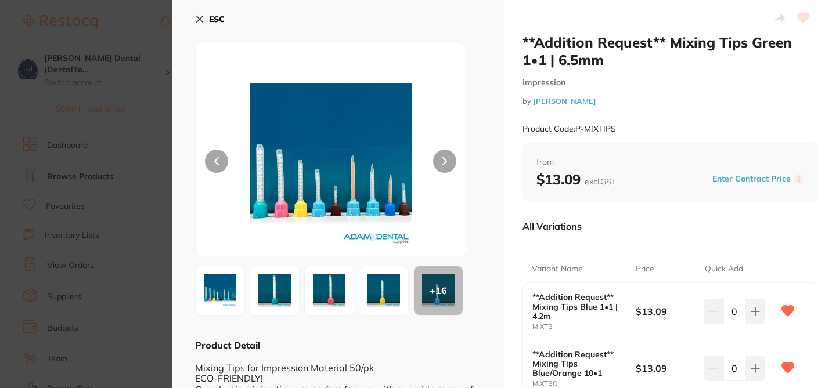
click at [711, 211] on div "All Variations" at bounding box center [670, 226] width 295 height 30
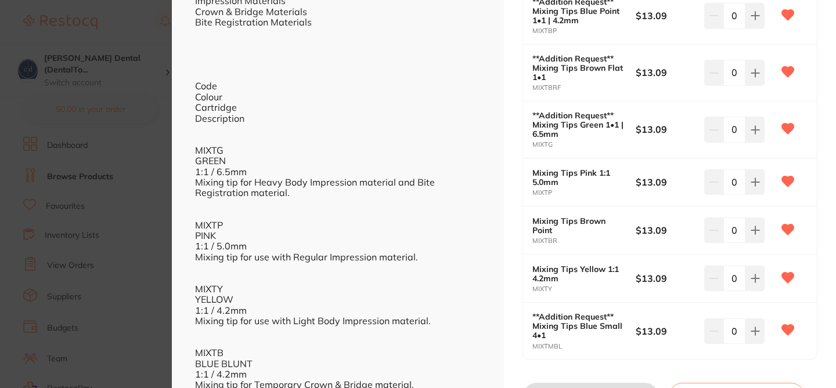
scroll to position [418, 0]
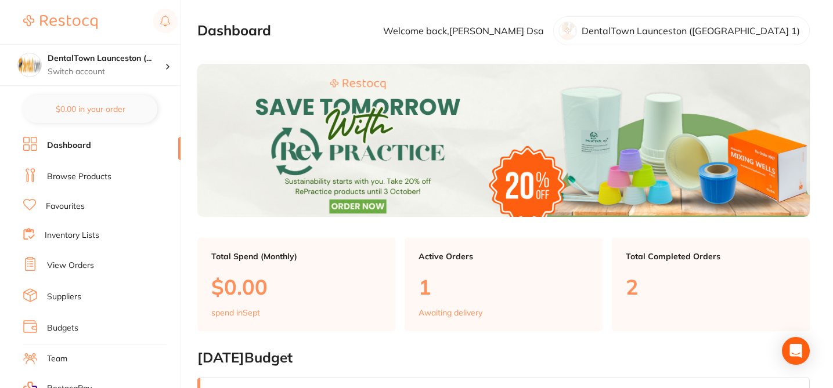
click at [81, 207] on link "Favourites" at bounding box center [65, 207] width 39 height 12
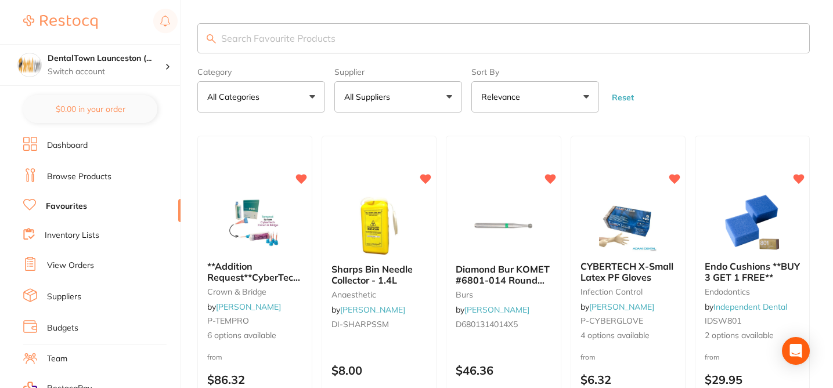
click at [389, 99] on p "All Suppliers" at bounding box center [369, 97] width 51 height 12
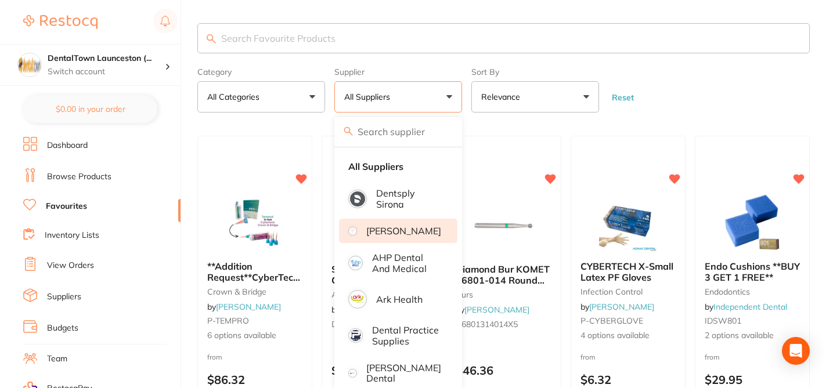
click at [397, 230] on p "[PERSON_NAME]" at bounding box center [403, 231] width 75 height 10
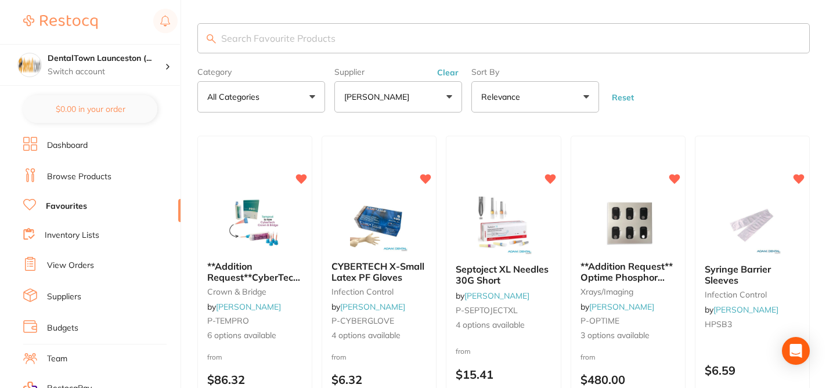
click at [297, 35] on input "search" at bounding box center [503, 38] width 612 height 30
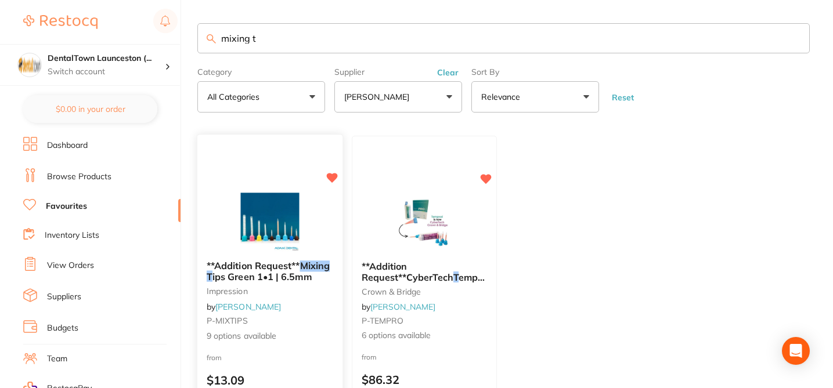
type input "mixing t"
click at [305, 326] on div "**Addition Request** Mixing T ips Green 1•1 | 6.5mm impression by Adam Dental P…" at bounding box center [269, 301] width 145 height 100
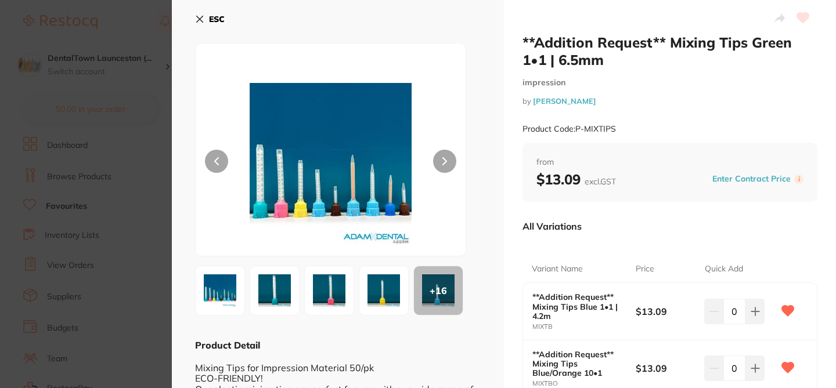
click at [654, 221] on div "All Variations" at bounding box center [670, 226] width 295 height 30
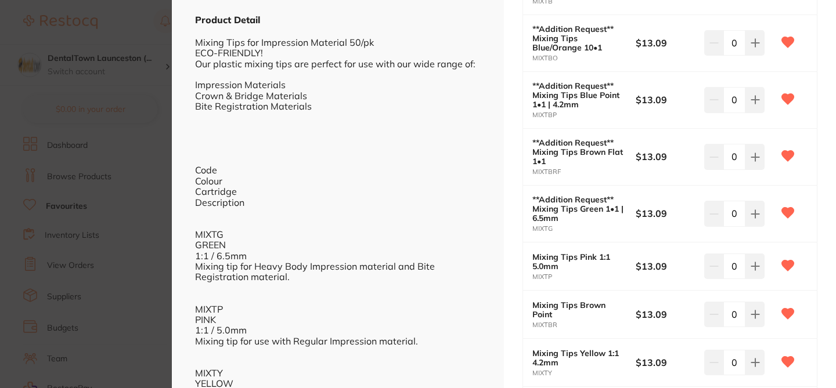
scroll to position [372, 0]
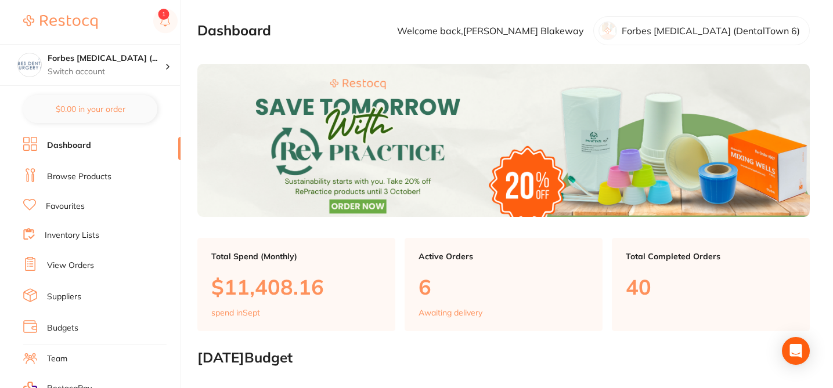
click at [77, 202] on link "Favourites" at bounding box center [65, 207] width 39 height 12
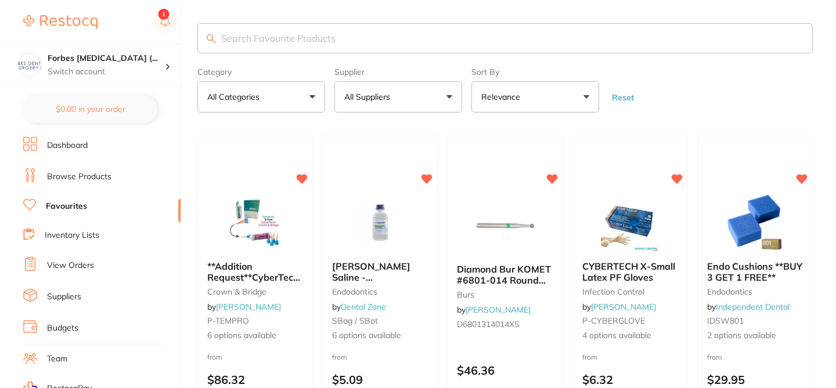
click at [255, 38] on input "search" at bounding box center [504, 38] width 615 height 30
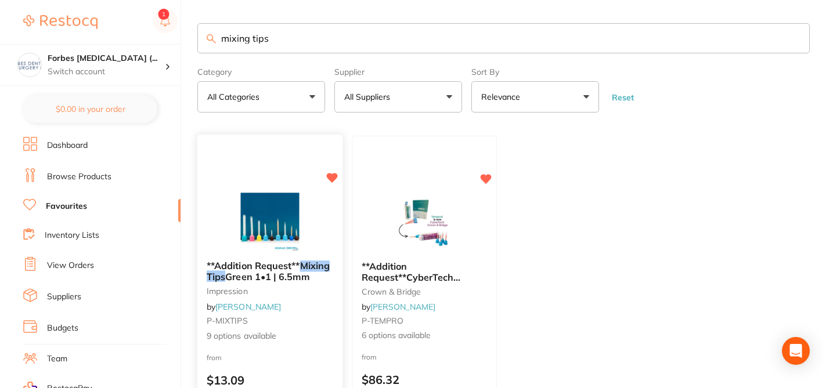
type input "mixing tips"
click at [330, 323] on small "P-MIXTIPS" at bounding box center [270, 321] width 127 height 9
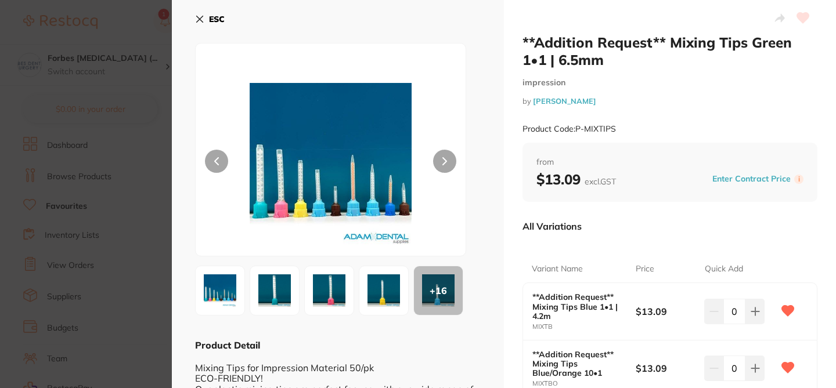
click at [669, 221] on div "All Variations" at bounding box center [670, 226] width 295 height 30
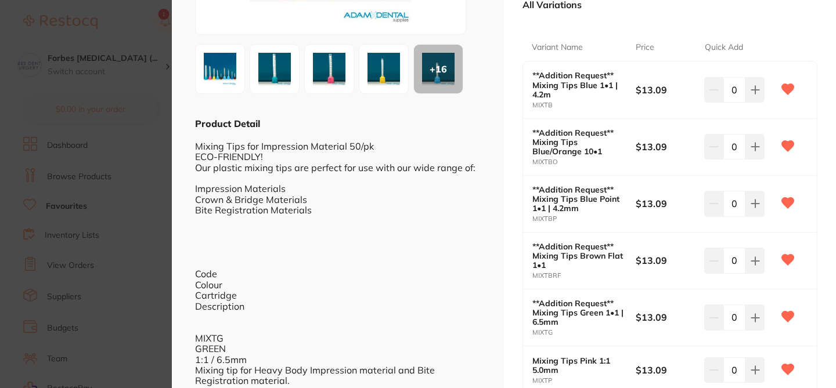
scroll to position [209, 0]
